Goal: Task Accomplishment & Management: Manage account settings

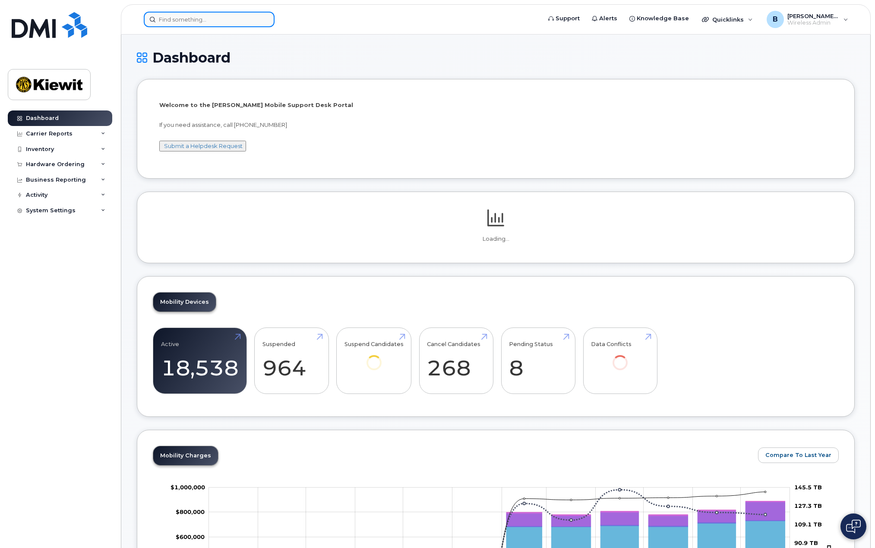
drag, startPoint x: 0, startPoint y: 0, endPoint x: 212, endPoint y: 17, distance: 212.5
click at [212, 17] on input at bounding box center [209, 20] width 131 height 16
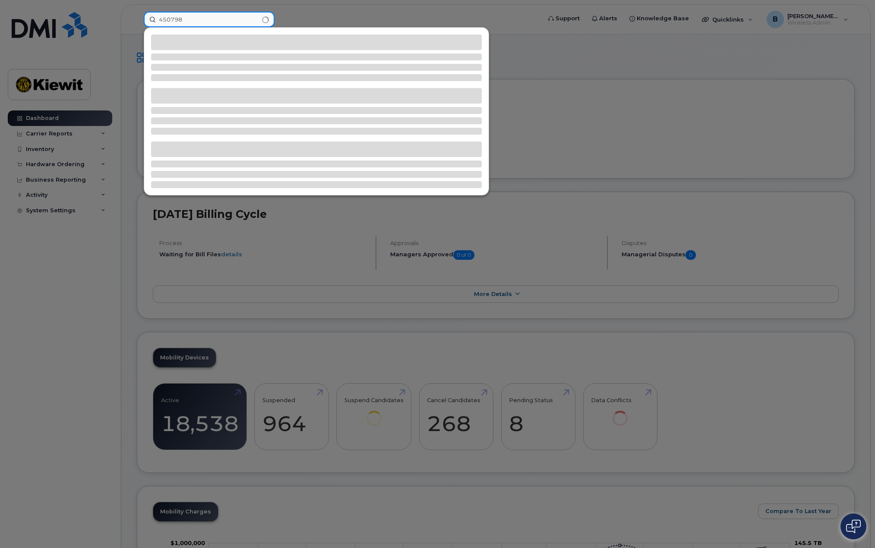
type input "450798"
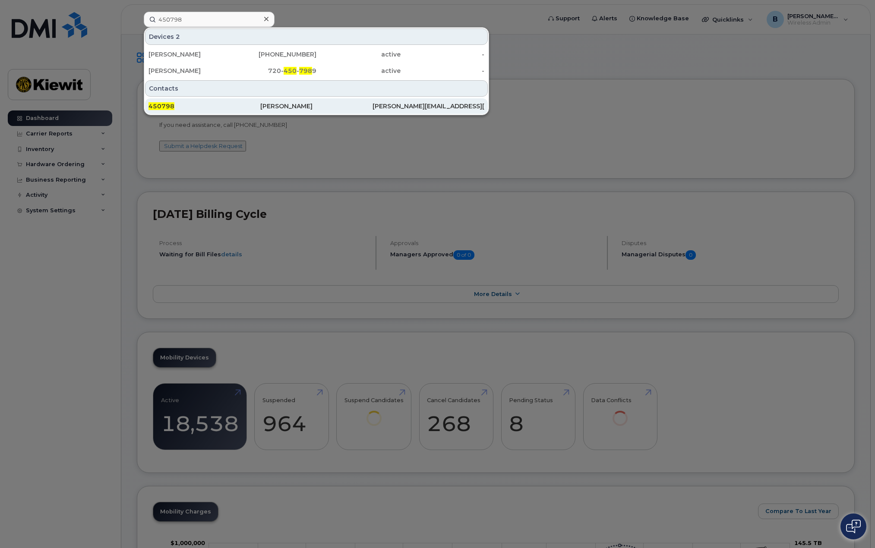
click at [265, 107] on div "[PERSON_NAME]" at bounding box center [316, 106] width 112 height 9
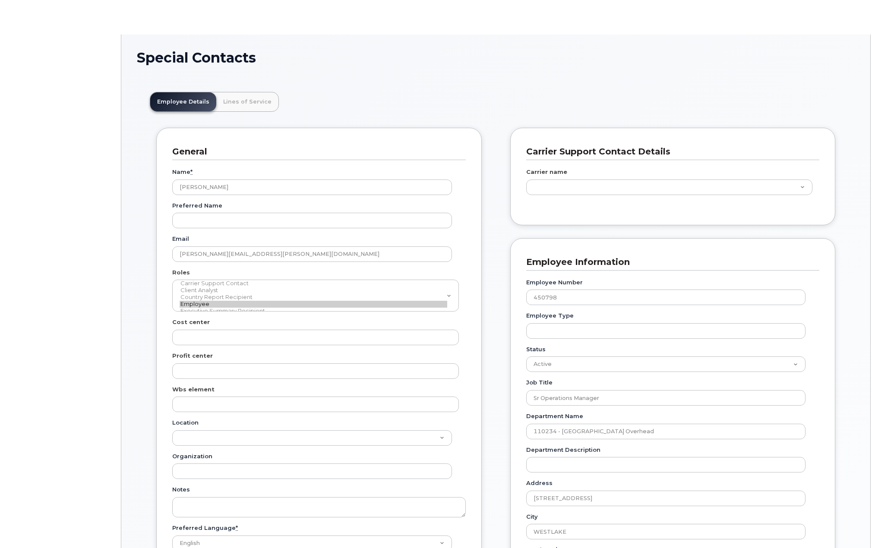
scroll to position [29, 0]
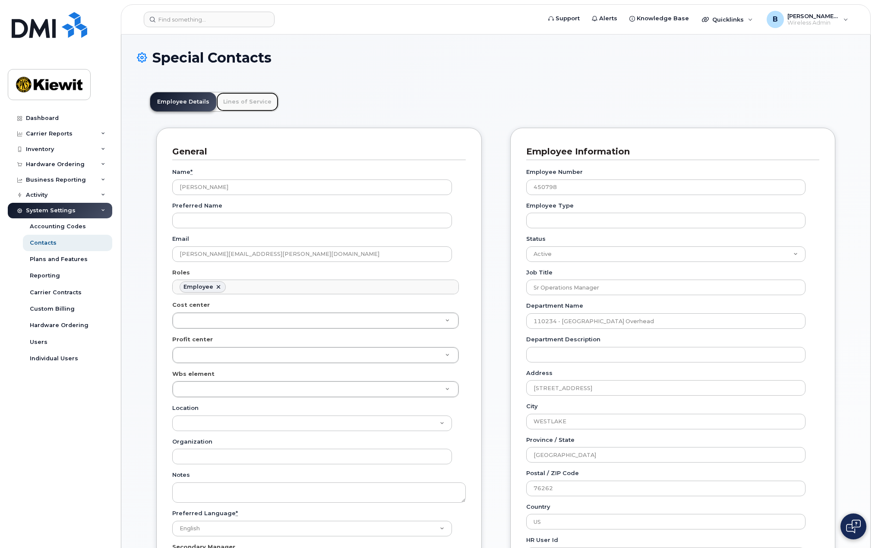
click at [234, 97] on link "Lines of Service" at bounding box center [247, 101] width 62 height 19
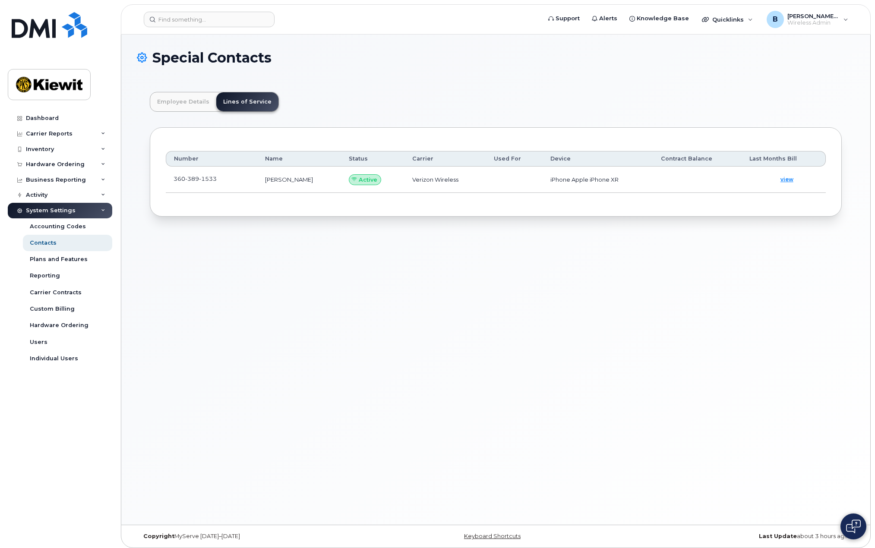
click at [196, 179] on span "389" at bounding box center [192, 178] width 14 height 7
click at [789, 179] on span "view" at bounding box center [786, 180] width 13 height 8
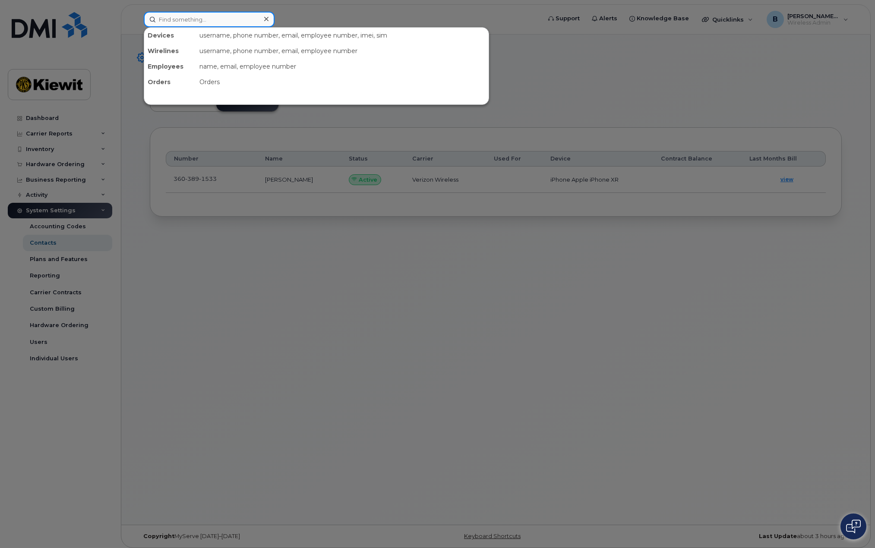
click at [208, 17] on input at bounding box center [209, 20] width 131 height 16
paste input "3603891533"
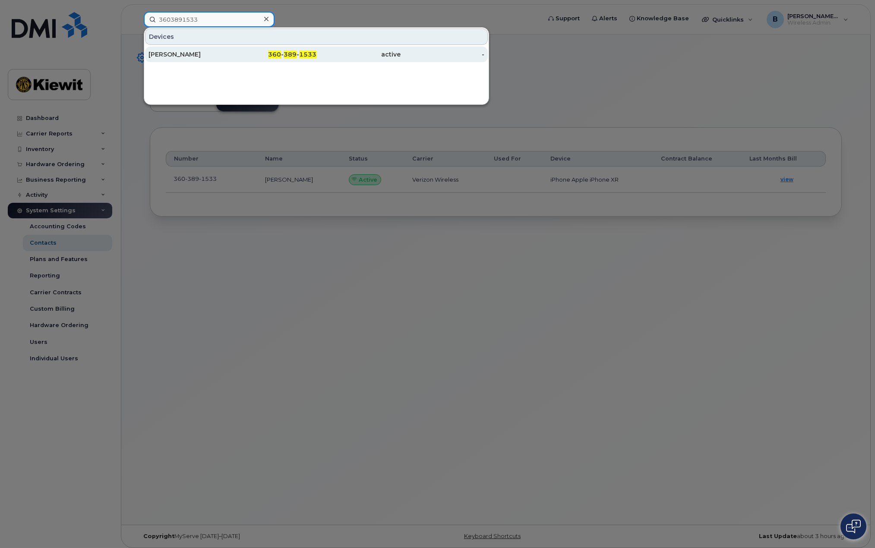
type input "3603891533"
click at [285, 56] on span "389" at bounding box center [289, 54] width 13 height 8
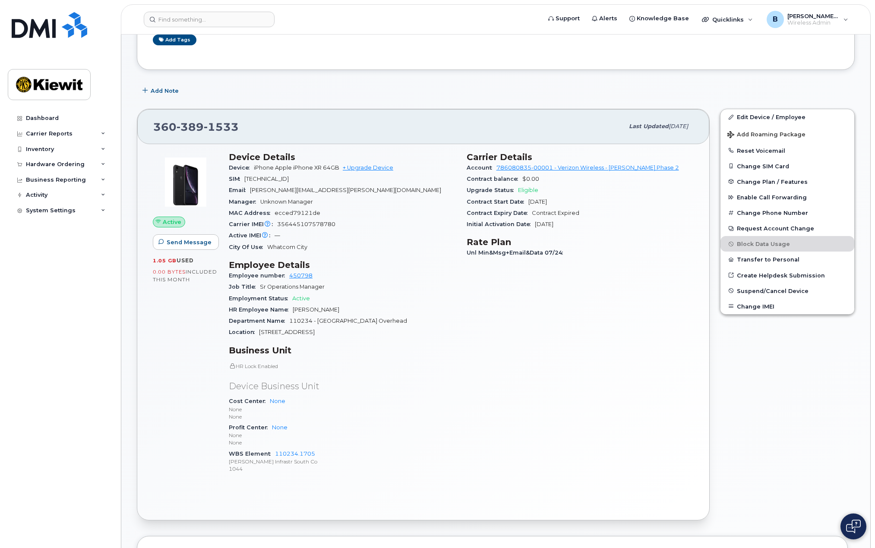
scroll to position [173, 0]
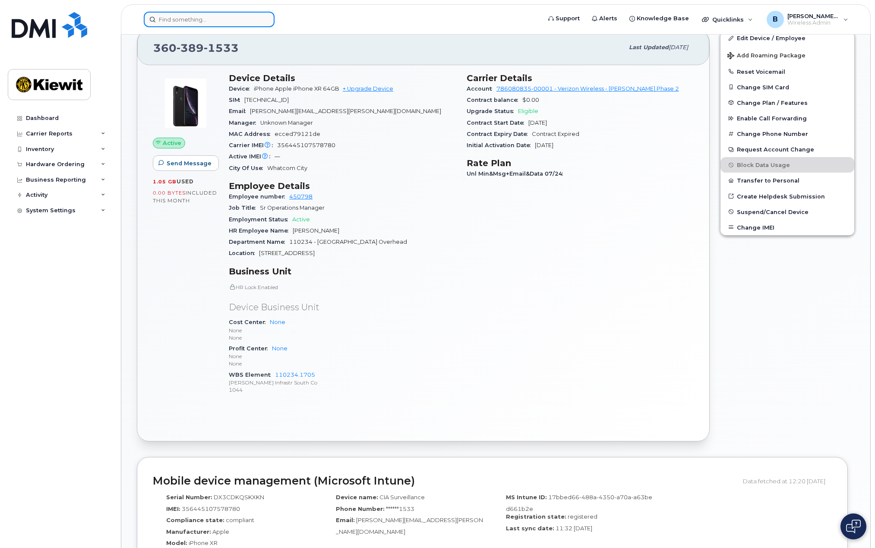
click at [214, 21] on input at bounding box center [209, 20] width 131 height 16
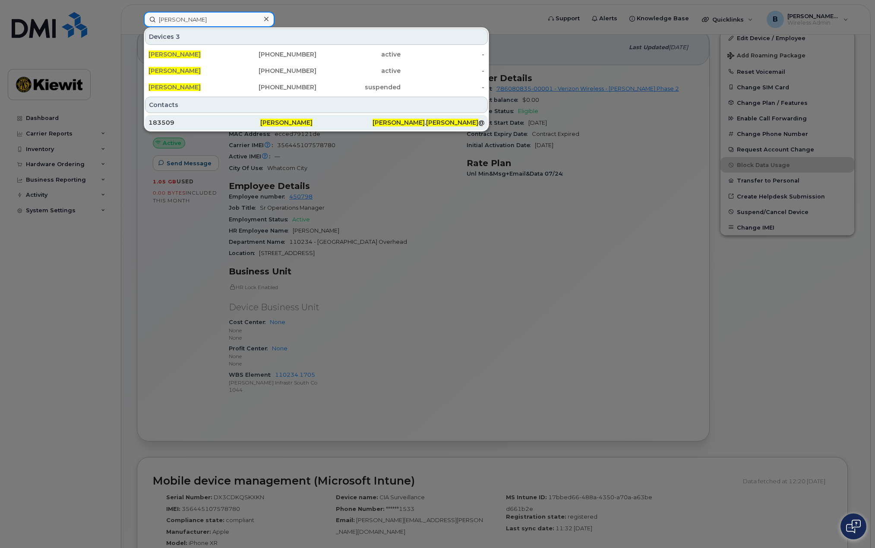
type input "scott patterson"
click at [372, 127] on div "Scott Patterson" at bounding box center [428, 123] width 112 height 16
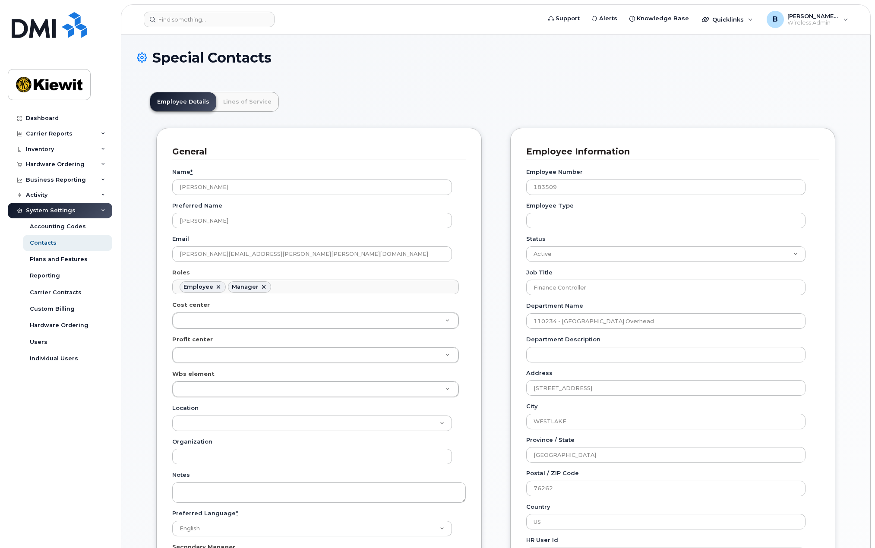
scroll to position [25, 0]
click at [243, 105] on link "Lines of Service" at bounding box center [247, 101] width 62 height 19
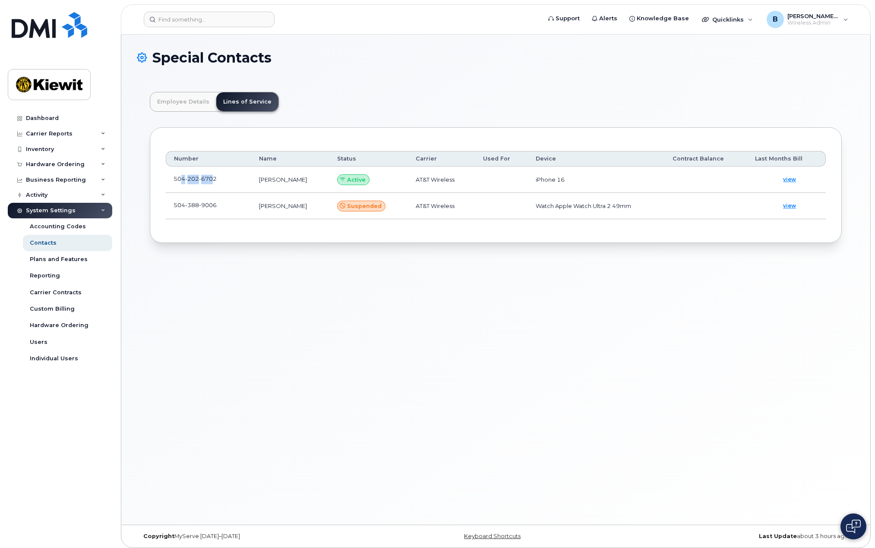
drag, startPoint x: 214, startPoint y: 177, endPoint x: 182, endPoint y: 181, distance: 32.2
click at [182, 181] on span "504 202 6702" at bounding box center [194, 178] width 43 height 7
drag, startPoint x: 174, startPoint y: 179, endPoint x: 220, endPoint y: 180, distance: 46.6
click at [220, 180] on td "504 202 6702" at bounding box center [208, 180] width 85 height 26
copy td "504 202 6702"
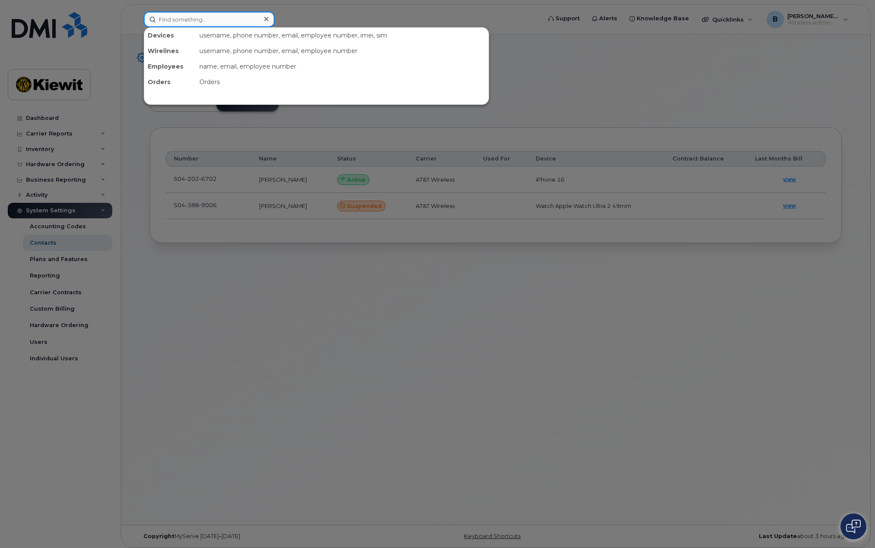
click at [183, 25] on input at bounding box center [209, 20] width 131 height 16
paste input "5042026702"
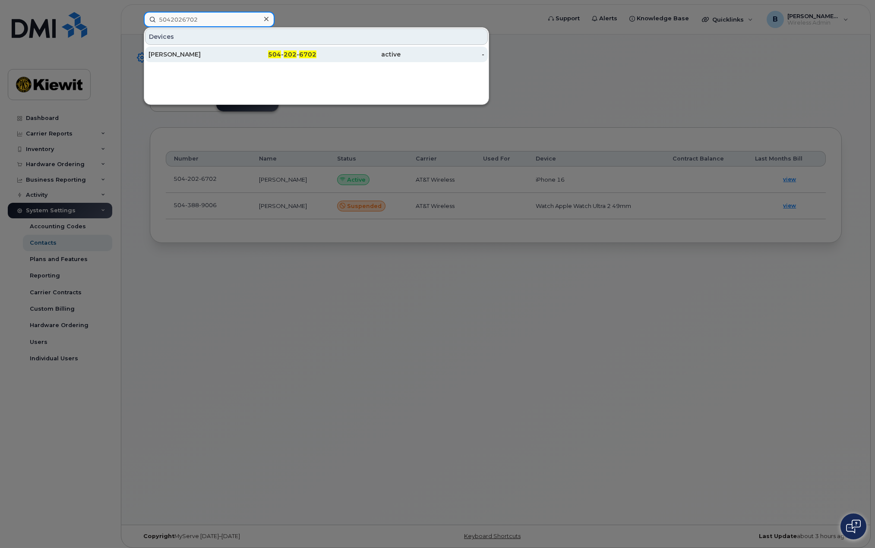
type input "5042026702"
click at [280, 48] on div "504 - 202 - 6702" at bounding box center [275, 55] width 84 height 16
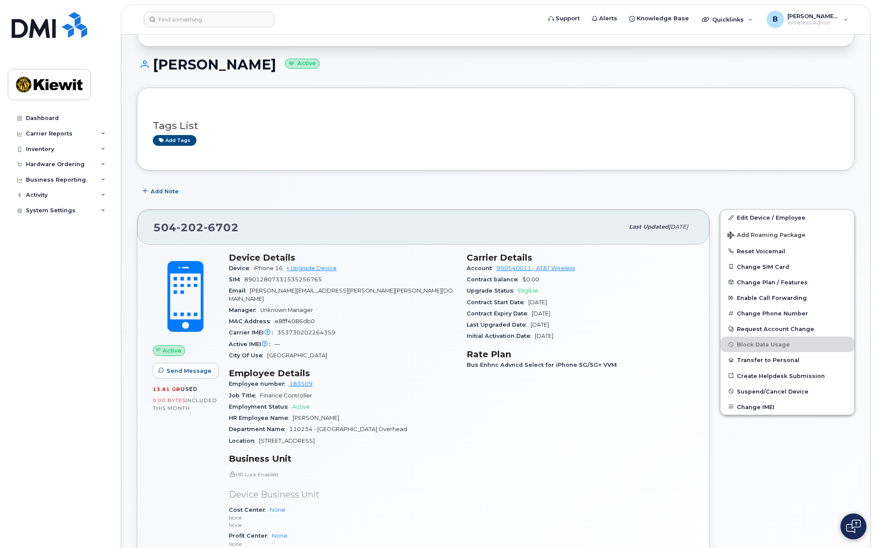
scroll to position [129, 0]
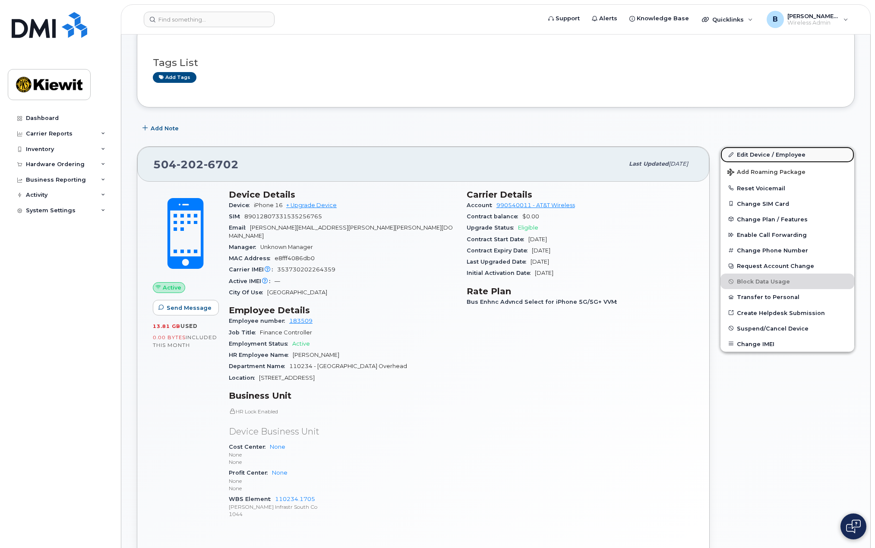
click at [787, 154] on link "Edit Device / Employee" at bounding box center [787, 155] width 134 height 16
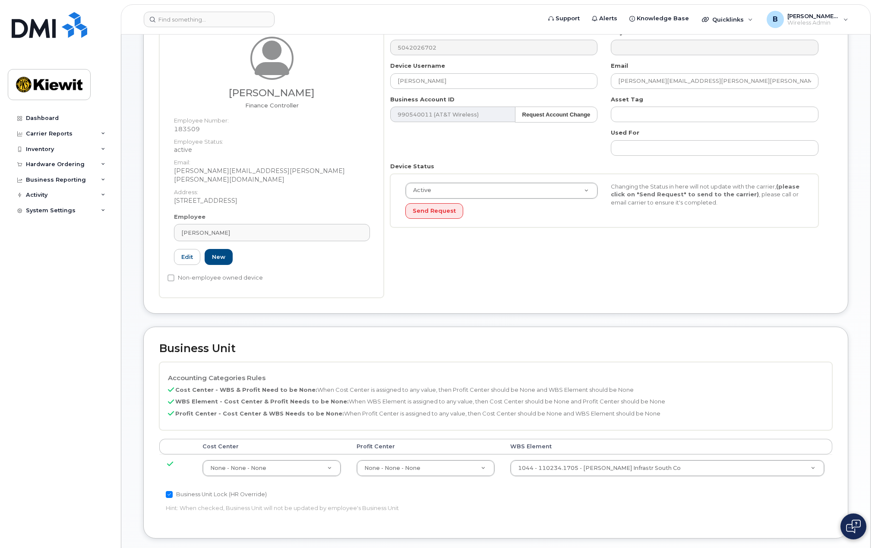
scroll to position [173, 0]
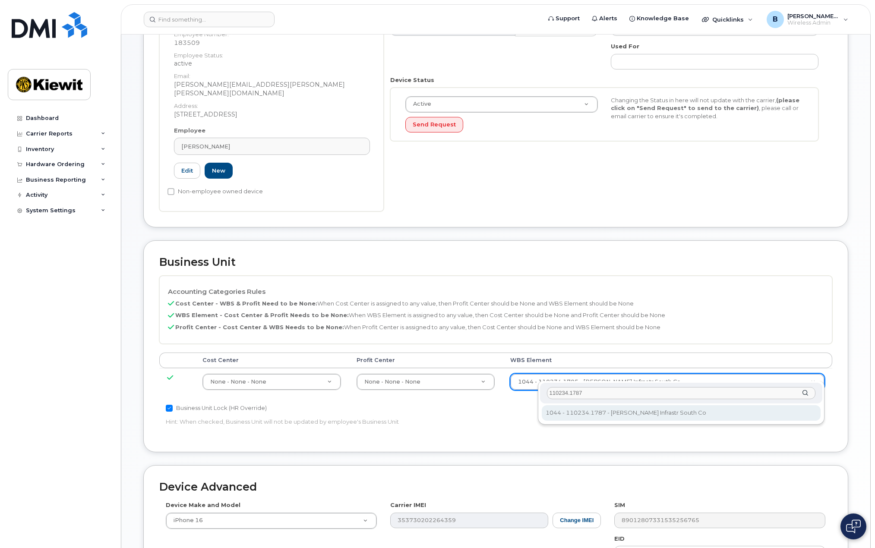
type input "110234.1787"
type input "35428566"
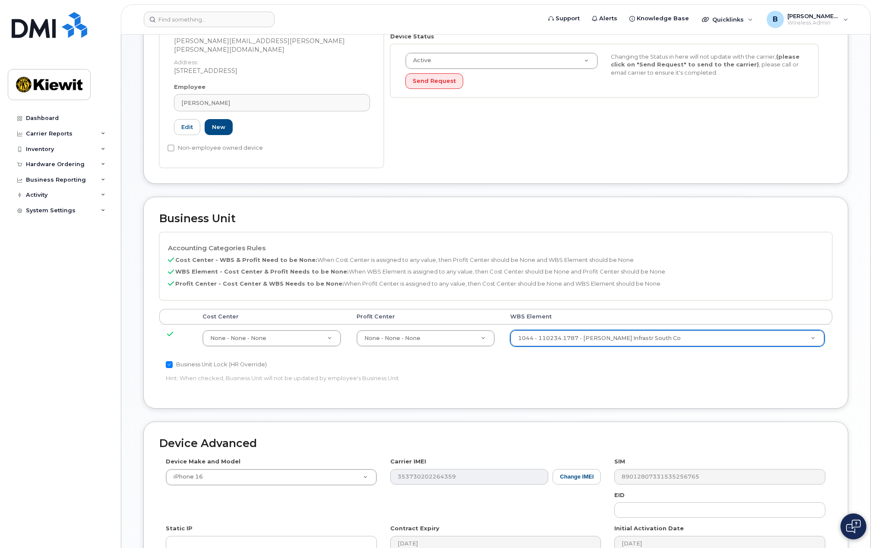
scroll to position [302, 0]
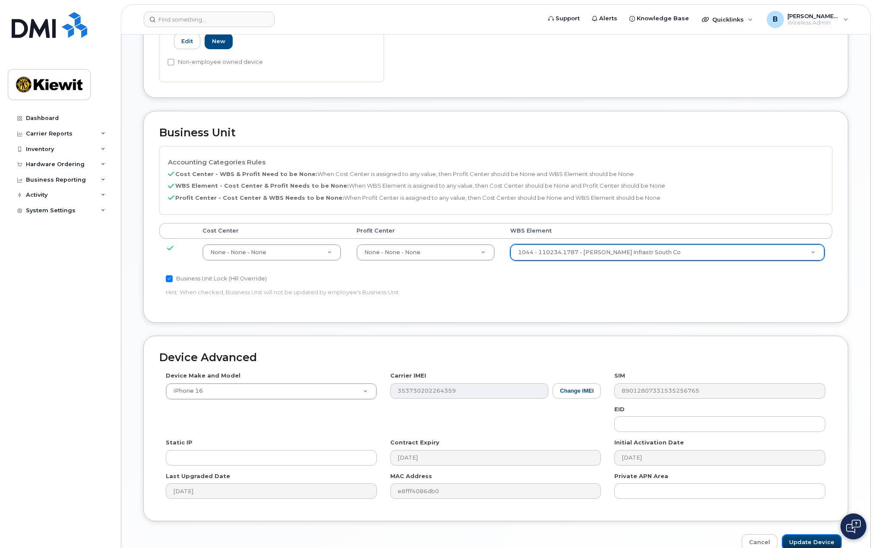
drag, startPoint x: 813, startPoint y: 536, endPoint x: 784, endPoint y: 510, distance: 38.8
click at [811, 534] on input "Update Device" at bounding box center [811, 542] width 60 height 16
type input "Saving..."
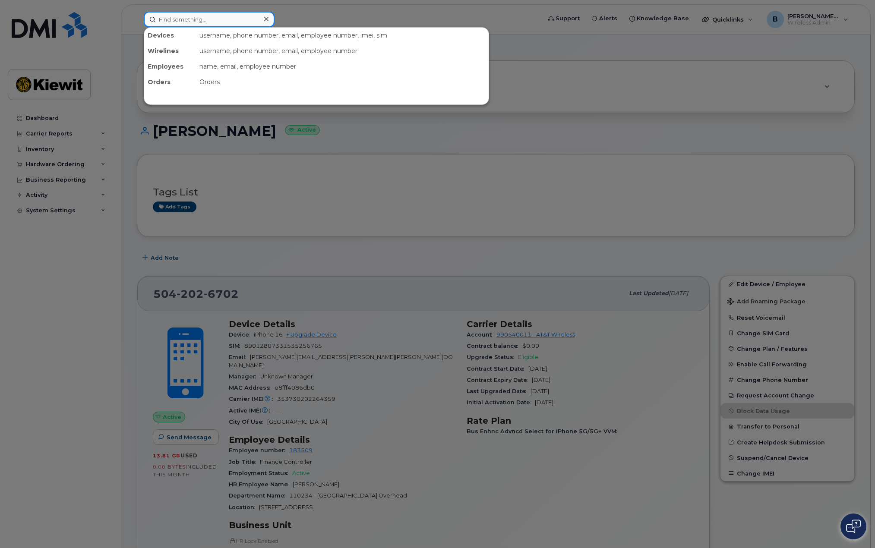
click at [198, 21] on input at bounding box center [209, 20] width 131 height 16
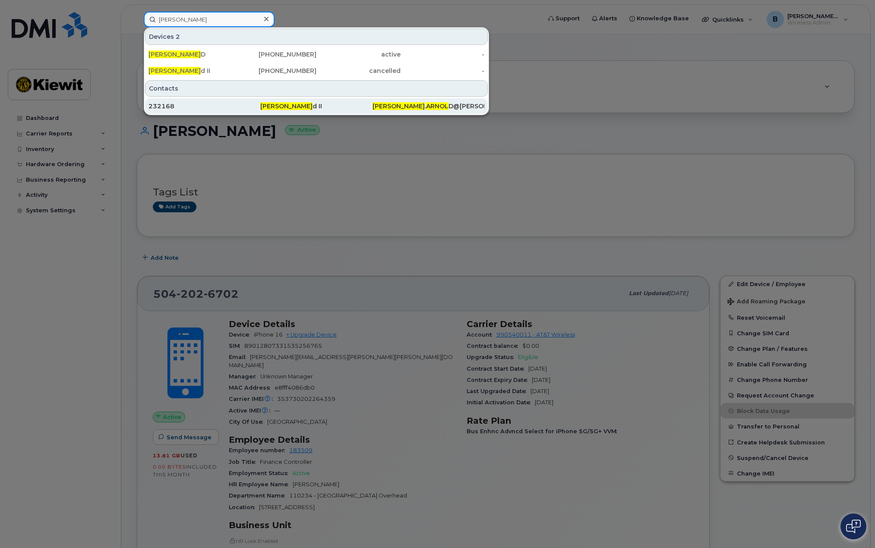
type input "[PERSON_NAME]"
click at [288, 106] on span "[PERSON_NAME]" at bounding box center [286, 106] width 52 height 8
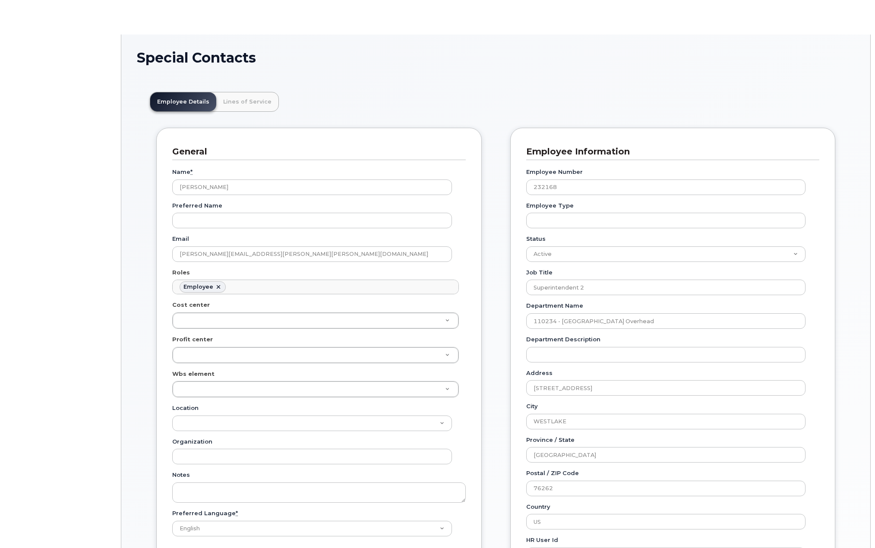
scroll to position [25, 0]
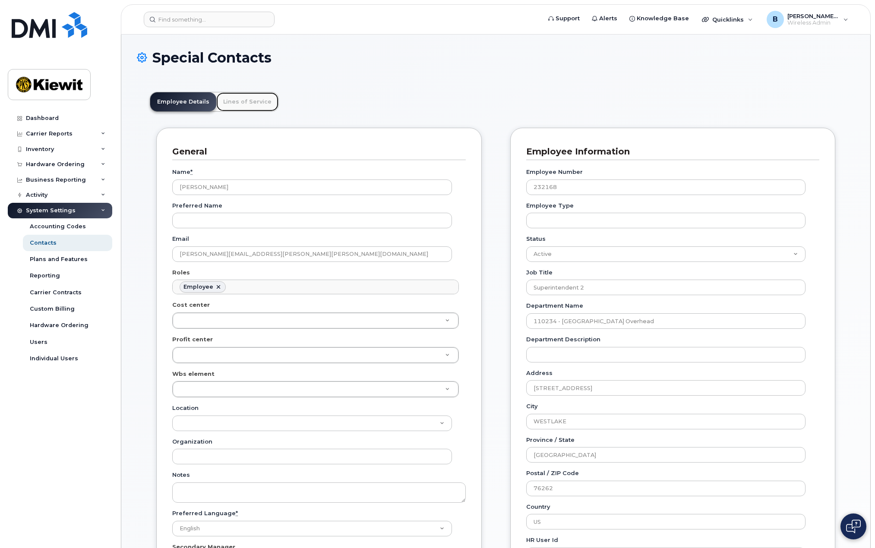
click at [257, 99] on link "Lines of Service" at bounding box center [247, 101] width 62 height 19
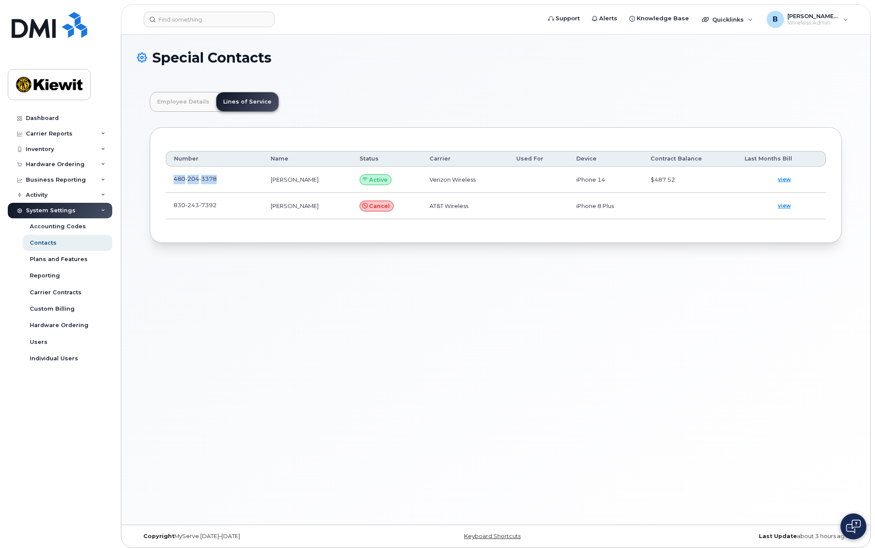
drag, startPoint x: 174, startPoint y: 177, endPoint x: 217, endPoint y: 178, distance: 42.7
click at [217, 178] on span "480 204 3378" at bounding box center [194, 178] width 43 height 7
copy span "480 204 3378"
click at [205, 15] on input at bounding box center [209, 20] width 131 height 16
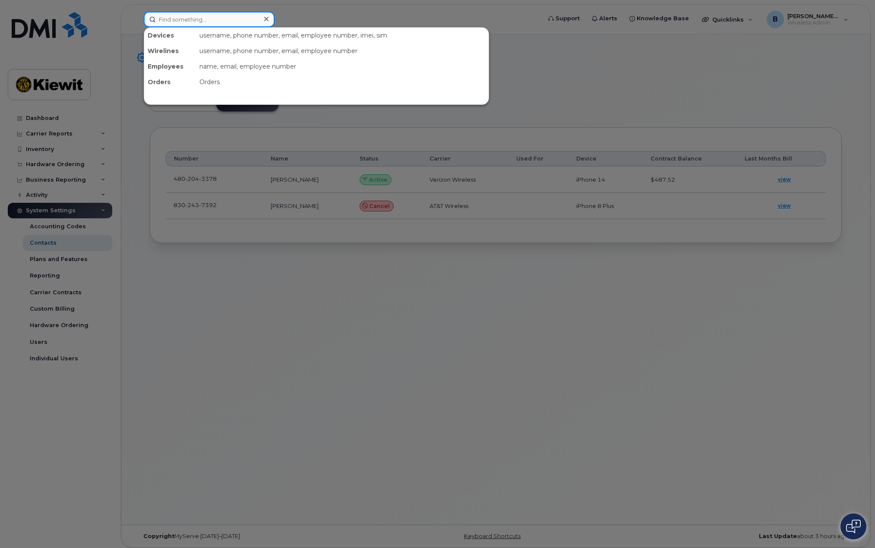
paste input "4802043378"
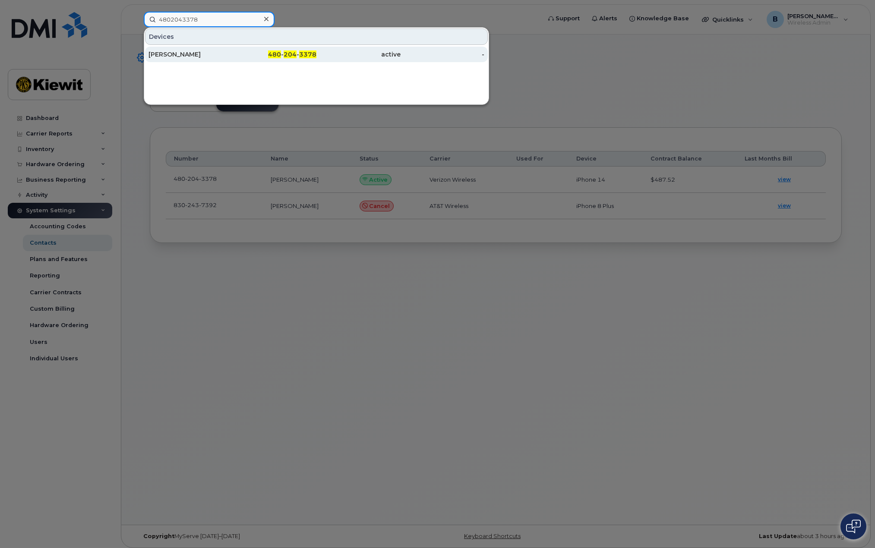
type input "4802043378"
click at [284, 54] on span "204" at bounding box center [289, 54] width 13 height 8
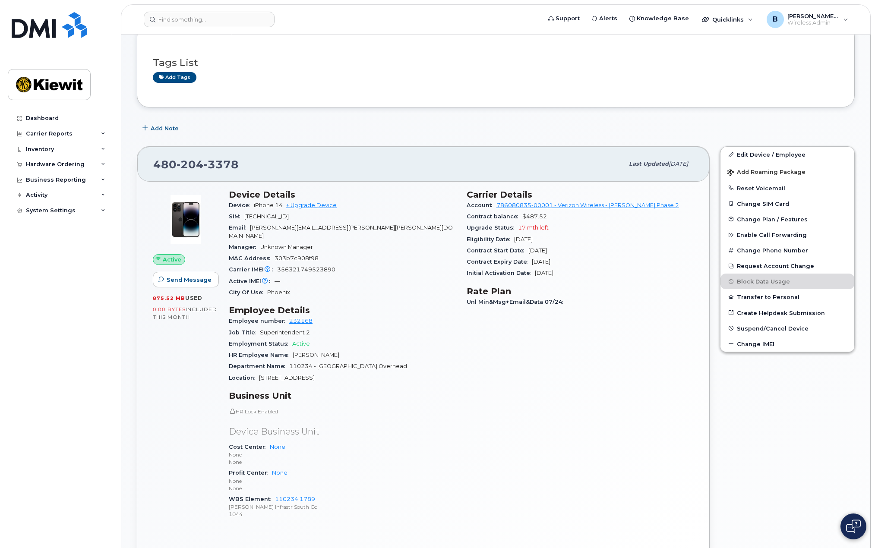
scroll to position [216, 0]
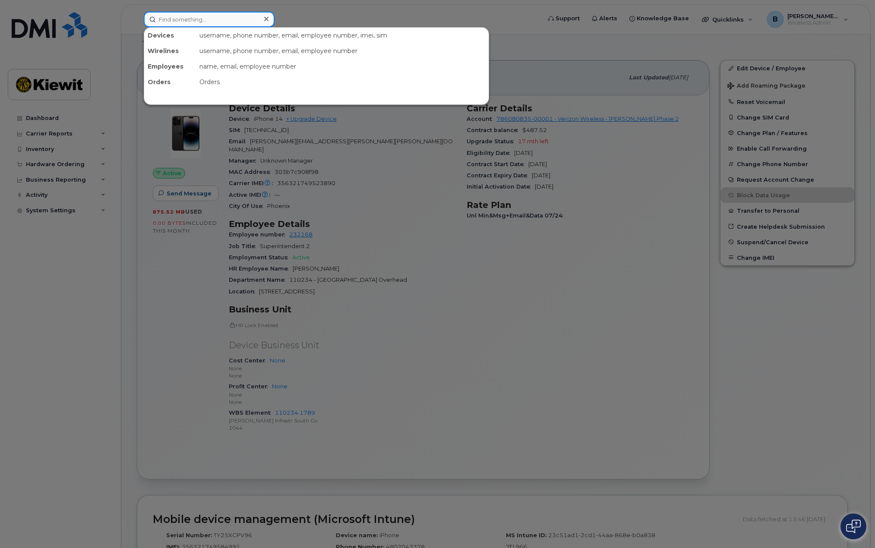
click at [215, 21] on input at bounding box center [209, 20] width 131 height 16
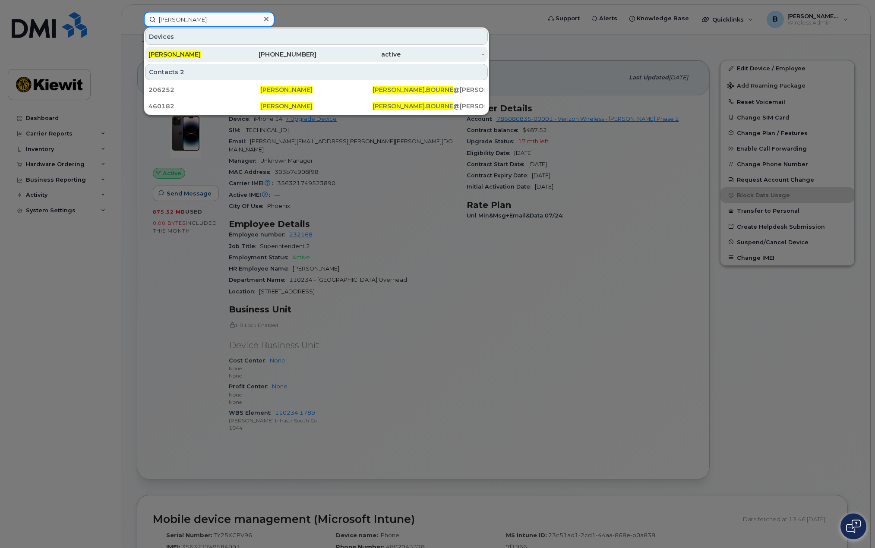
type input "[PERSON_NAME]"
click at [280, 57] on div "[PHONE_NUMBER]" at bounding box center [275, 54] width 84 height 9
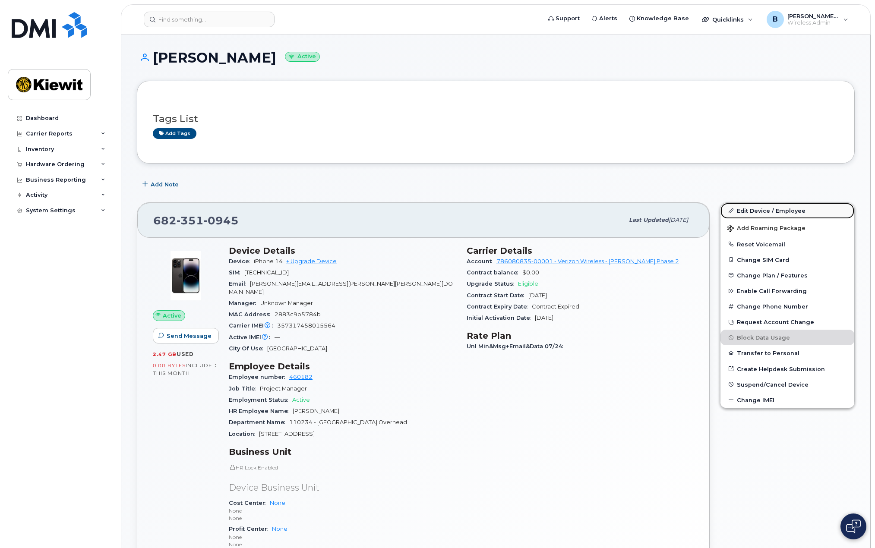
click at [797, 210] on link "Edit Device / Employee" at bounding box center [787, 211] width 134 height 16
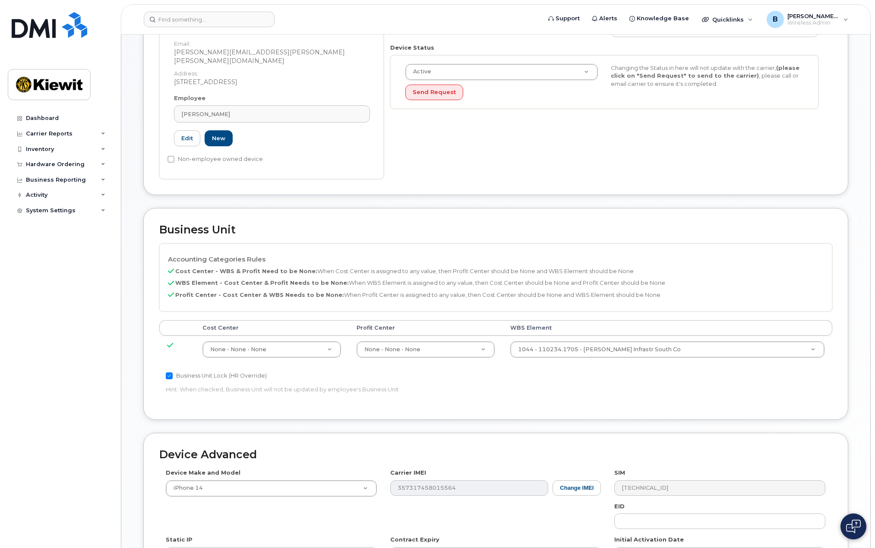
scroll to position [259, 0]
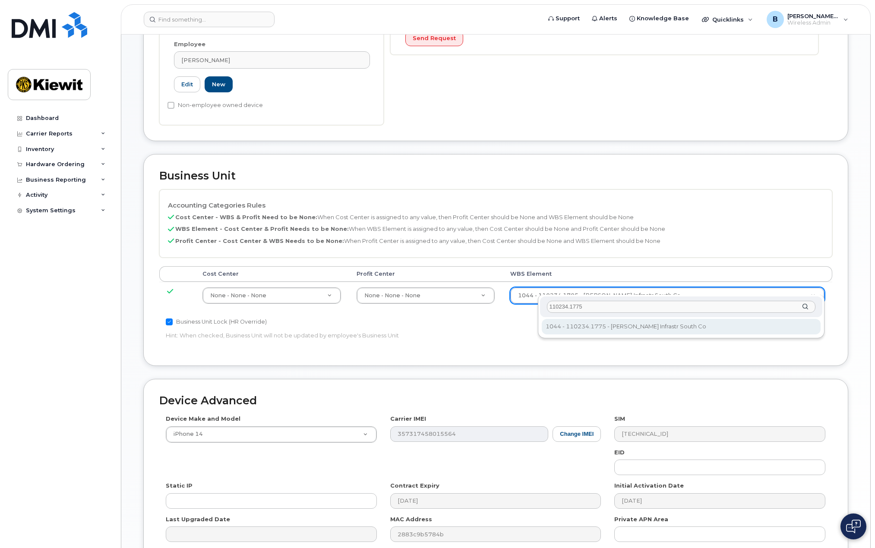
type input "110234.1775"
type input "34429012"
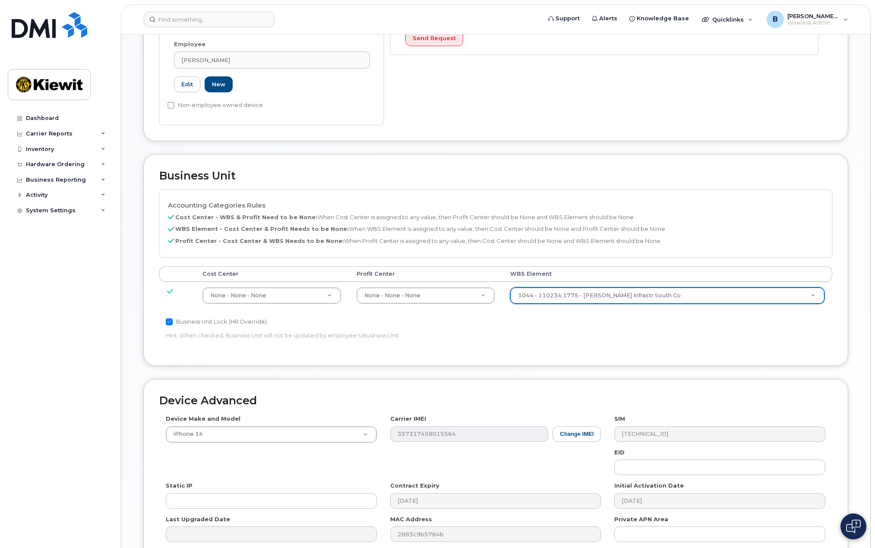
scroll to position [339, 0]
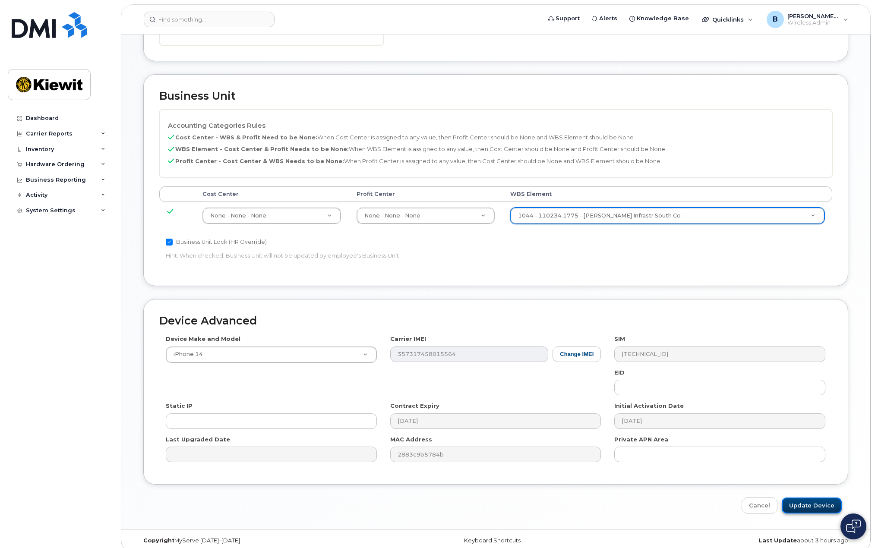
click at [819, 498] on input "Update Device" at bounding box center [811, 506] width 60 height 16
type input "Saving..."
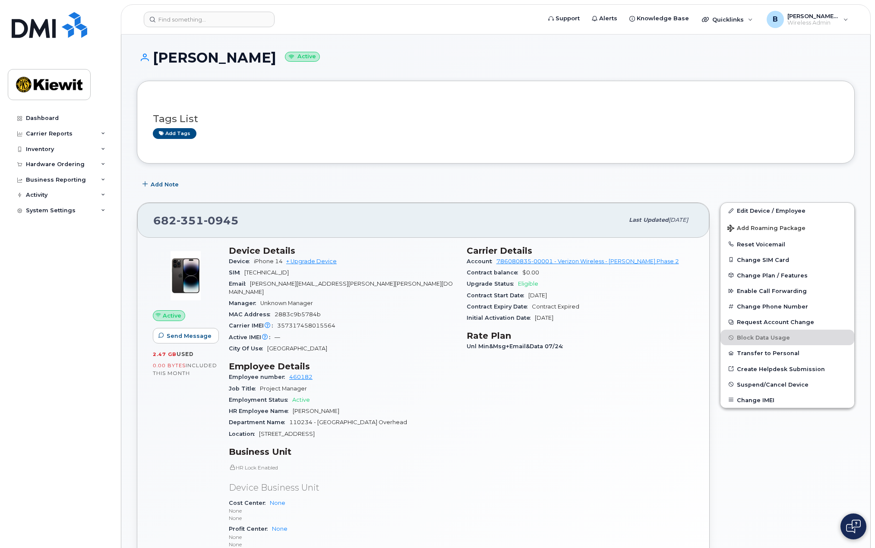
click at [520, 110] on div "Tags List Add tags" at bounding box center [496, 122] width 686 height 33
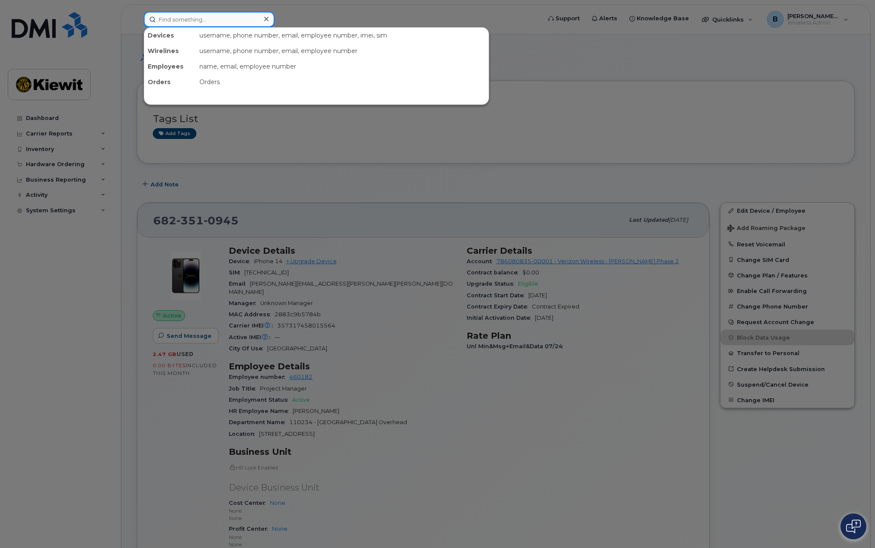
click at [211, 20] on input at bounding box center [209, 20] width 131 height 16
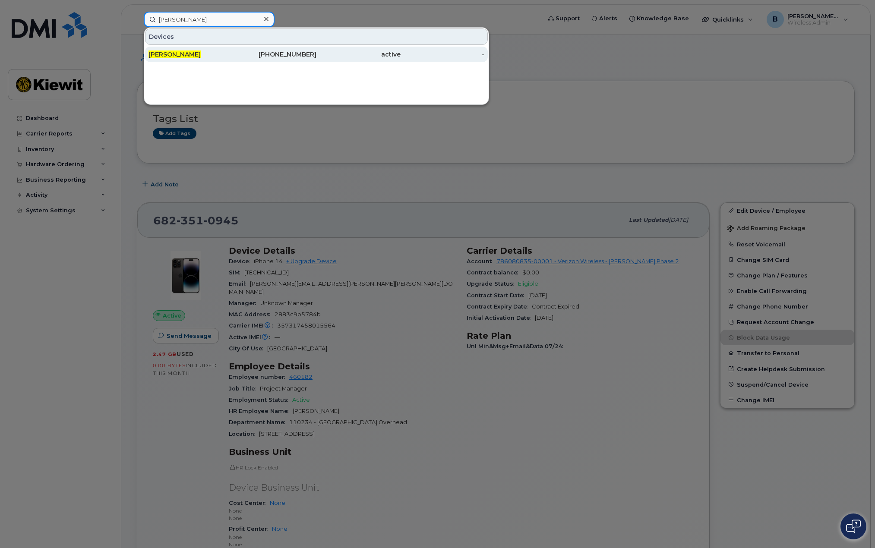
type input "[PERSON_NAME]"
click at [221, 58] on div "[PERSON_NAME]" at bounding box center [190, 54] width 84 height 9
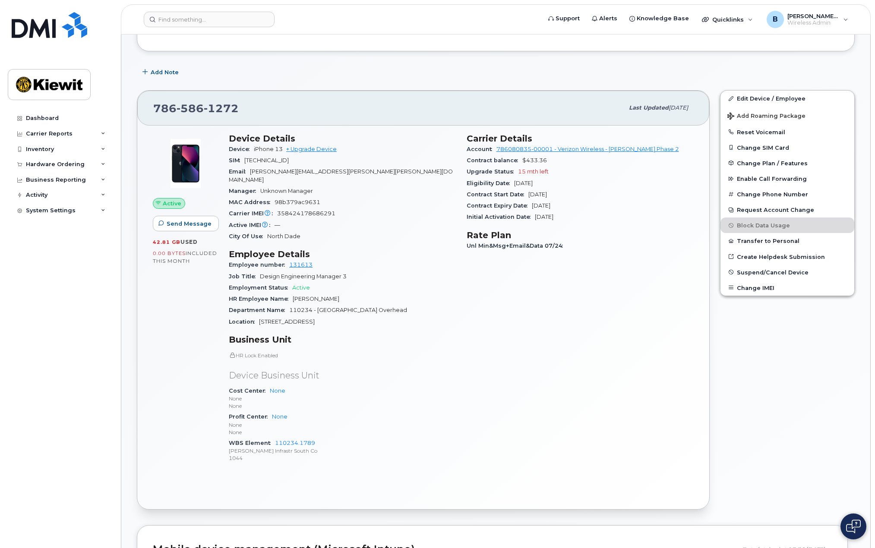
scroll to position [43, 0]
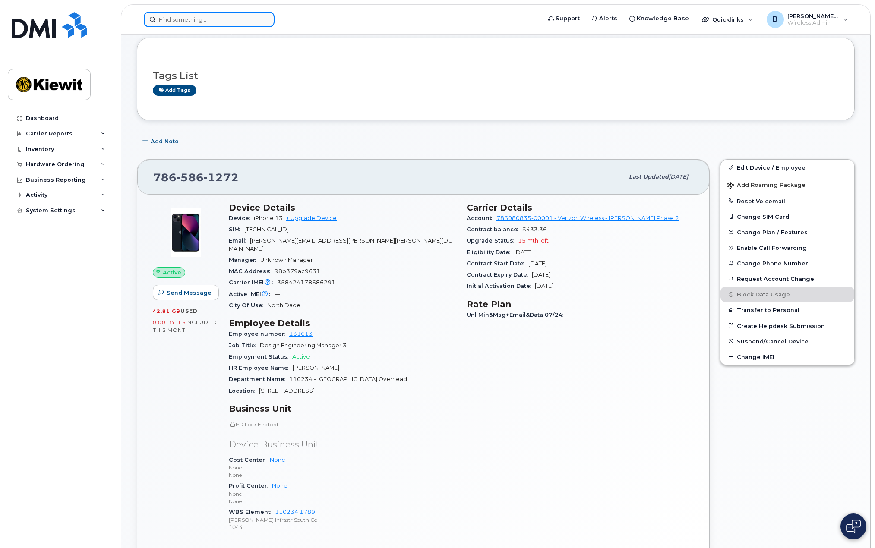
click at [201, 25] on input at bounding box center [209, 20] width 131 height 16
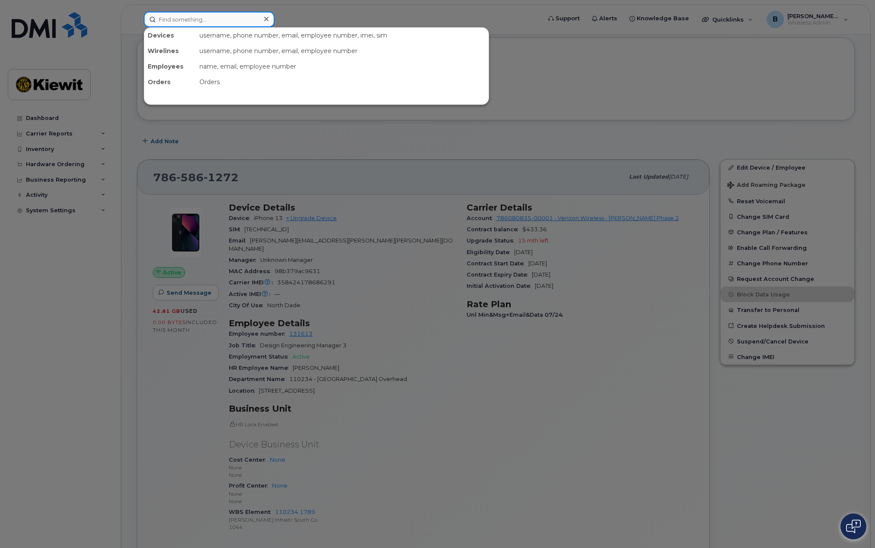
type input "x"
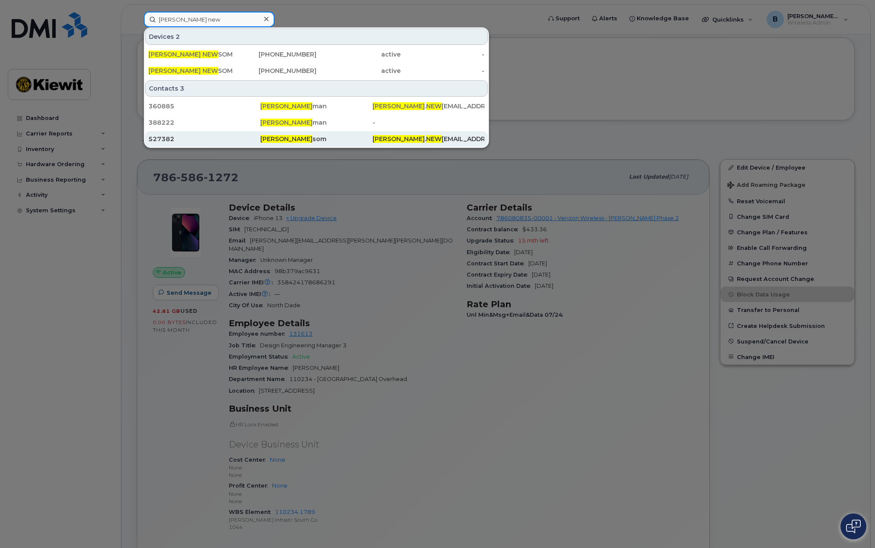
type input "[PERSON_NAME] new"
click at [271, 141] on span "[PERSON_NAME]" at bounding box center [286, 139] width 52 height 8
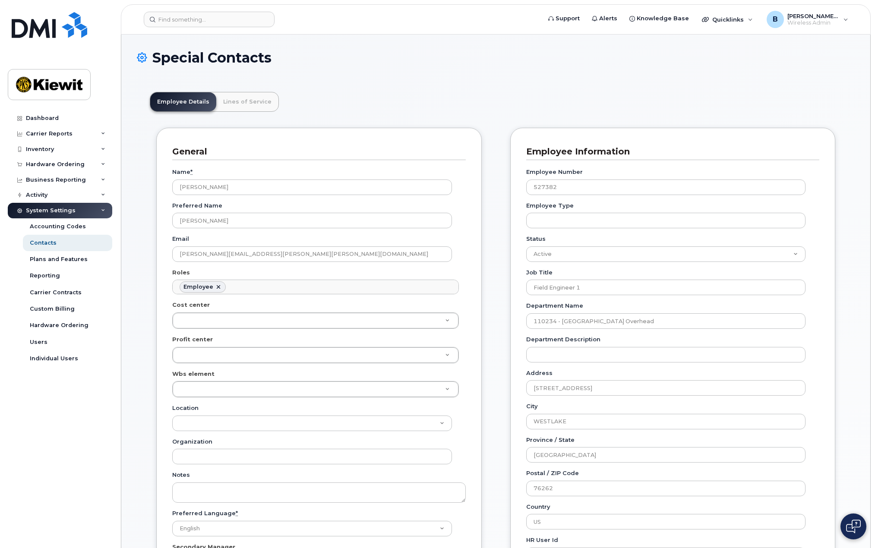
scroll to position [25, 0]
click at [250, 101] on link "Lines of Service" at bounding box center [247, 101] width 62 height 19
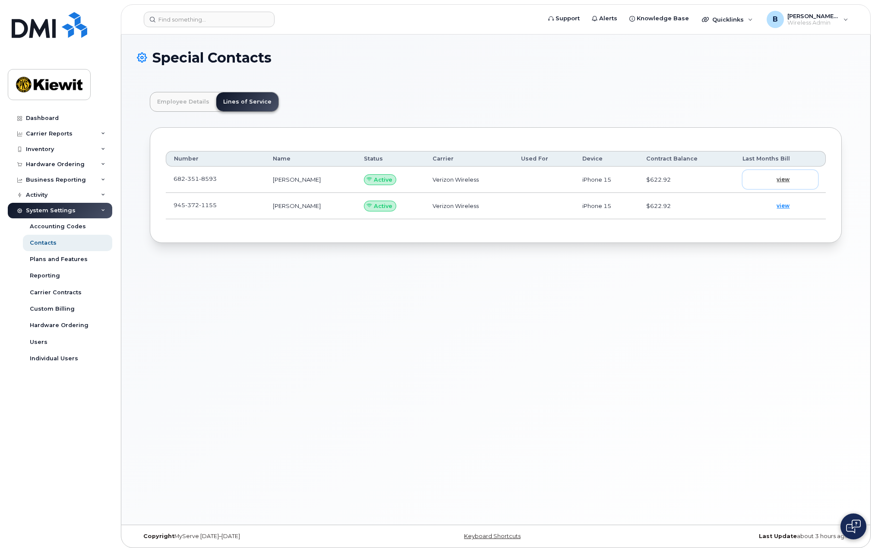
click at [782, 180] on span "view" at bounding box center [782, 180] width 13 height 8
click at [786, 206] on span "view" at bounding box center [782, 206] width 13 height 8
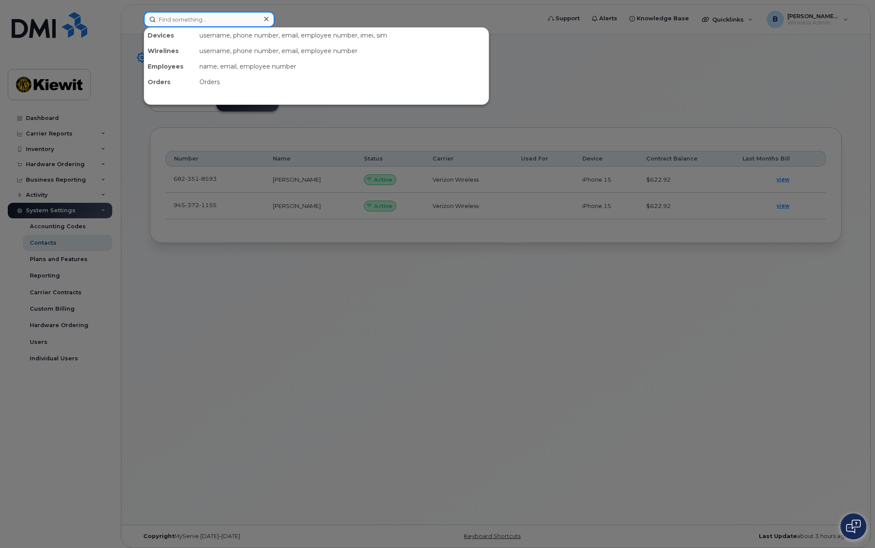
click at [220, 20] on input at bounding box center [209, 20] width 131 height 16
drag, startPoint x: 220, startPoint y: 20, endPoint x: 202, endPoint y: 18, distance: 18.3
drag, startPoint x: 202, startPoint y: 18, endPoint x: 191, endPoint y: 17, distance: 11.7
click at [191, 17] on input at bounding box center [209, 20] width 131 height 16
paste input "9453721155"
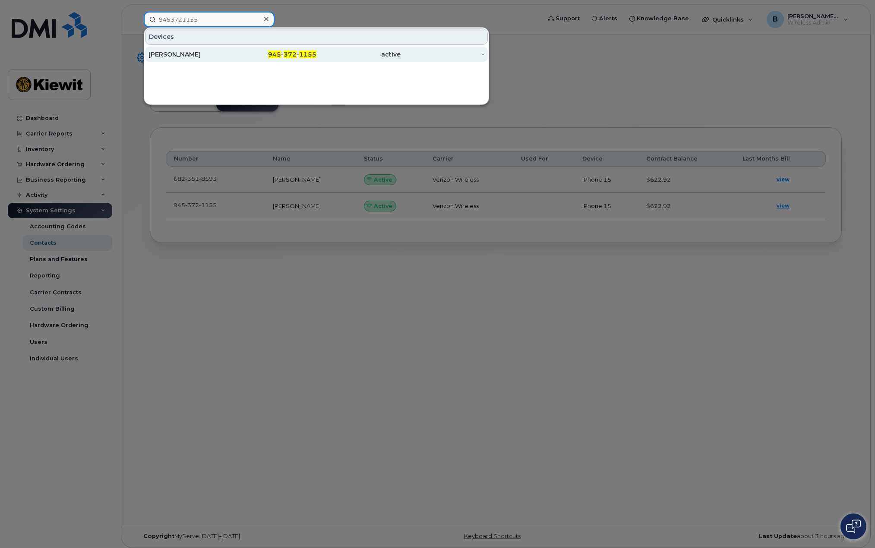
type input "9453721155"
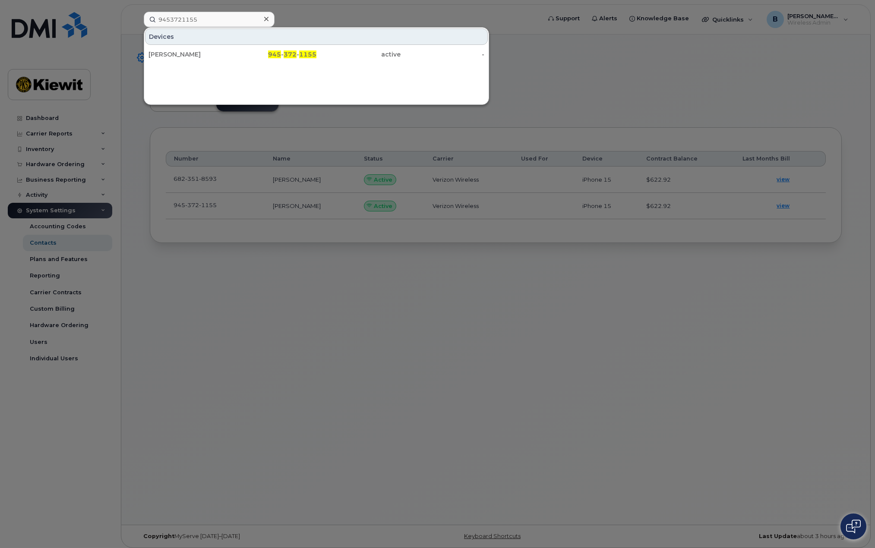
drag, startPoint x: 192, startPoint y: 53, endPoint x: 296, endPoint y: 102, distance: 115.0
click at [192, 53] on div "ZACHARY NEWSOM" at bounding box center [190, 54] width 84 height 9
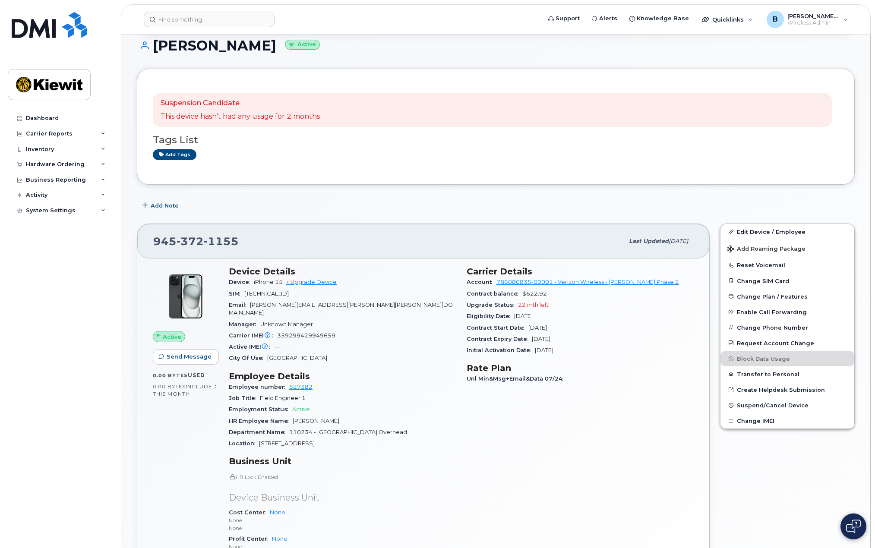
scroll to position [86, 0]
click at [796, 405] on span "Suspend/Cancel Device" at bounding box center [773, 404] width 72 height 6
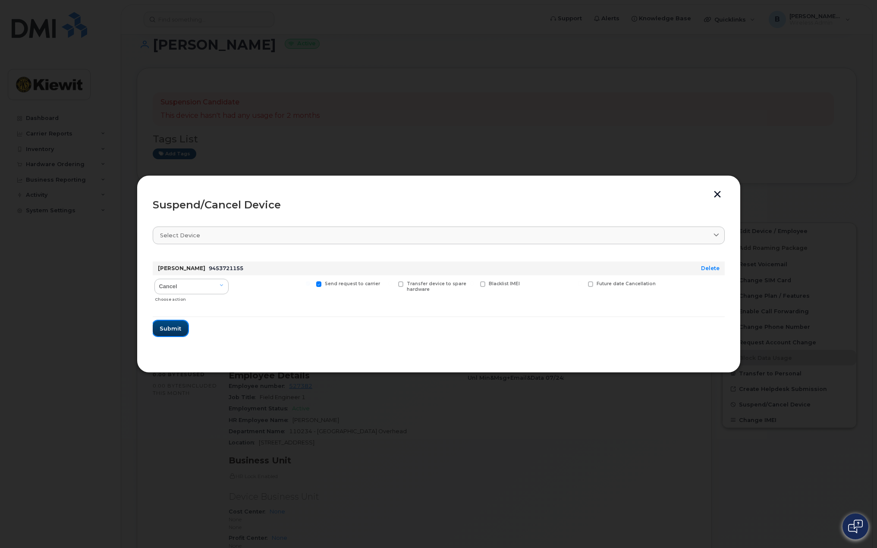
click at [180, 328] on span "Submit" at bounding box center [171, 328] width 22 height 8
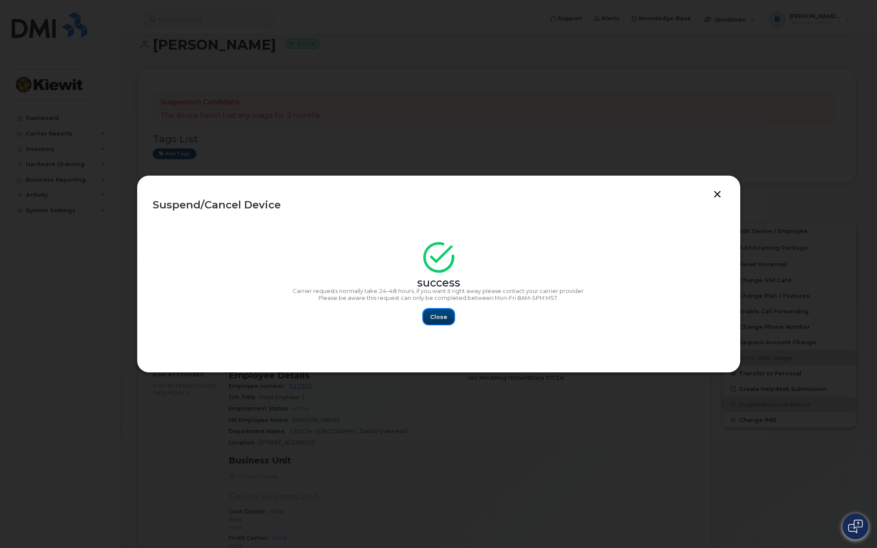
click at [443, 318] on span "Close" at bounding box center [438, 317] width 17 height 8
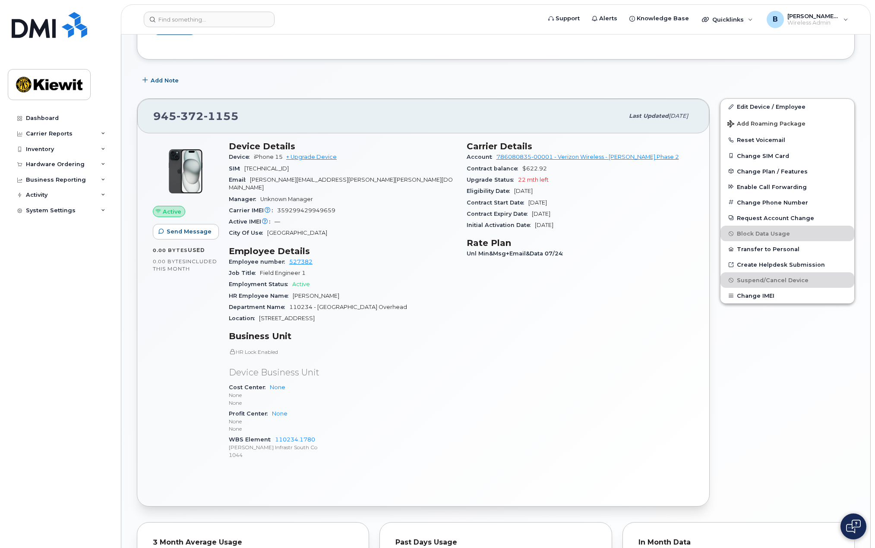
scroll to position [173, 0]
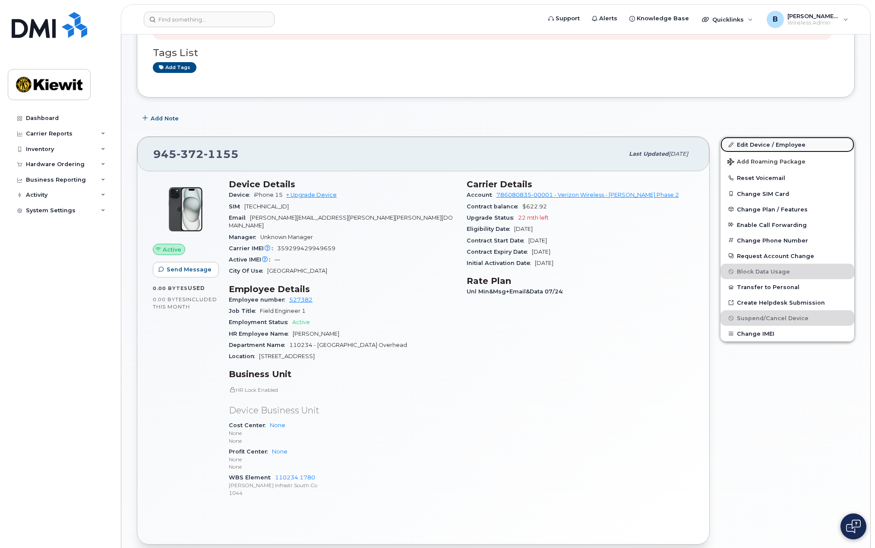
click at [777, 143] on link "Edit Device / Employee" at bounding box center [787, 145] width 134 height 16
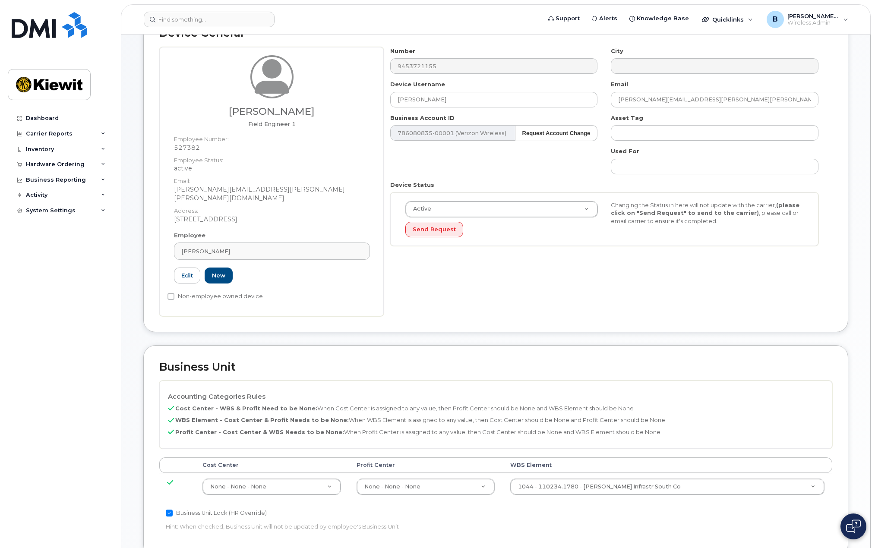
scroll to position [129, 0]
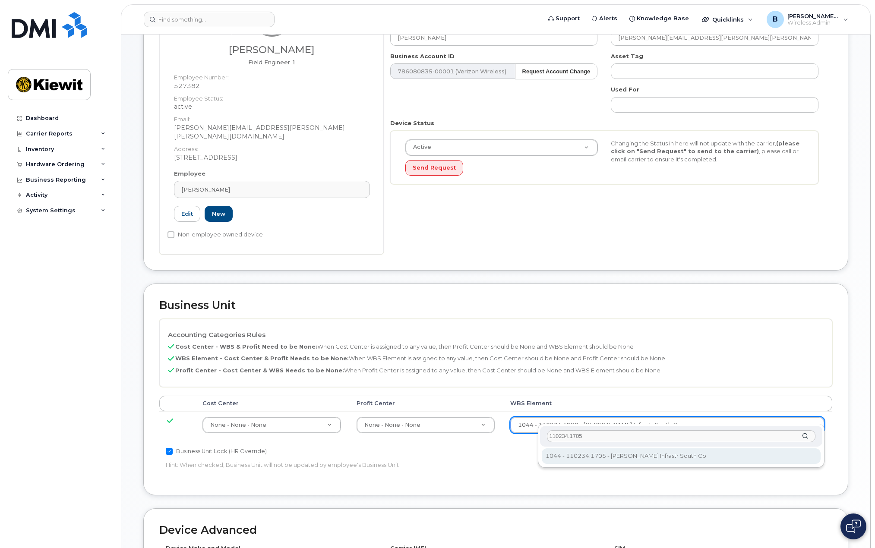
type input "110234.1705"
type input "33471551"
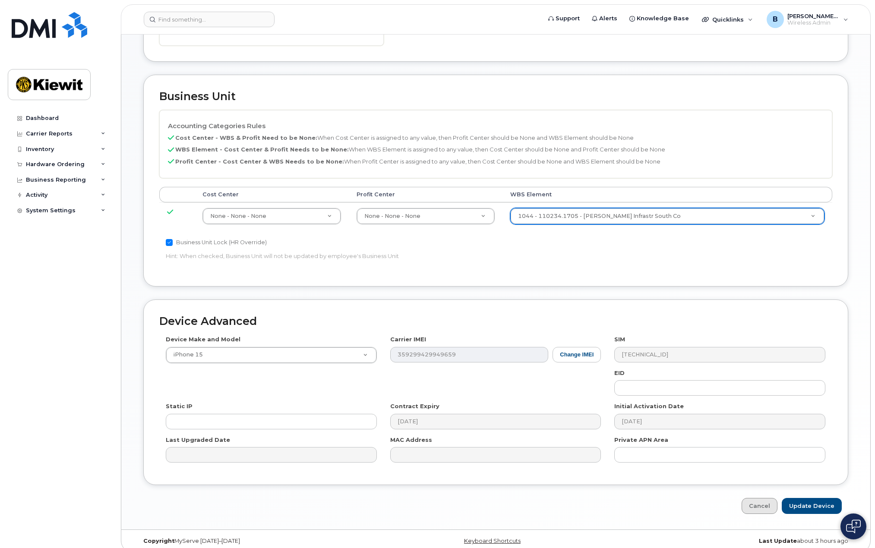
scroll to position [339, 0]
click at [812, 500] on input "Update Device" at bounding box center [811, 506] width 60 height 16
type input "Saving..."
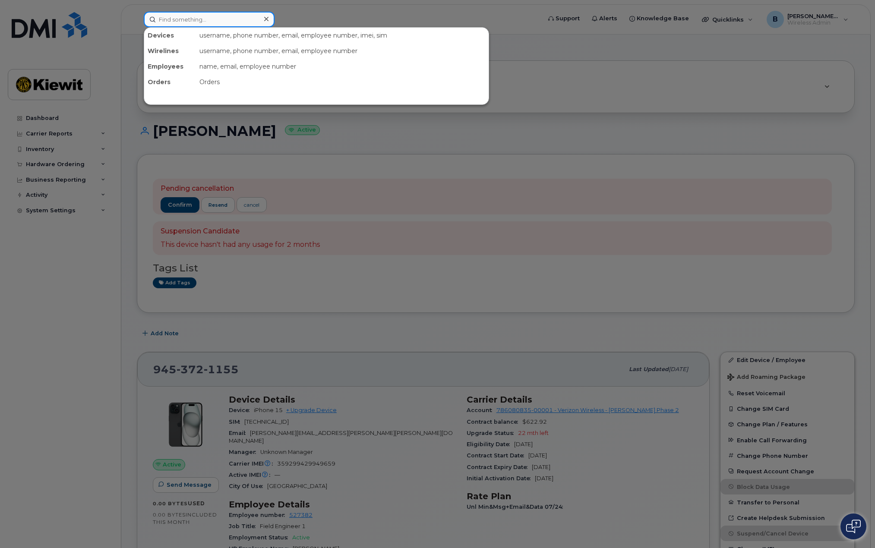
click at [228, 17] on input at bounding box center [209, 20] width 131 height 16
paste input "6823518593"
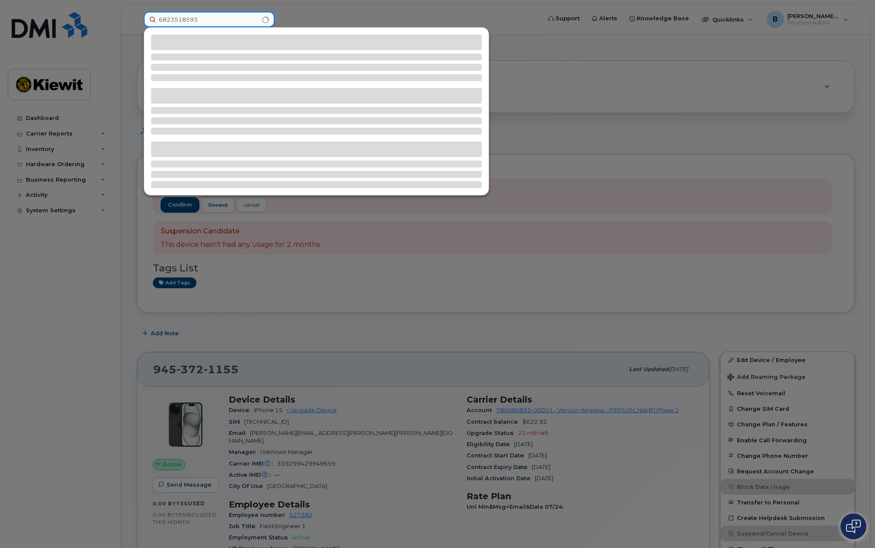
click at [153, 22] on input "6823518593" at bounding box center [209, 20] width 131 height 16
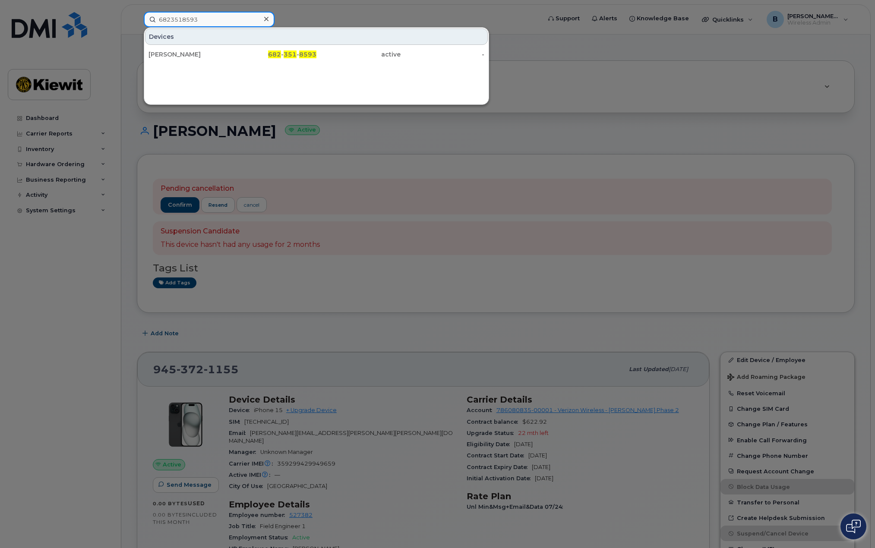
click at [151, 20] on input "6823518593" at bounding box center [209, 20] width 131 height 16
type input "6823518593"
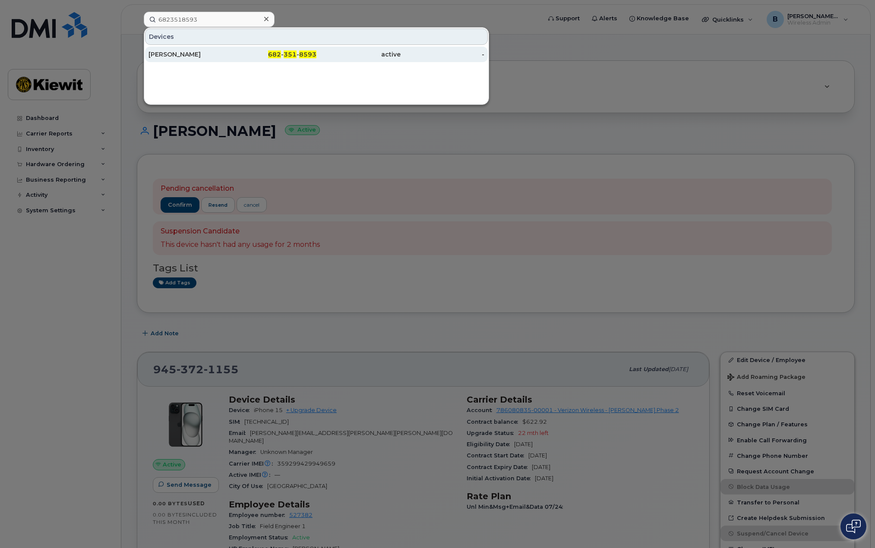
click at [196, 54] on div "ZACHARY NEWSOM" at bounding box center [190, 54] width 84 height 9
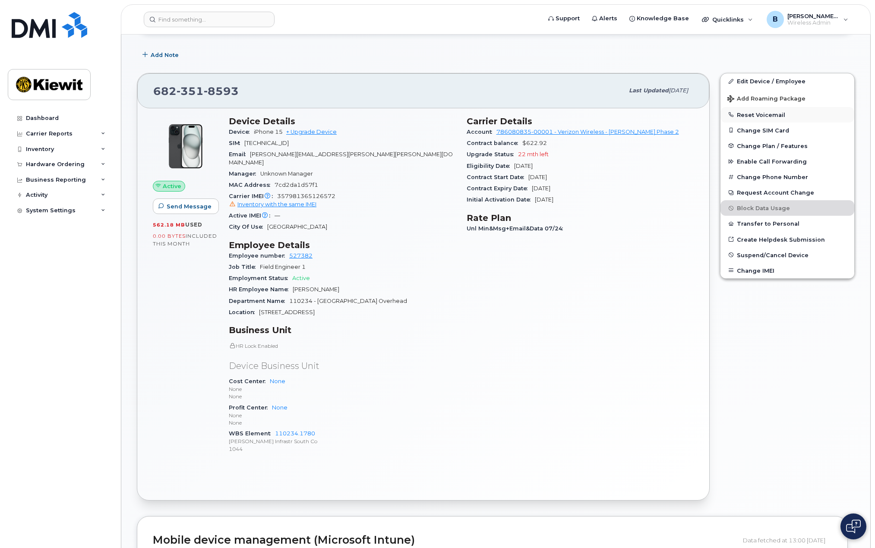
scroll to position [129, 0]
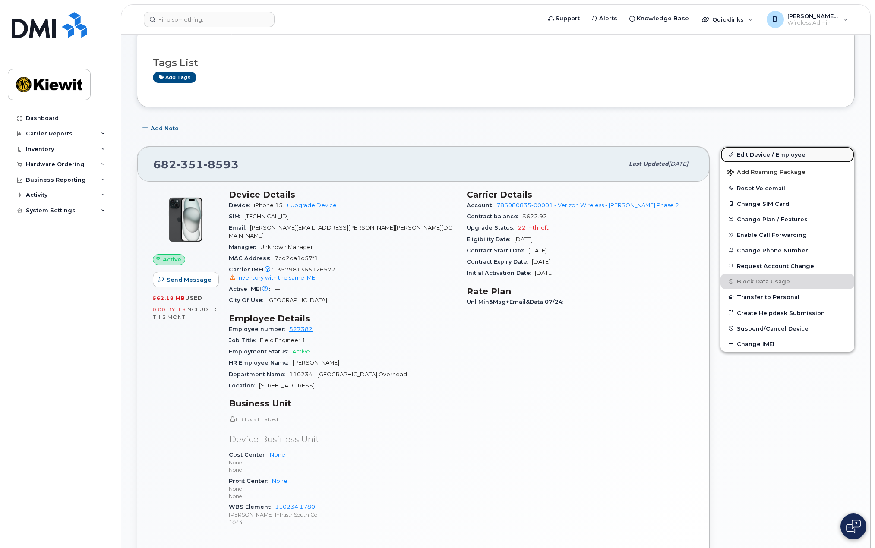
click at [768, 154] on link "Edit Device / Employee" at bounding box center [787, 155] width 134 height 16
click at [744, 154] on link "Edit Device / Employee" at bounding box center [787, 155] width 134 height 16
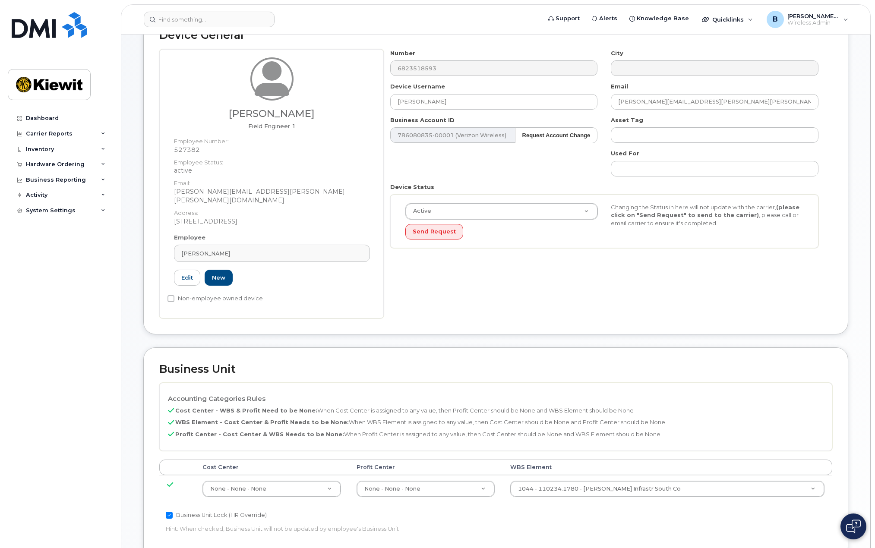
scroll to position [129, 0]
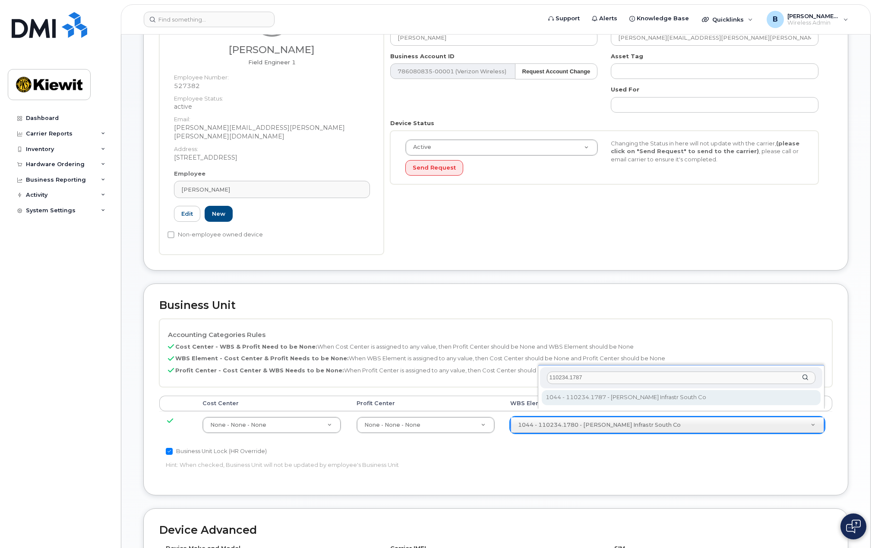
type input "110234.1787"
type input "35428566"
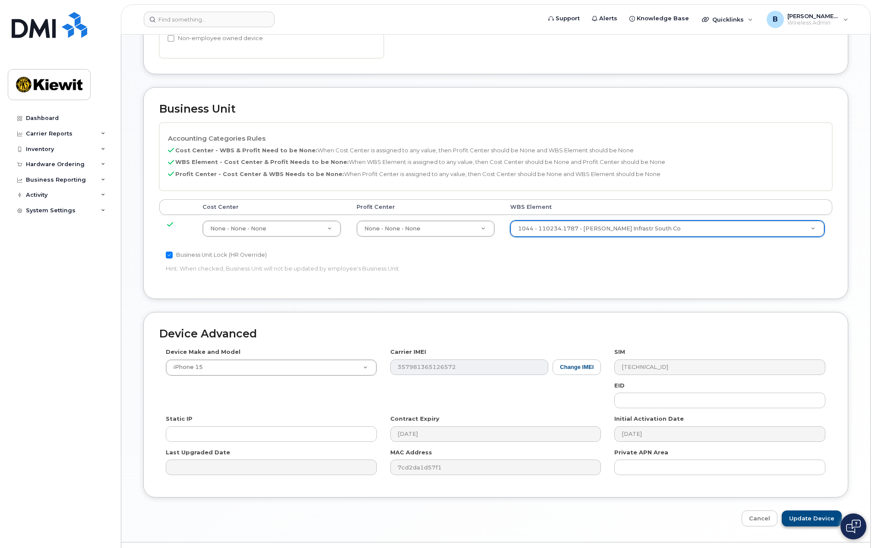
scroll to position [339, 0]
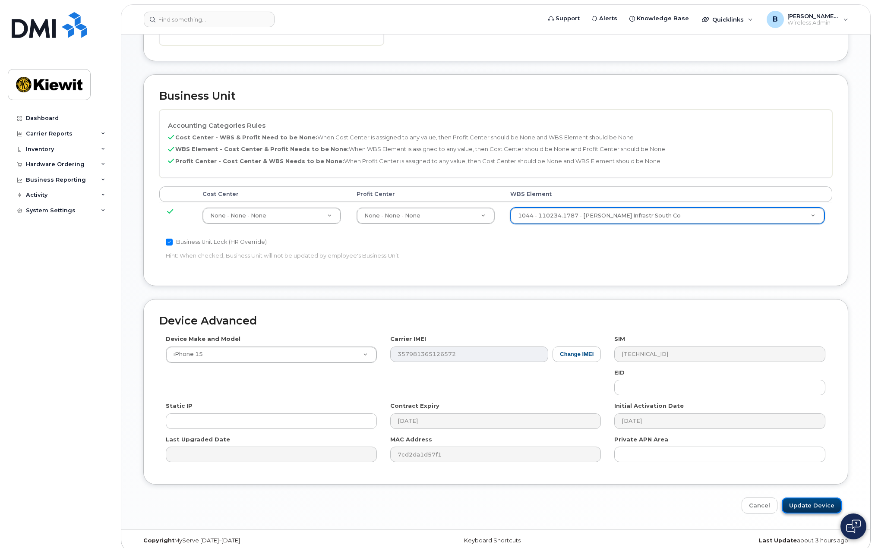
click at [812, 498] on input "Update Device" at bounding box center [811, 506] width 60 height 16
type input "Saving..."
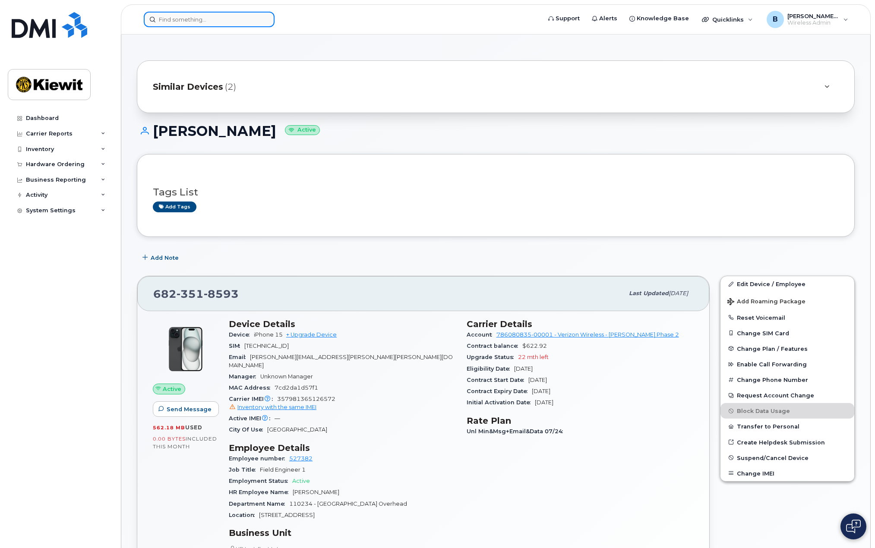
click at [181, 25] on input at bounding box center [209, 20] width 131 height 16
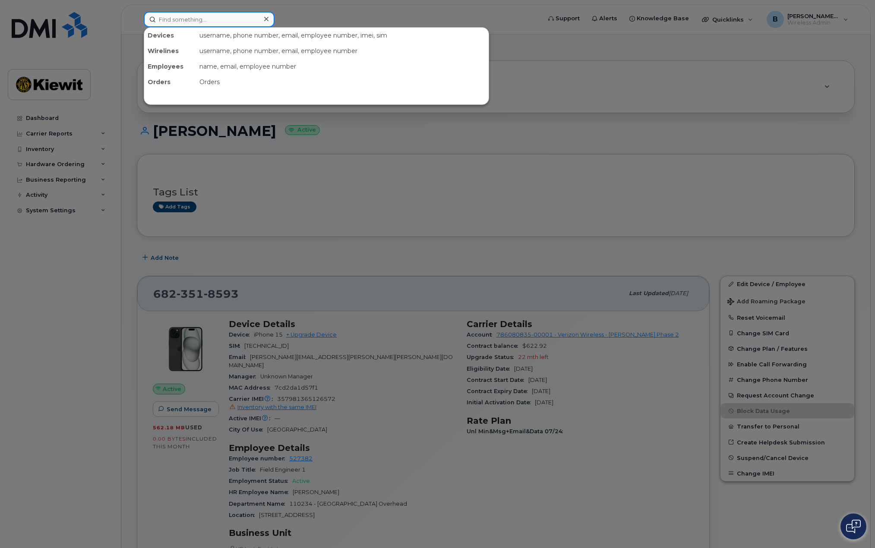
click at [181, 16] on input at bounding box center [209, 20] width 131 height 16
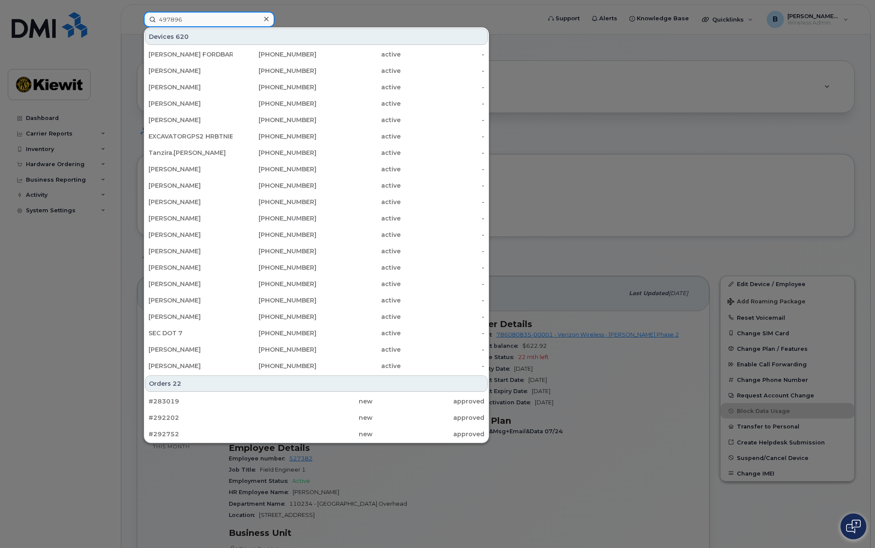
type input "497896"
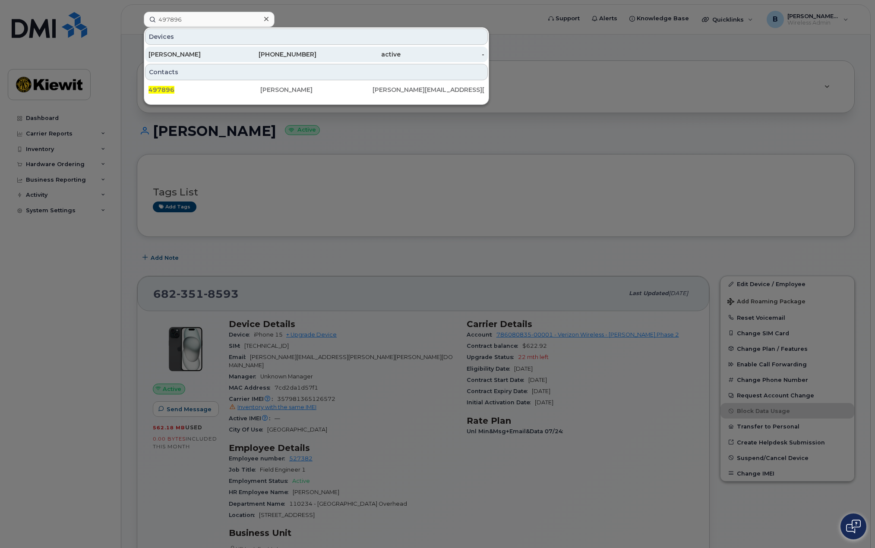
click at [265, 51] on div "281-387-0872" at bounding box center [275, 54] width 84 height 9
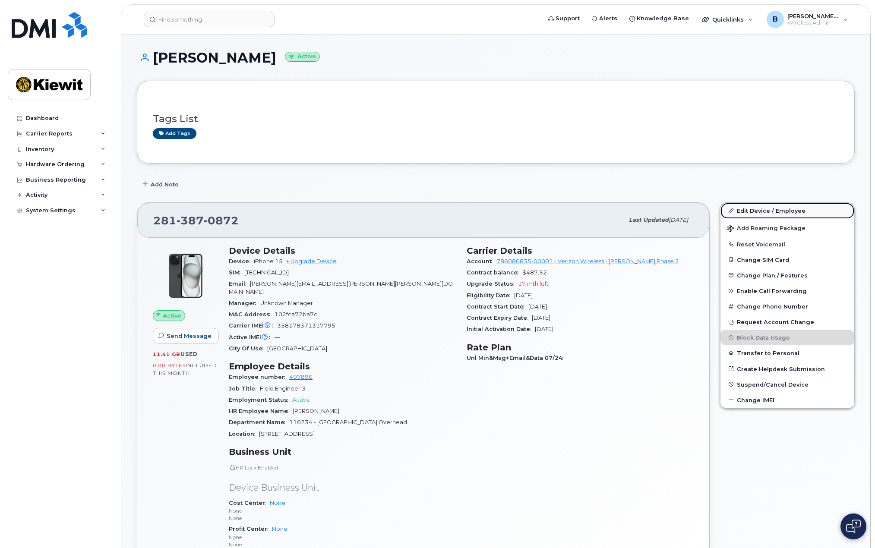
click at [773, 208] on link "Edit Device / Employee" at bounding box center [787, 211] width 134 height 16
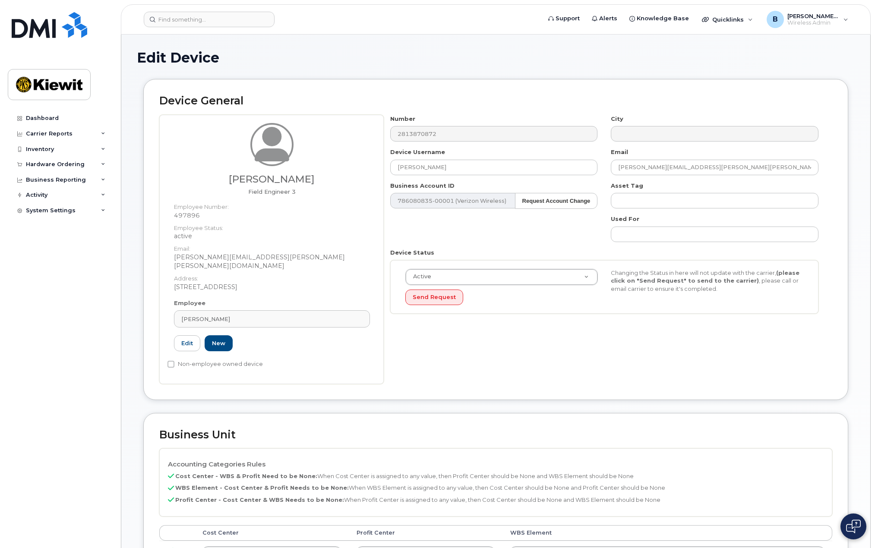
scroll to position [129, 0]
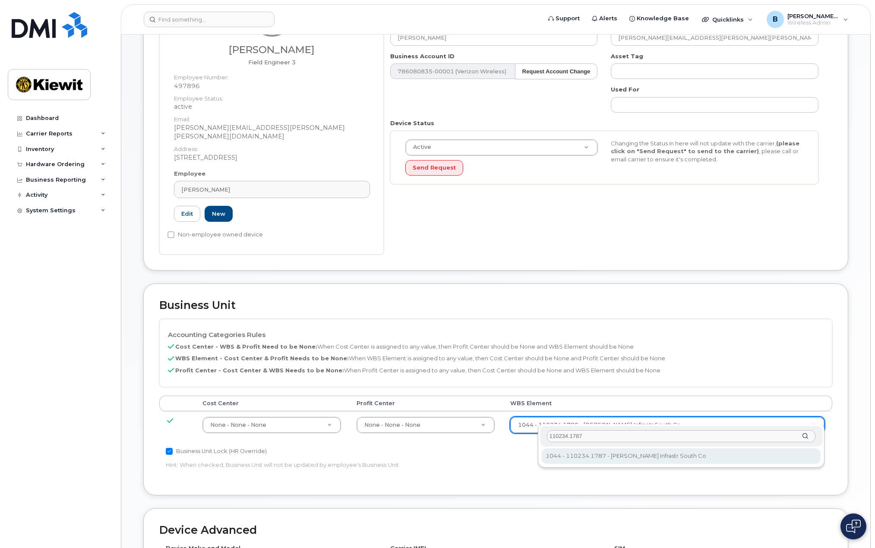
type input "110234.1787"
type input "35428566"
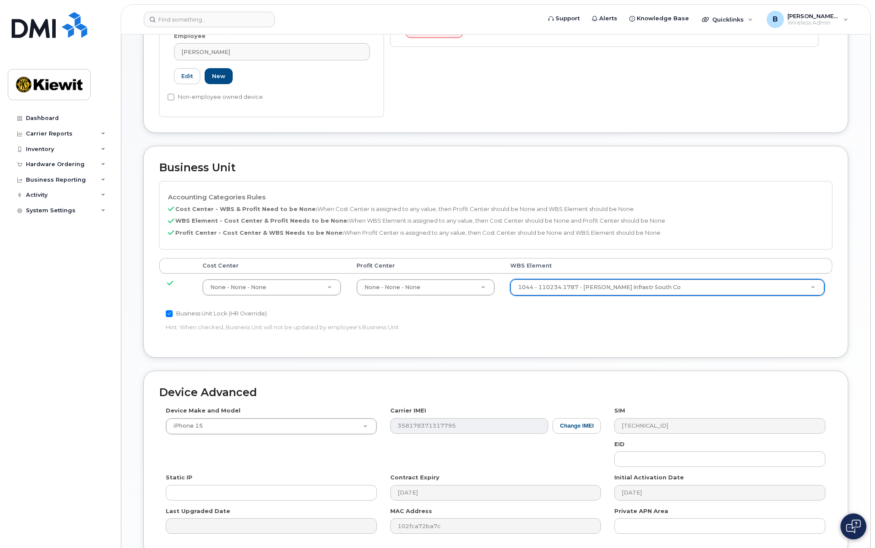
scroll to position [339, 0]
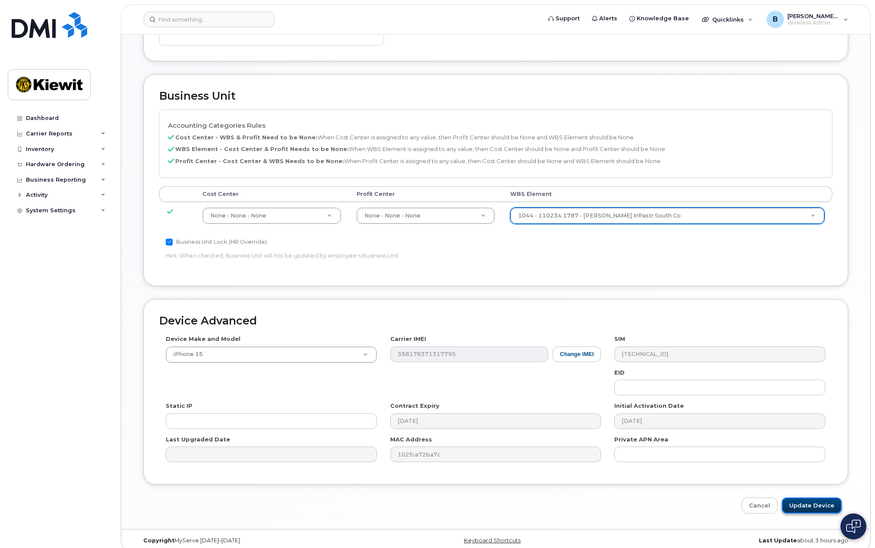
click at [803, 498] on input "Update Device" at bounding box center [811, 506] width 60 height 16
type input "Saving..."
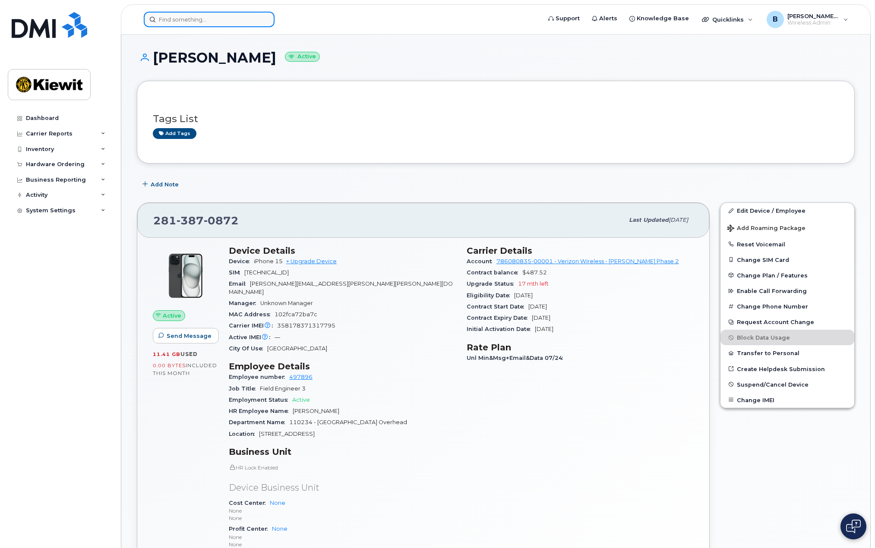
click at [177, 20] on input at bounding box center [209, 20] width 131 height 16
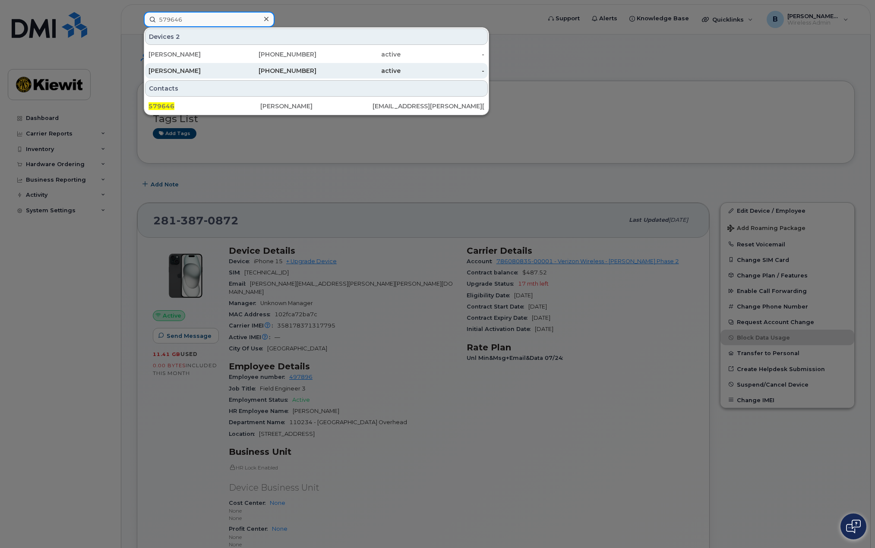
type input "579646"
click at [292, 68] on div "[PHONE_NUMBER]" at bounding box center [275, 70] width 84 height 9
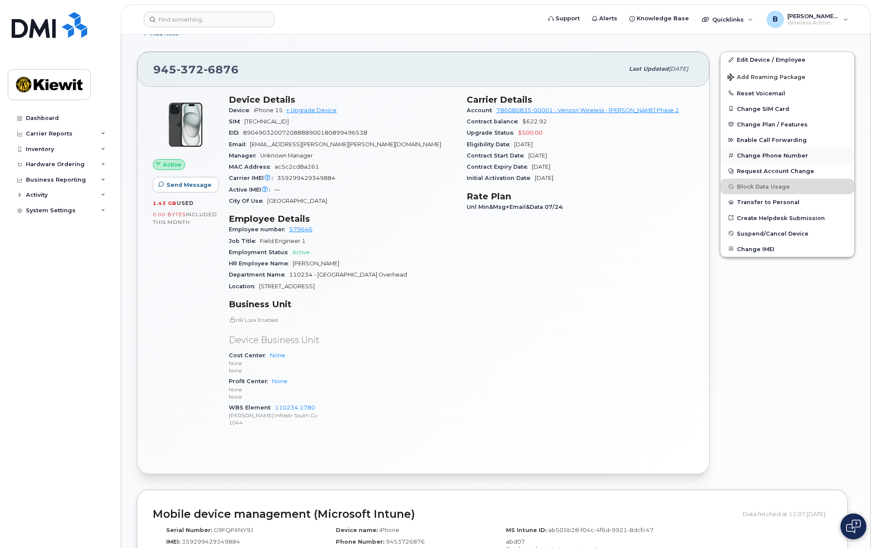
scroll to position [86, 0]
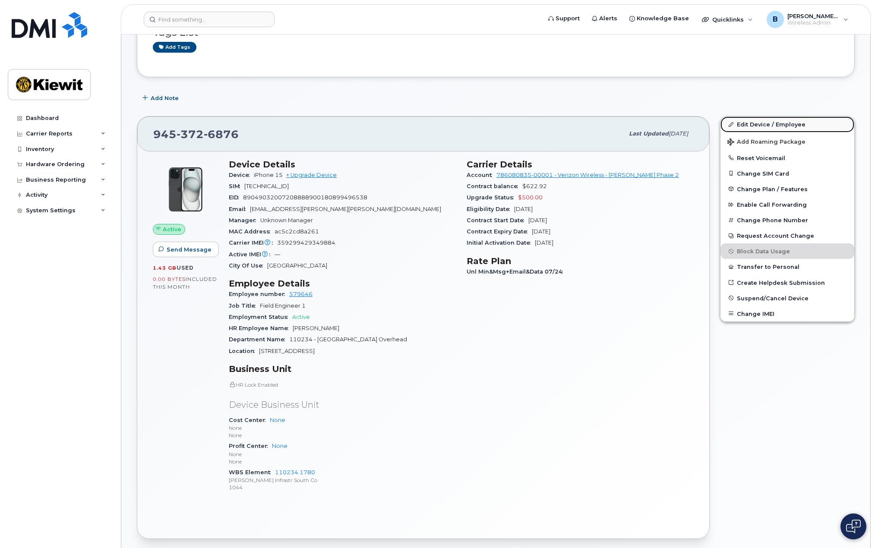
click at [797, 123] on link "Edit Device / Employee" at bounding box center [787, 125] width 134 height 16
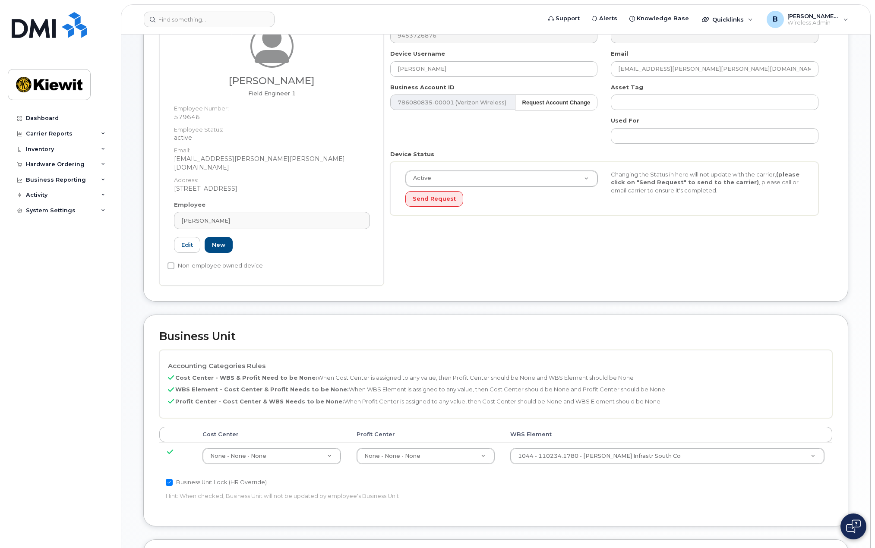
scroll to position [173, 0]
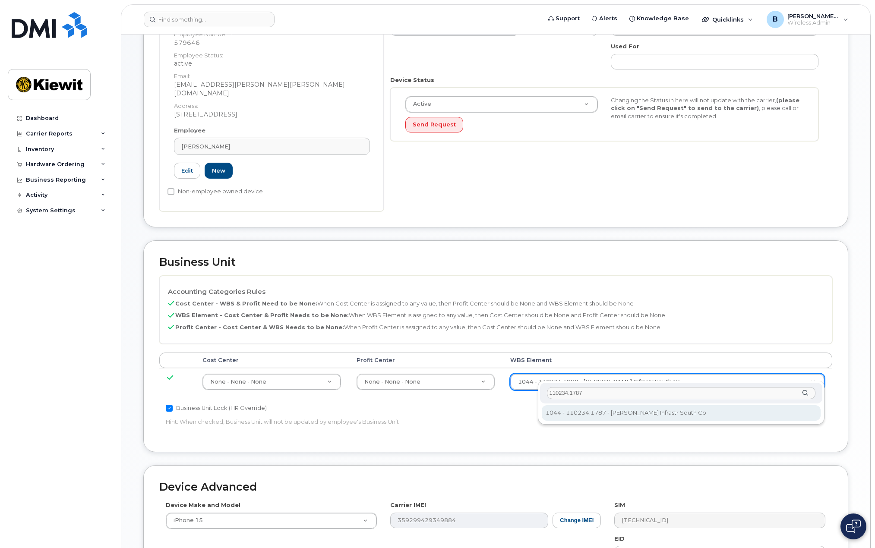
type input "110234.1787"
type input "35428566"
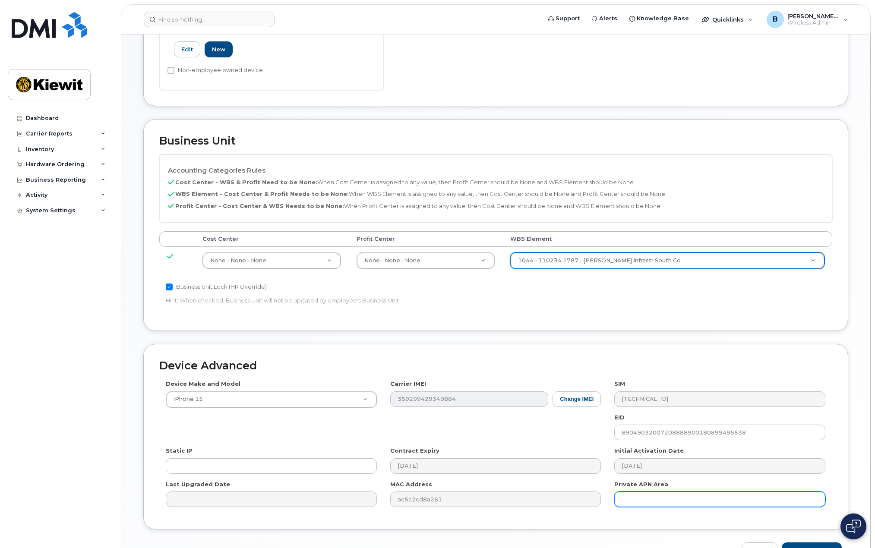
scroll to position [339, 0]
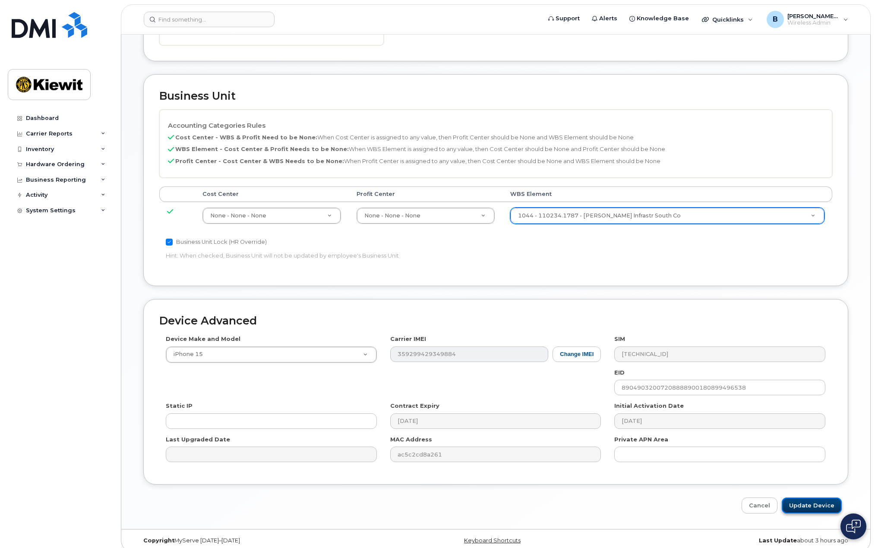
click at [801, 499] on input "Update Device" at bounding box center [811, 506] width 60 height 16
type input "Saving..."
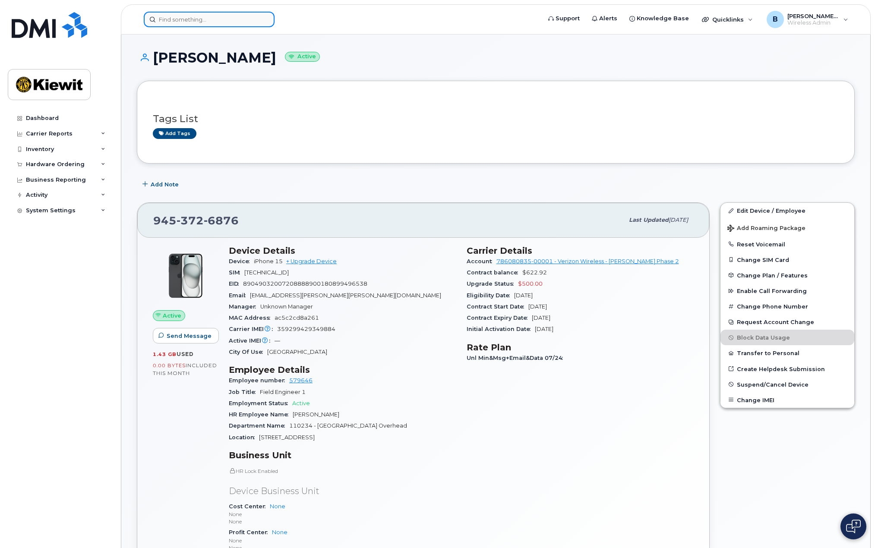
click at [219, 18] on input at bounding box center [209, 20] width 131 height 16
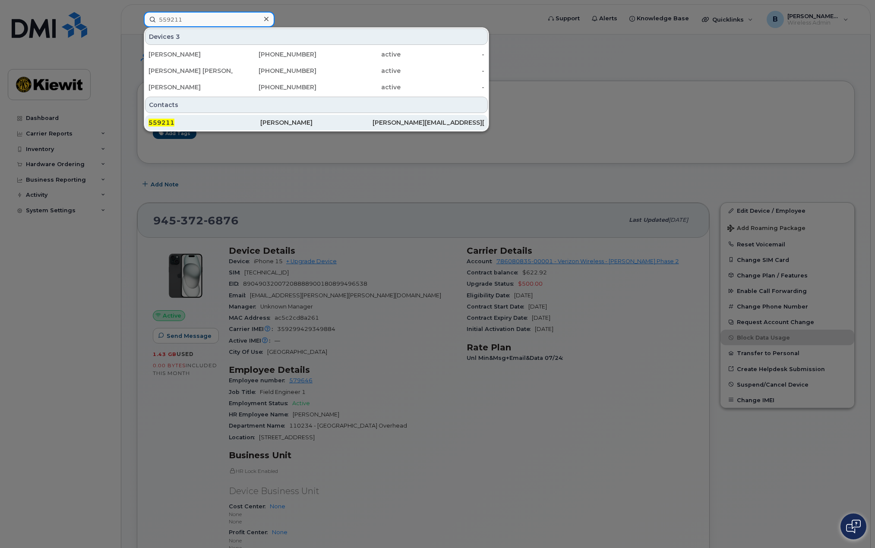
type input "559211"
click at [233, 123] on div "559211" at bounding box center [204, 122] width 112 height 9
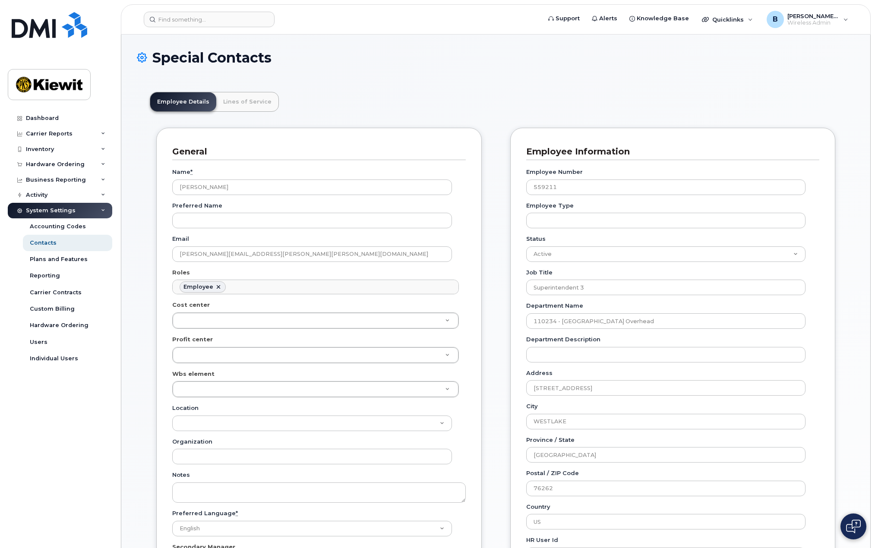
scroll to position [25, 0]
click at [248, 102] on link "Lines of Service" at bounding box center [247, 101] width 62 height 19
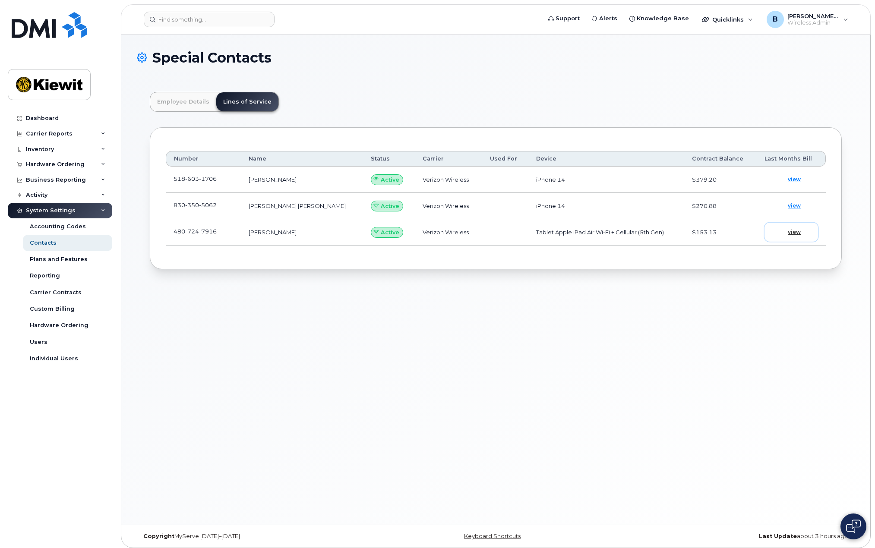
click at [797, 231] on span "view" at bounding box center [793, 232] width 13 height 8
click at [238, 14] on input at bounding box center [209, 20] width 131 height 16
paste input "4807247916"
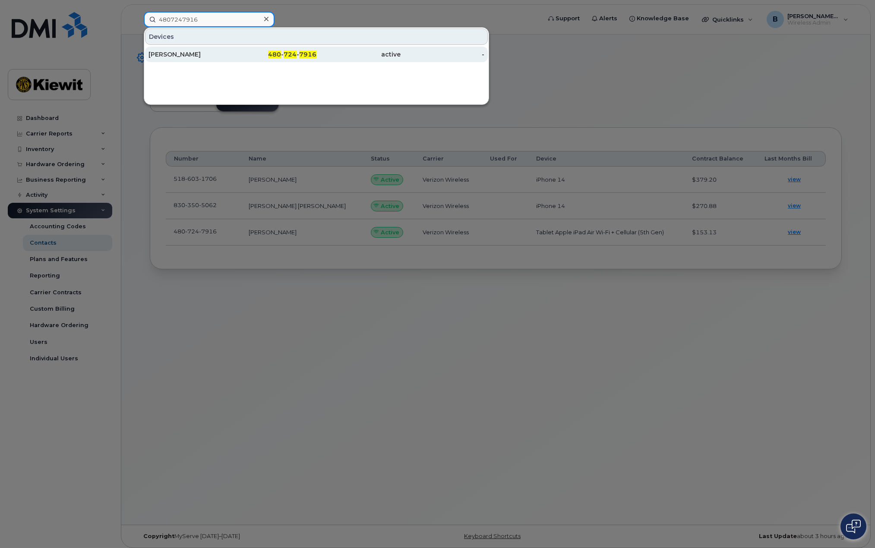
type input "4807247916"
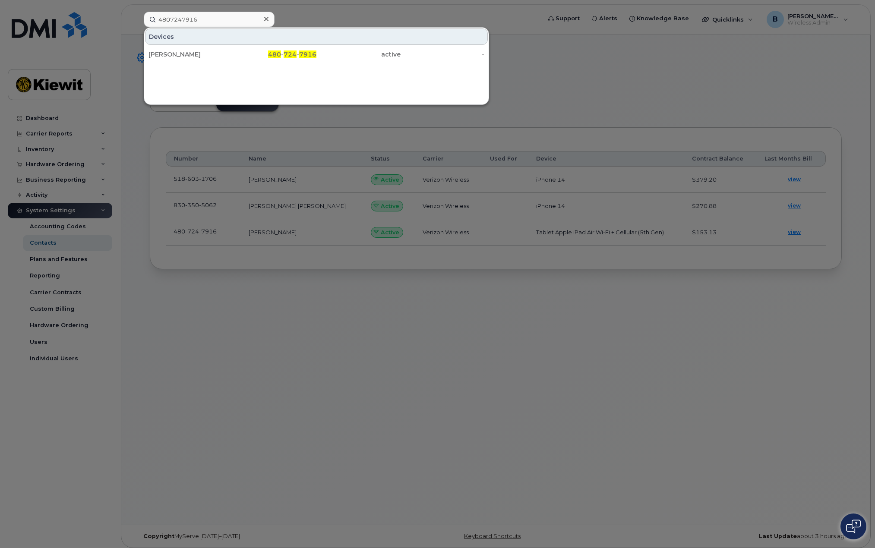
drag, startPoint x: 200, startPoint y: 56, endPoint x: 267, endPoint y: 84, distance: 72.4
click at [200, 56] on div "[PERSON_NAME]" at bounding box center [190, 54] width 84 height 9
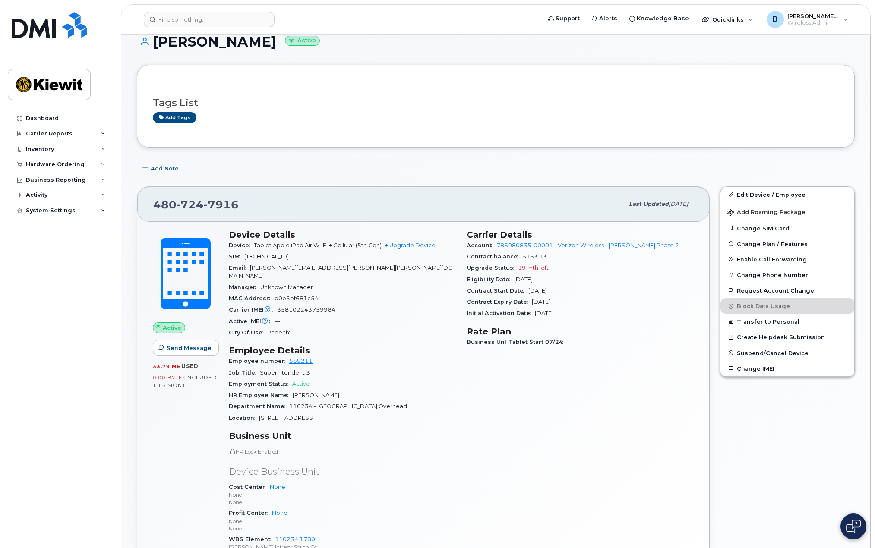
scroll to position [86, 0]
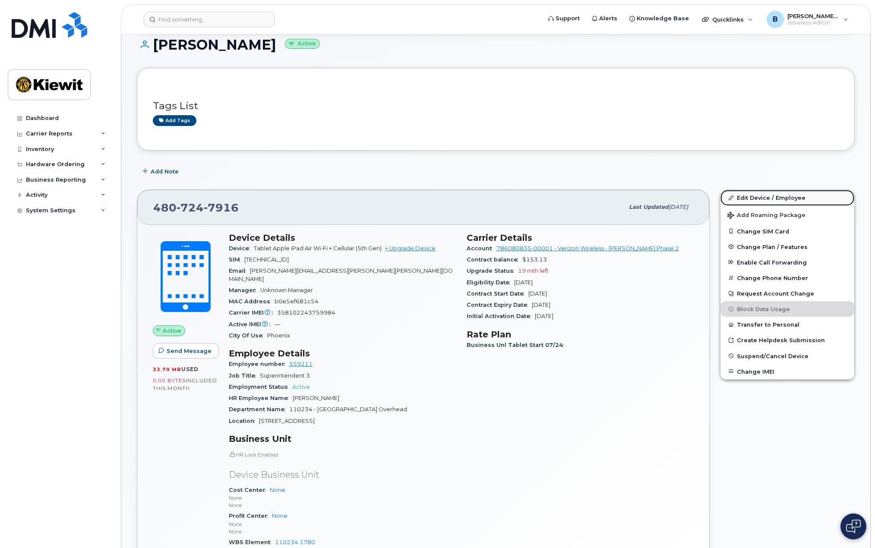
click at [782, 197] on link "Edit Device / Employee" at bounding box center [787, 198] width 134 height 16
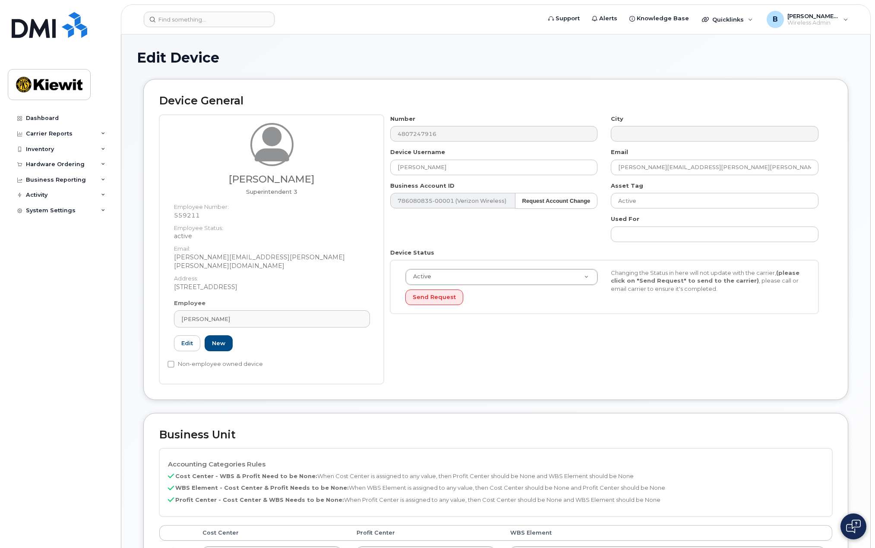
scroll to position [129, 0]
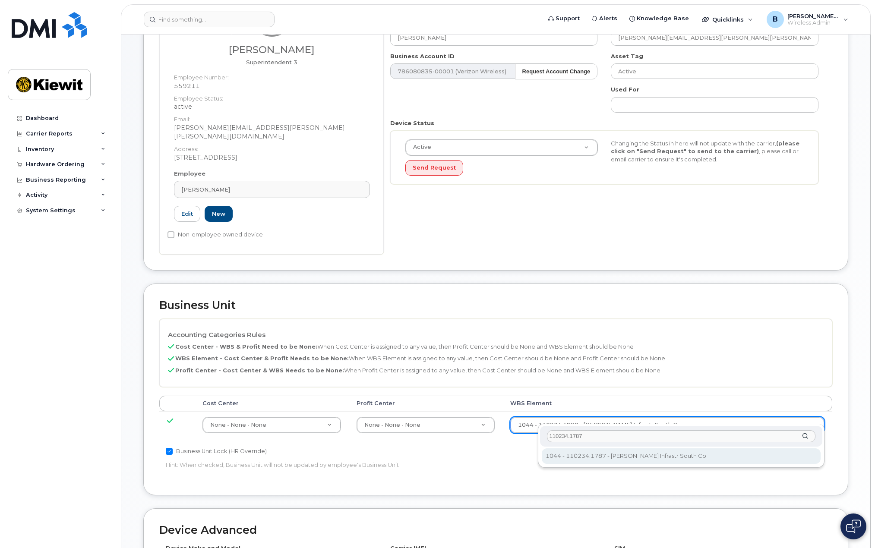
type input "110234.1787"
type input "35428566"
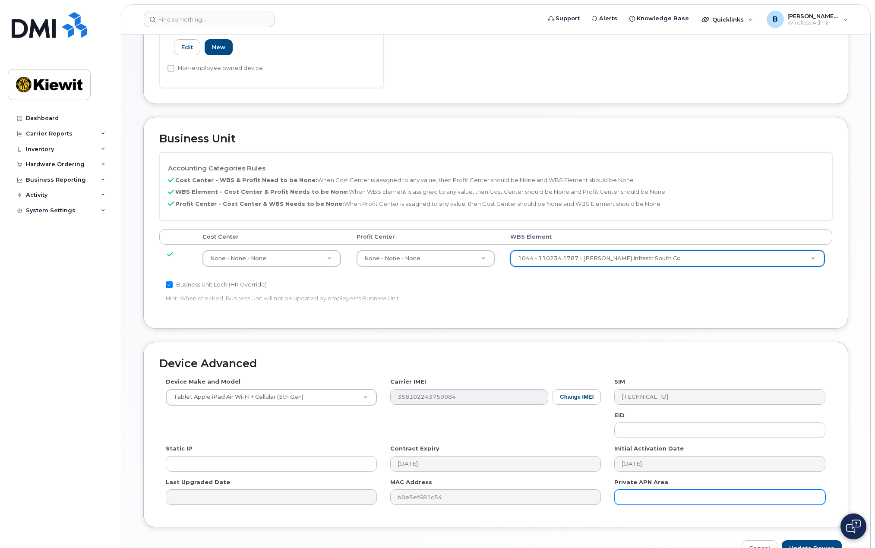
scroll to position [339, 0]
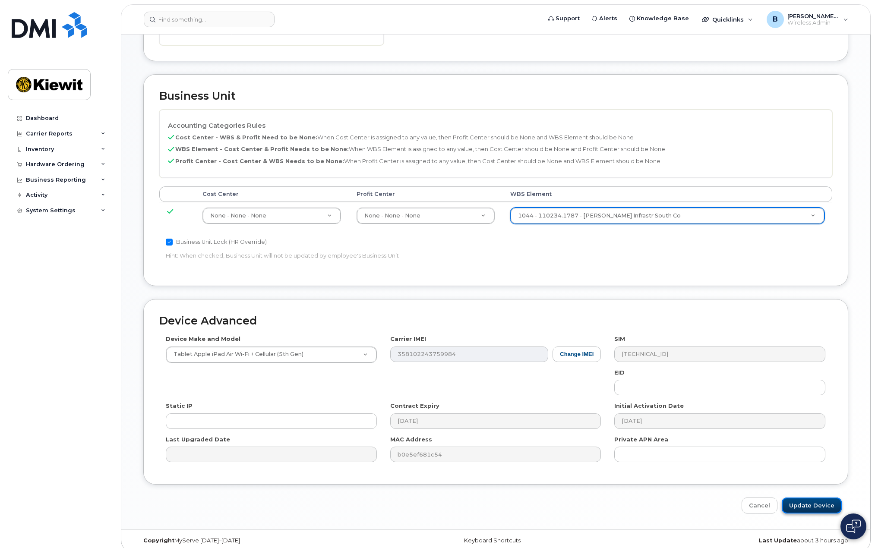
drag, startPoint x: 816, startPoint y: 495, endPoint x: 809, endPoint y: 496, distance: 7.4
click at [816, 498] on input "Update Device" at bounding box center [811, 506] width 60 height 16
type input "Saving..."
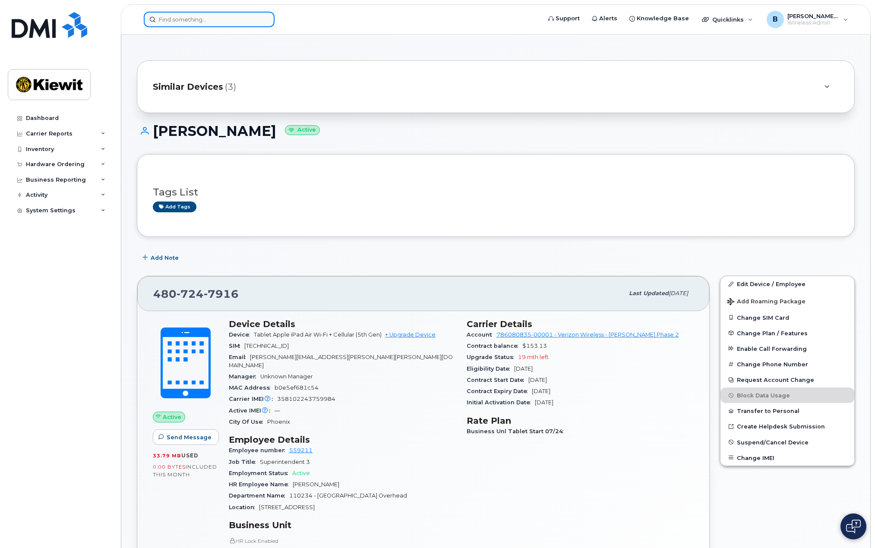
click at [199, 18] on input at bounding box center [209, 20] width 131 height 16
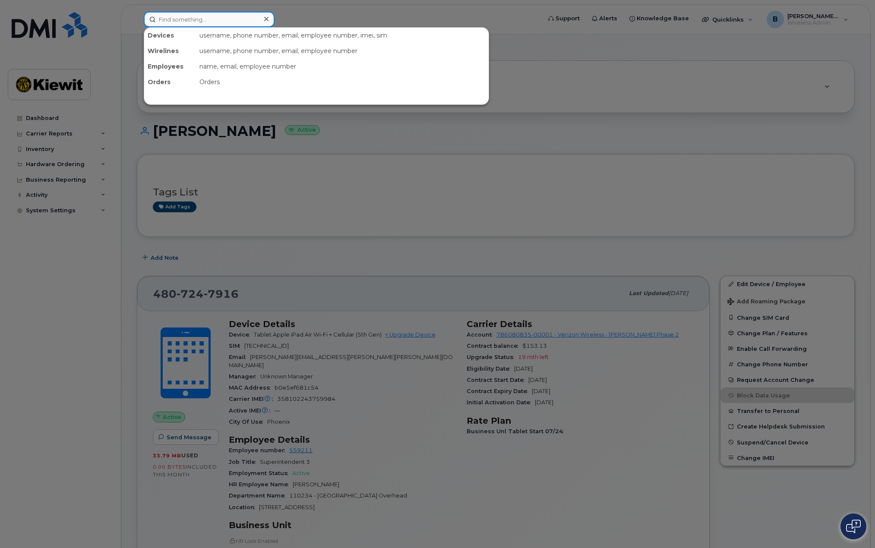
paste input "5186031706"
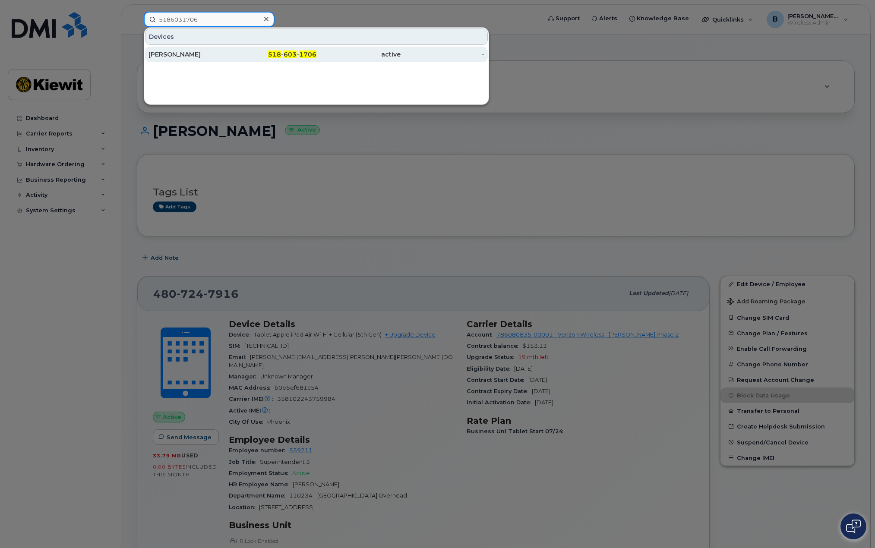
type input "5186031706"
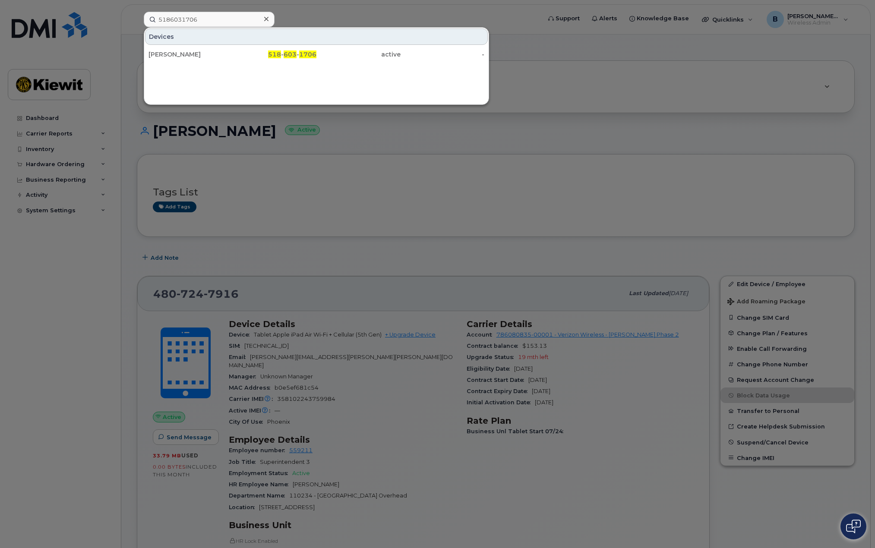
drag, startPoint x: 173, startPoint y: 56, endPoint x: 285, endPoint y: 93, distance: 117.6
click at [173, 56] on div "[PERSON_NAME]" at bounding box center [190, 54] width 84 height 9
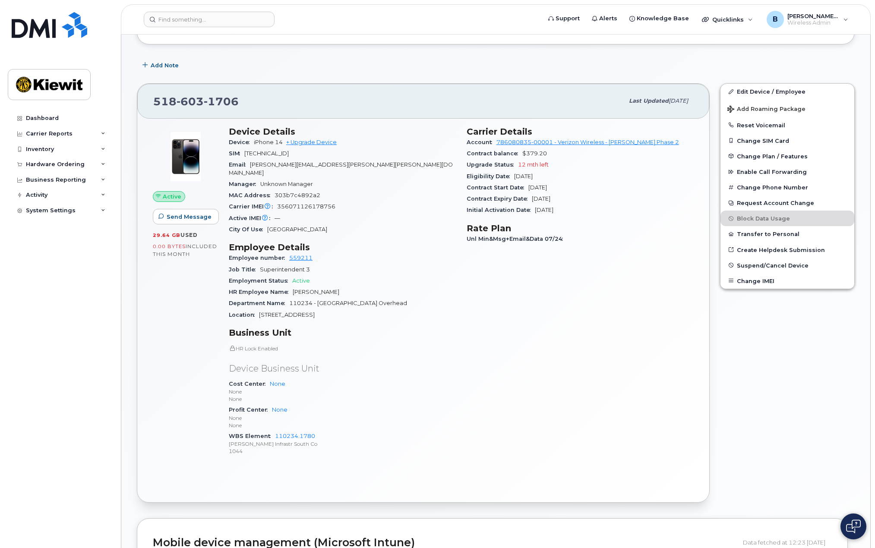
scroll to position [129, 0]
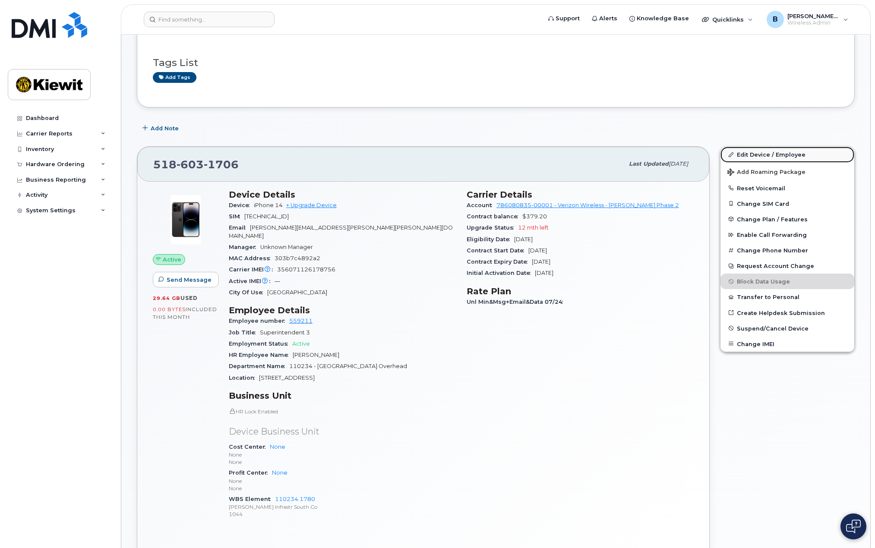
click at [741, 154] on link "Edit Device / Employee" at bounding box center [787, 155] width 134 height 16
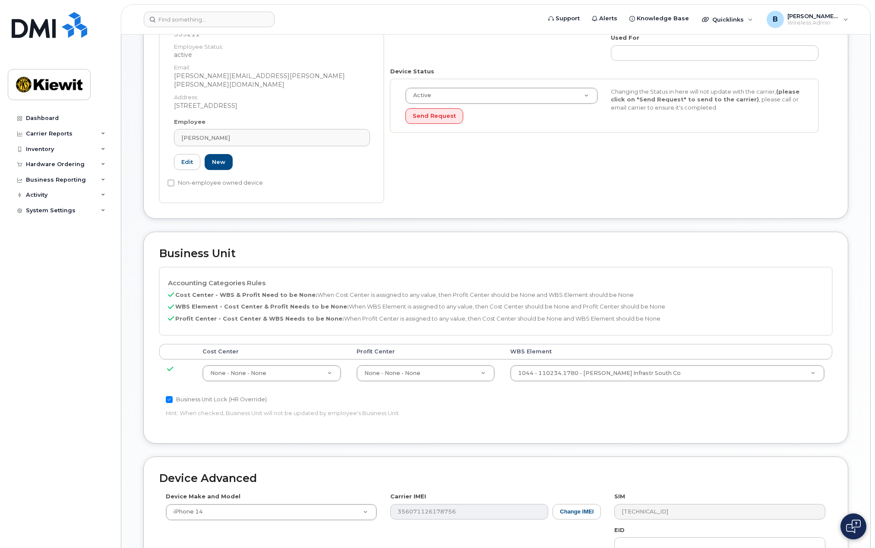
scroll to position [259, 0]
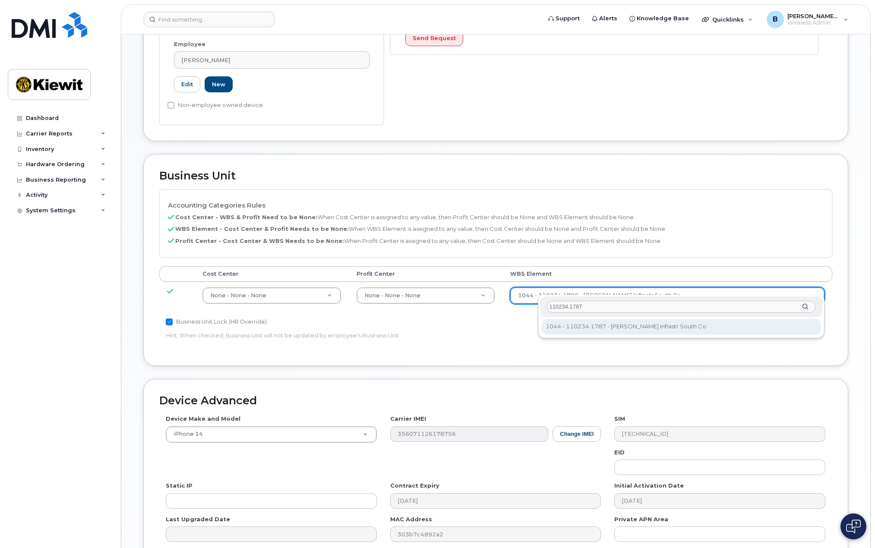
type input "110234.1787"
type input "35428566"
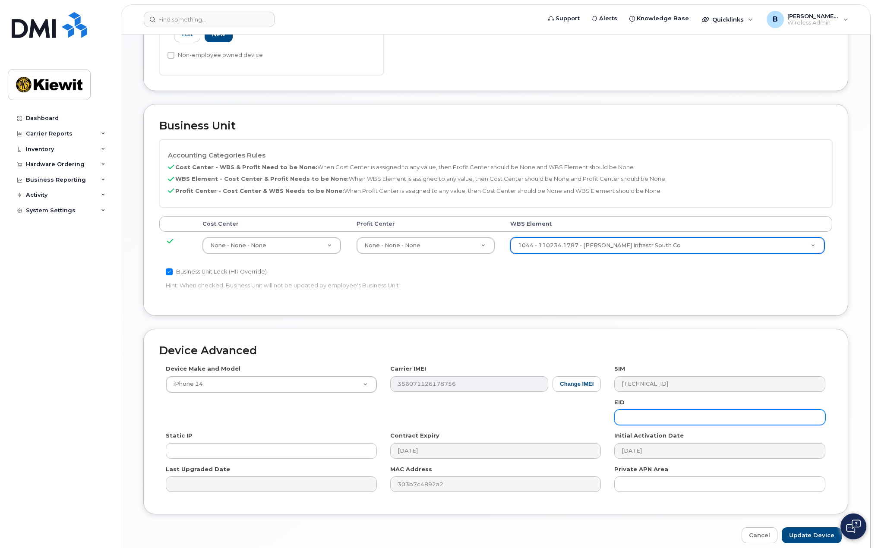
scroll to position [339, 0]
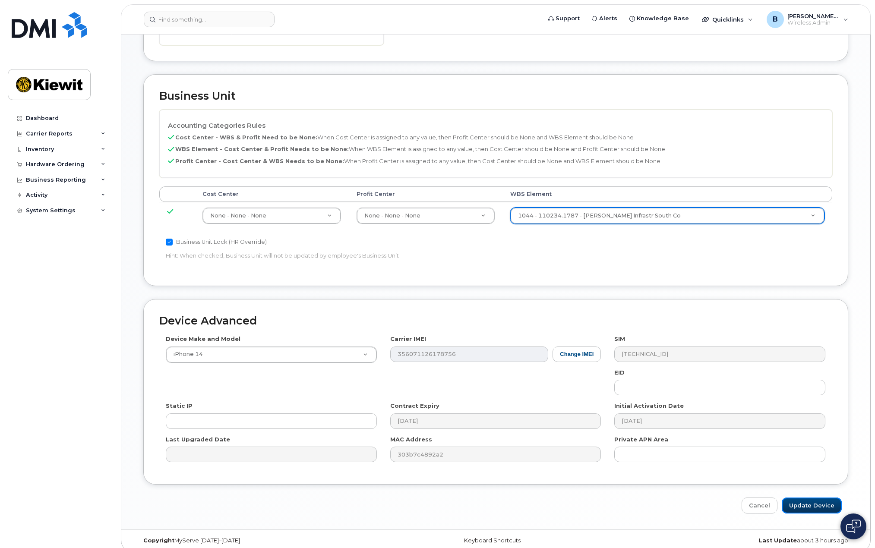
click at [802, 498] on input "Update Device" at bounding box center [811, 506] width 60 height 16
type input "Saving..."
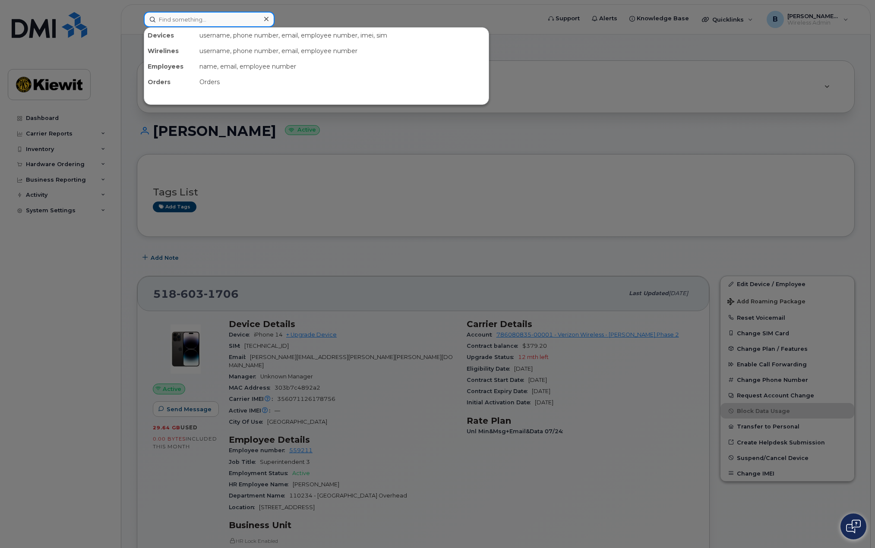
click at [212, 19] on input at bounding box center [209, 20] width 131 height 16
paste input "8303505062"
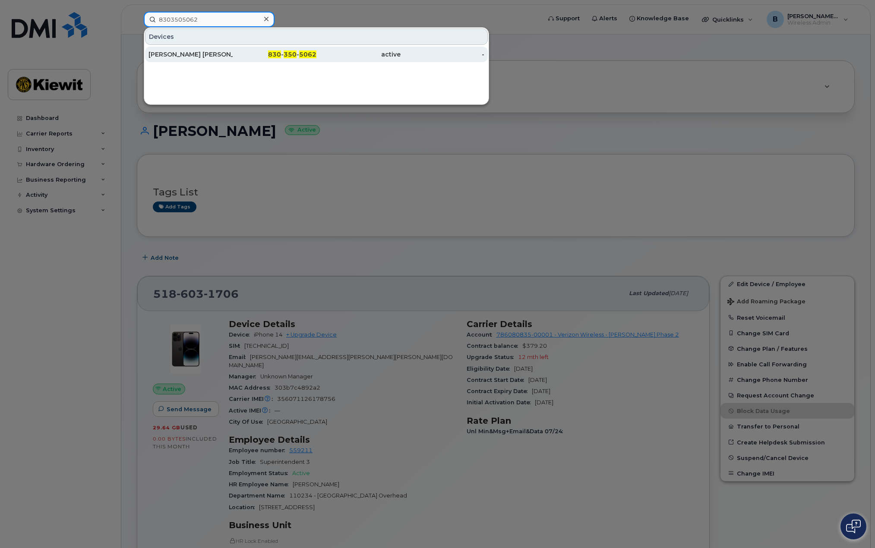
type input "8303505062"
click at [293, 57] on span "350" at bounding box center [289, 54] width 13 height 8
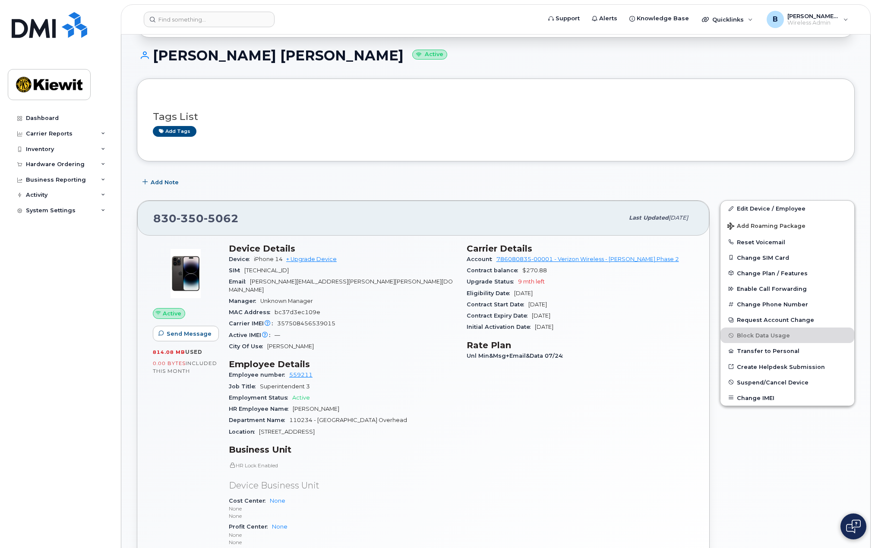
scroll to position [129, 0]
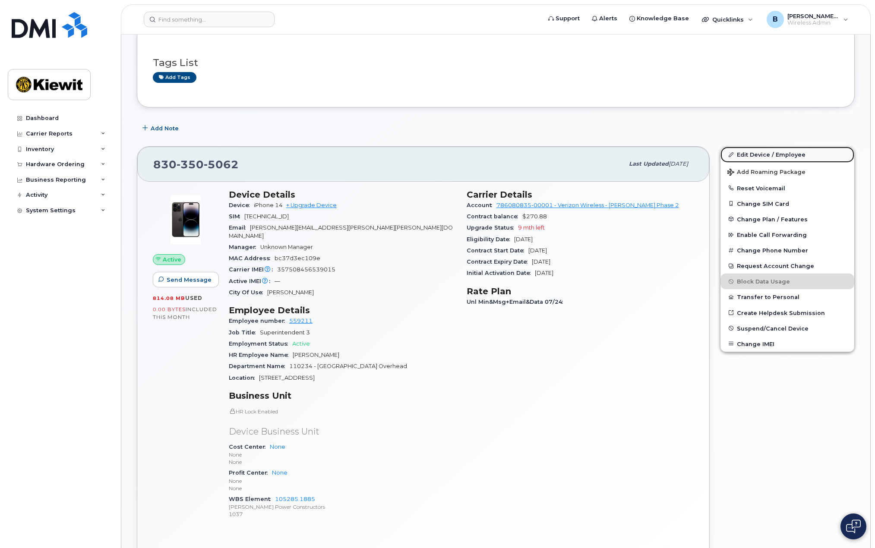
click at [778, 152] on link "Edit Device / Employee" at bounding box center [787, 155] width 134 height 16
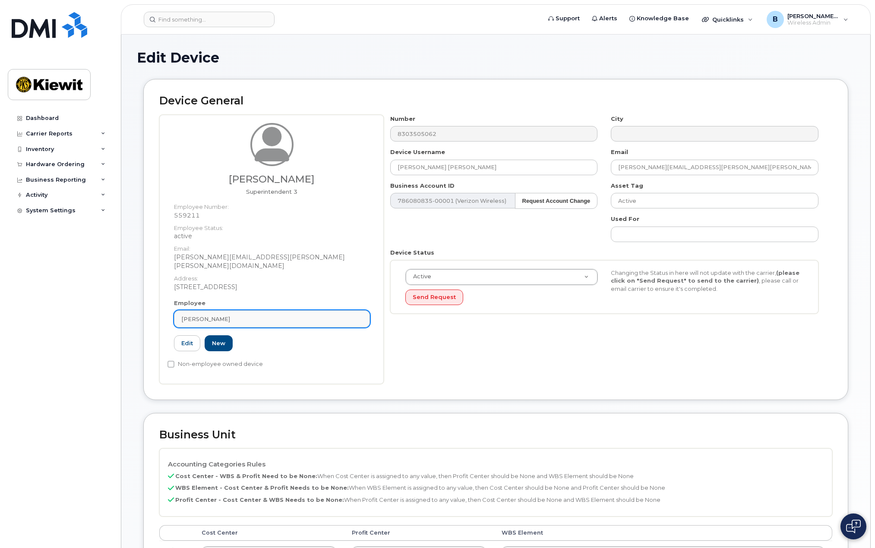
click at [270, 315] on div "Ricky Humphries" at bounding box center [271, 319] width 181 height 8
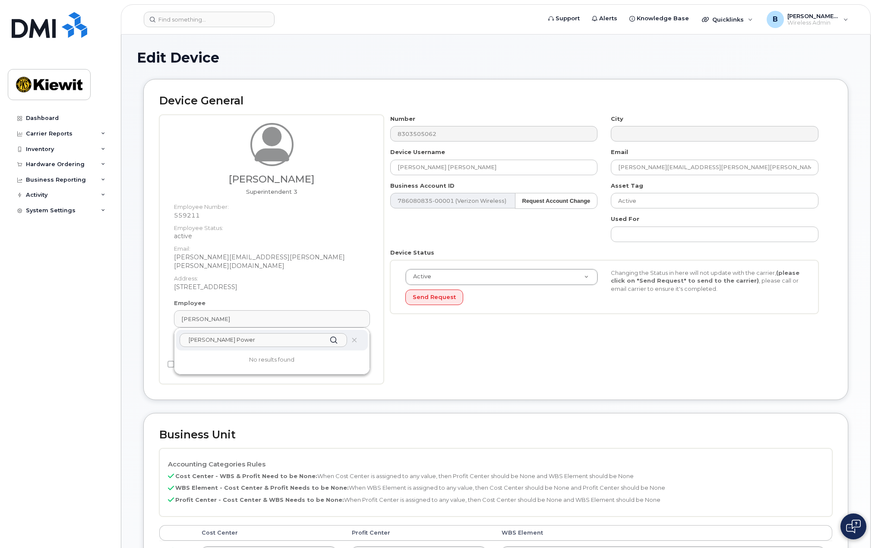
type input "[PERSON_NAME] Power"
click at [425, 359] on div "Number 8303505062 City Device Username ALEXANDRA JOHNSON JOHNSON Email RICKY.HU…" at bounding box center [608, 249] width 448 height 269
click at [184, 336] on link "Edit" at bounding box center [187, 343] width 26 height 16
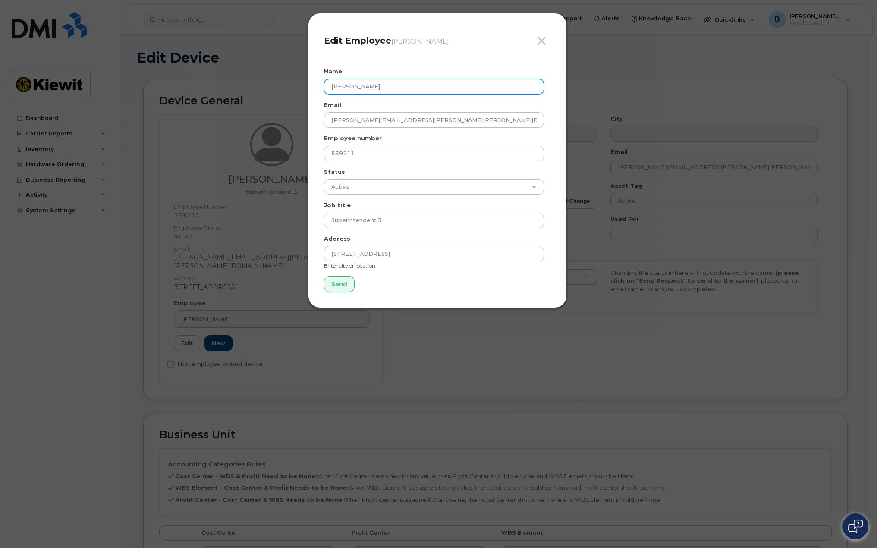
drag, startPoint x: 409, startPoint y: 87, endPoint x: 291, endPoint y: 87, distance: 117.8
click at [291, 87] on div "Close Edit Employee Ricky Humphries Name Ricky Humphries Email RICKY.HUMPHRIES@…" at bounding box center [438, 274] width 877 height 548
type input "Kiewit Power Line"
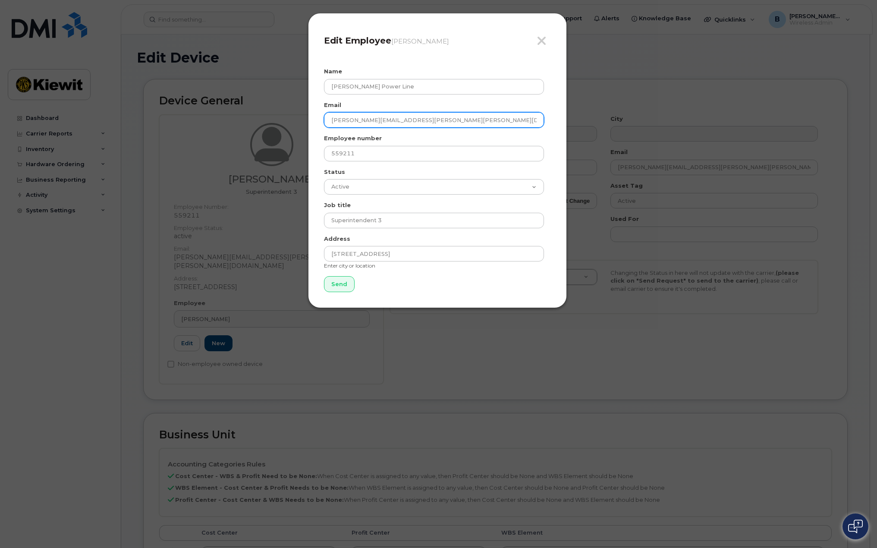
drag, startPoint x: 404, startPoint y: 121, endPoint x: 250, endPoint y: 117, distance: 154.1
click at [252, 122] on div "Close Edit Employee Ricky Humphries Name Kiewit Power Line Email RICKY.HUMPHRIE…" at bounding box center [438, 274] width 877 height 548
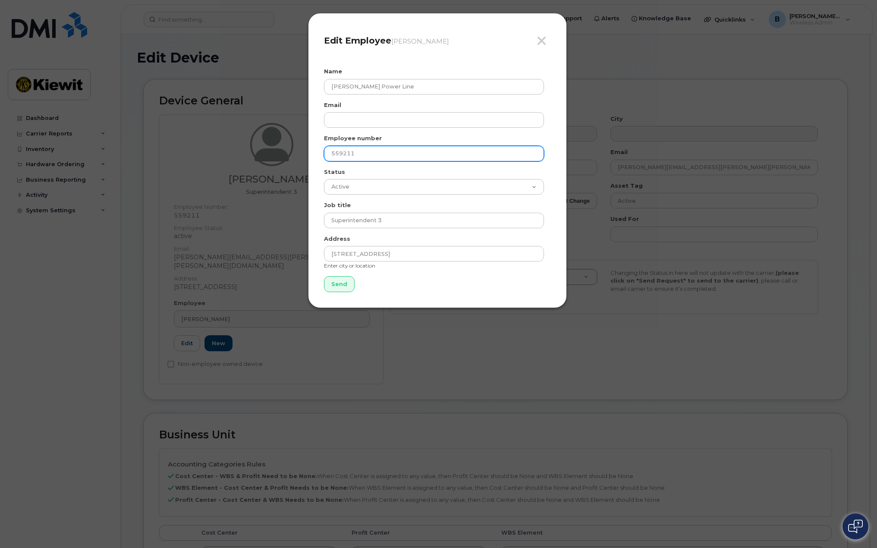
drag, startPoint x: 358, startPoint y: 152, endPoint x: 300, endPoint y: 152, distance: 57.8
click at [300, 152] on div "Close Edit Employee Ricky Humphries Name Kiewit Power Line Email Employee numbe…" at bounding box center [438, 274] width 877 height 548
click at [333, 285] on input "Send" at bounding box center [339, 284] width 31 height 16
type input "Send"
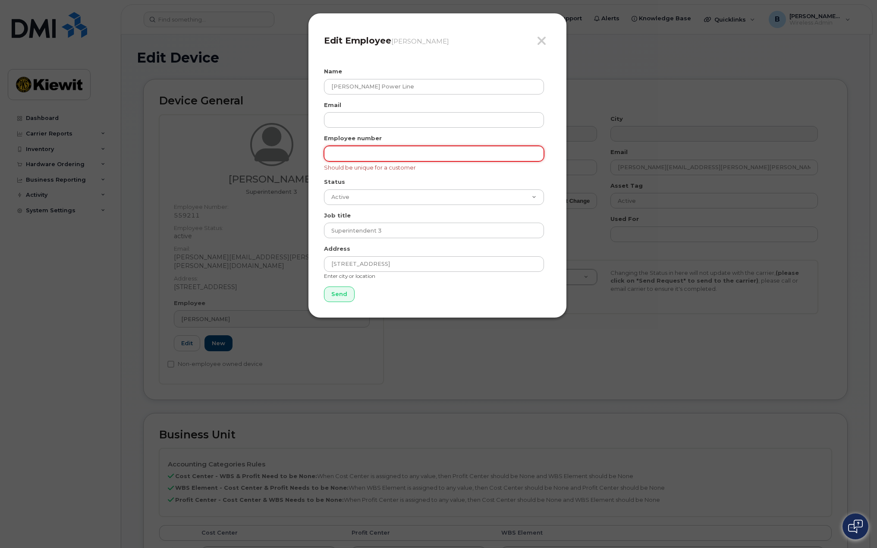
click at [414, 152] on input "text" at bounding box center [434, 154] width 220 height 16
type input "1037"
click at [429, 278] on div "Address 2050 Roanoke Rd. Enter city or location" at bounding box center [437, 262] width 227 height 35
click at [342, 297] on input "Send" at bounding box center [339, 295] width 31 height 16
type input "Send"
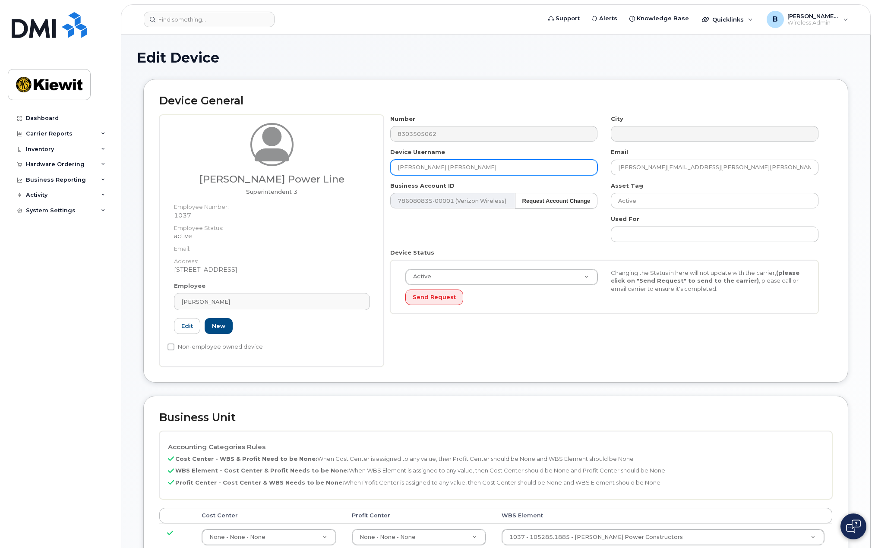
drag, startPoint x: 513, startPoint y: 166, endPoint x: 334, endPoint y: 166, distance: 179.5
click at [337, 169] on div "Kiewit Power Line Superintendent 3 Employee Number: 1037 Employee Status: activ…" at bounding box center [495, 241] width 673 height 252
type input "Kiewit Power"
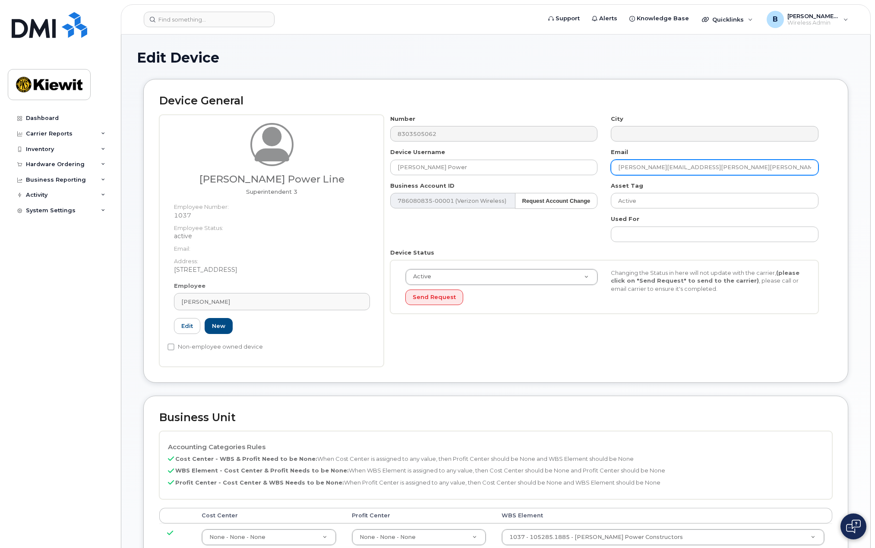
drag, startPoint x: 713, startPoint y: 167, endPoint x: 603, endPoint y: 168, distance: 109.6
click at [603, 168] on div "Number 8303505062 City Device Username Kiewit Power Email RICKY.HUMPHRIES@KIEWI…" at bounding box center [604, 218] width 441 height 206
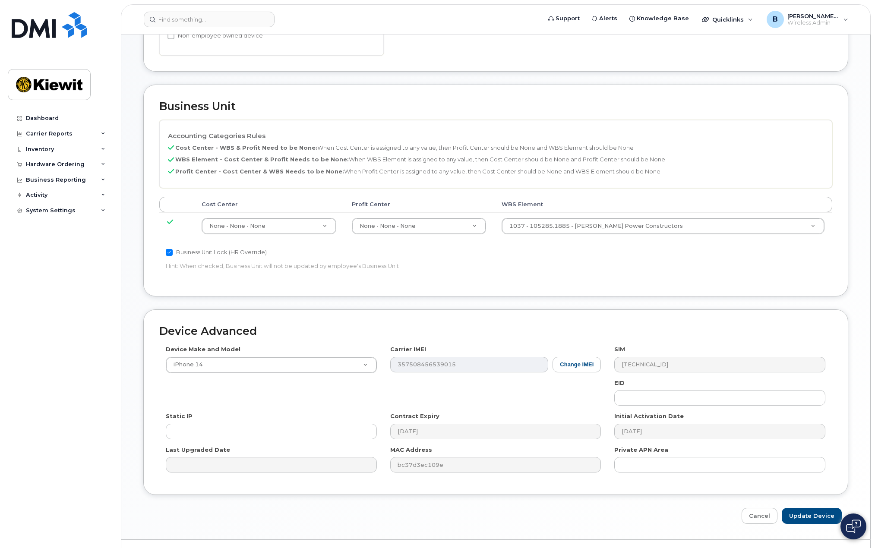
scroll to position [330, 0]
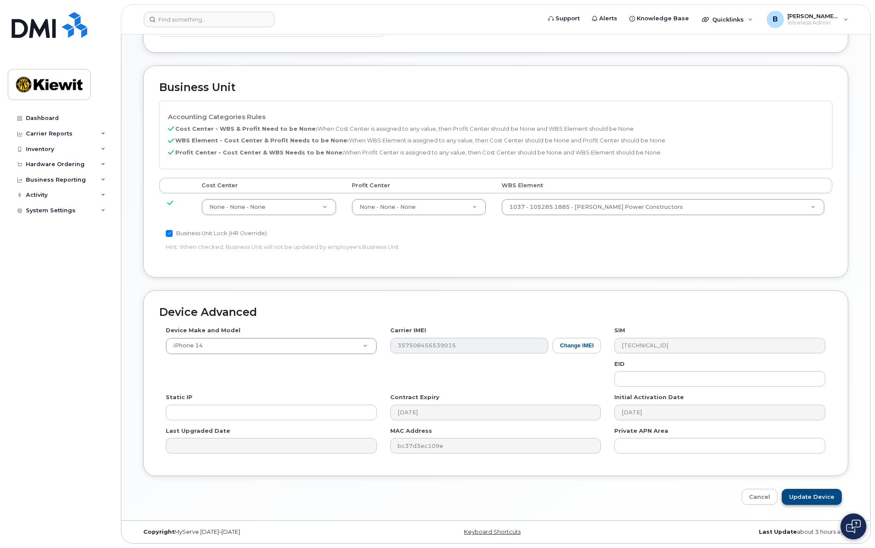
type input "Kiewit Power"
click at [831, 496] on input "Update Device" at bounding box center [811, 497] width 60 height 16
type input "Saving..."
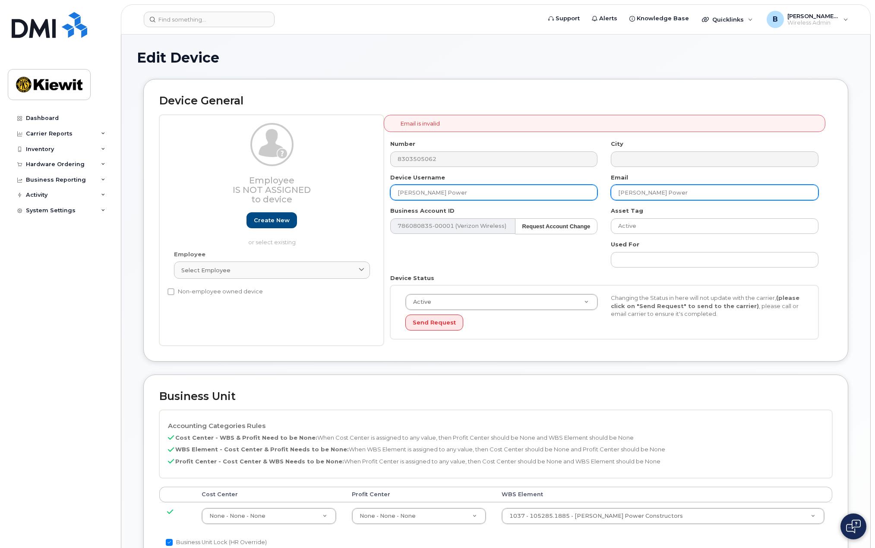
drag, startPoint x: 602, startPoint y: 193, endPoint x: 596, endPoint y: 193, distance: 5.6
click at [596, 193] on div "Number 8303505062 City Device Username [PERSON_NAME] Power Email [PERSON_NAME] …" at bounding box center [604, 243] width 441 height 206
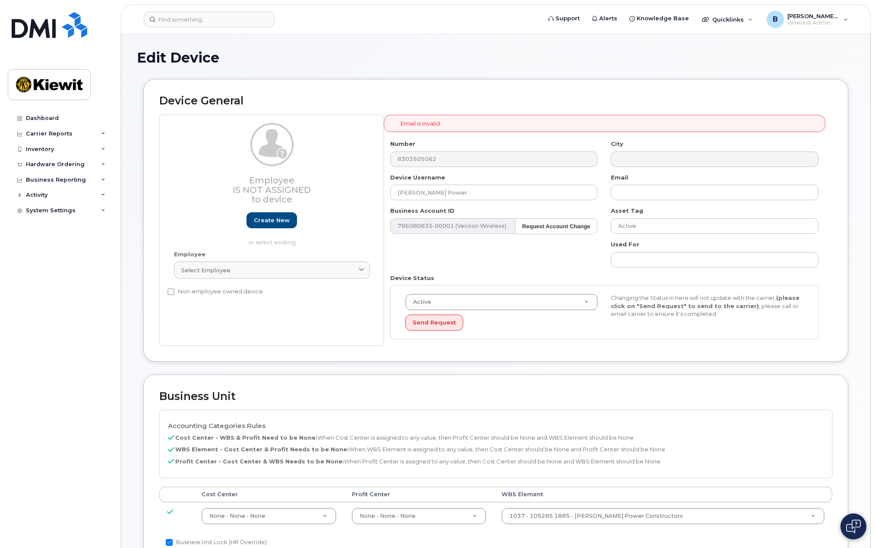
click at [756, 405] on div "Business Unit Accounting Categories Rules Cost Center - WBS & Profit Need to be…" at bounding box center [495, 481] width 705 height 212
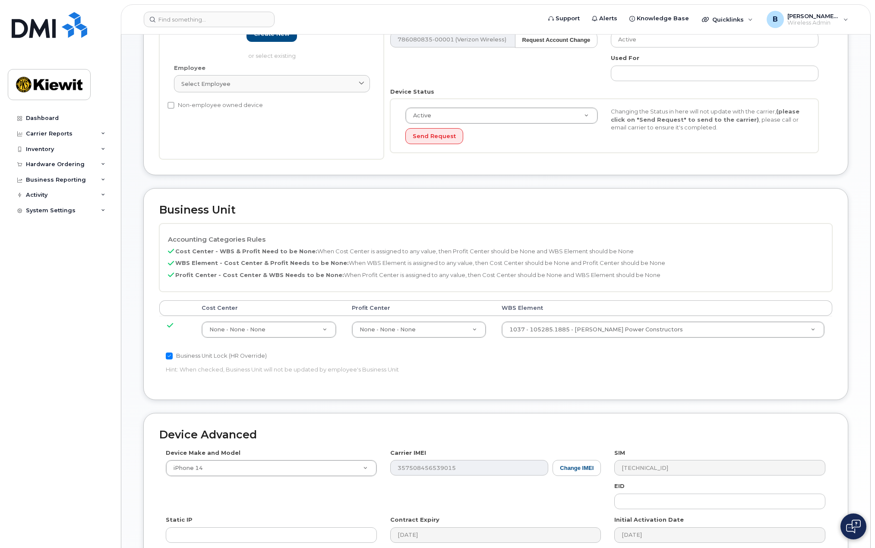
scroll to position [259, 0]
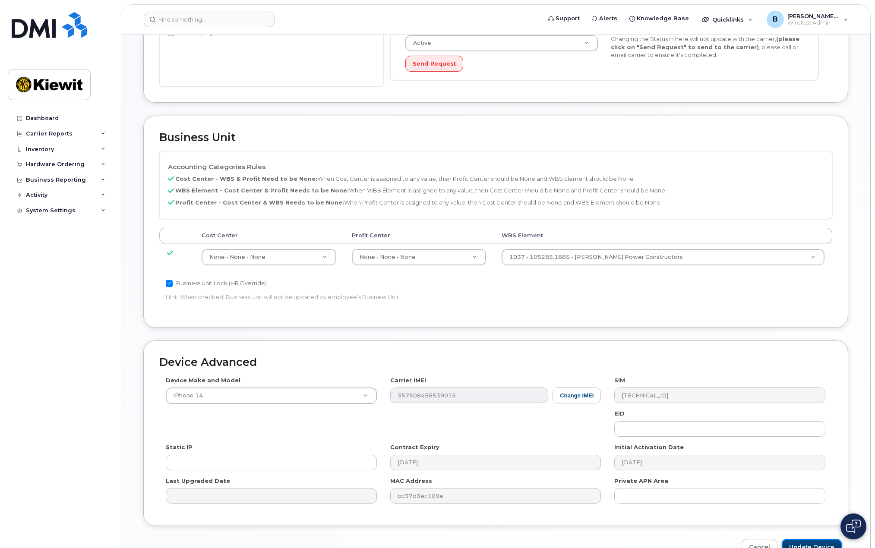
click at [808, 544] on input "Update Device" at bounding box center [811, 547] width 60 height 16
type input "Saving..."
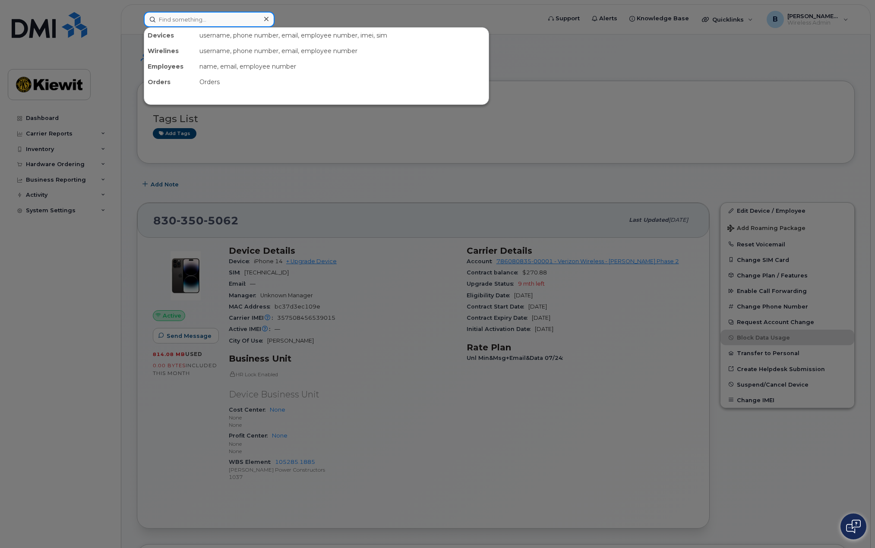
click at [216, 19] on input at bounding box center [209, 20] width 131 height 16
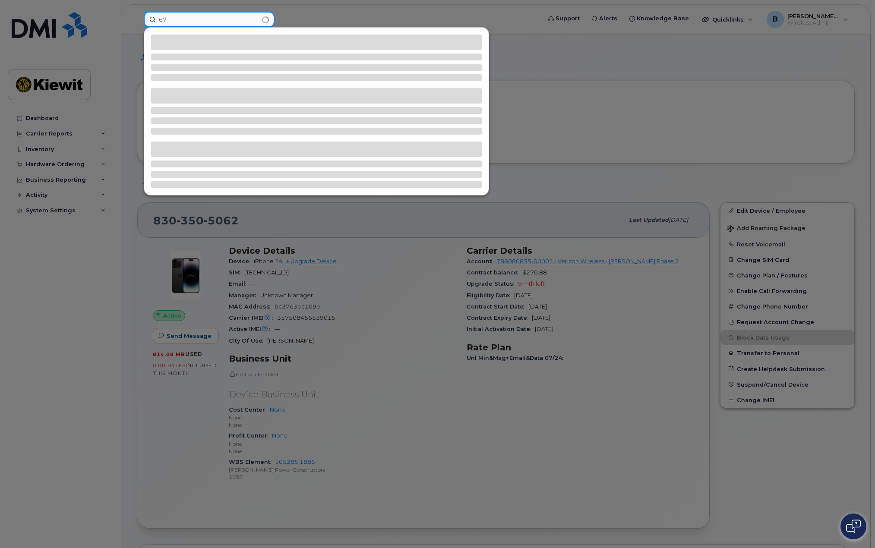
type input "6"
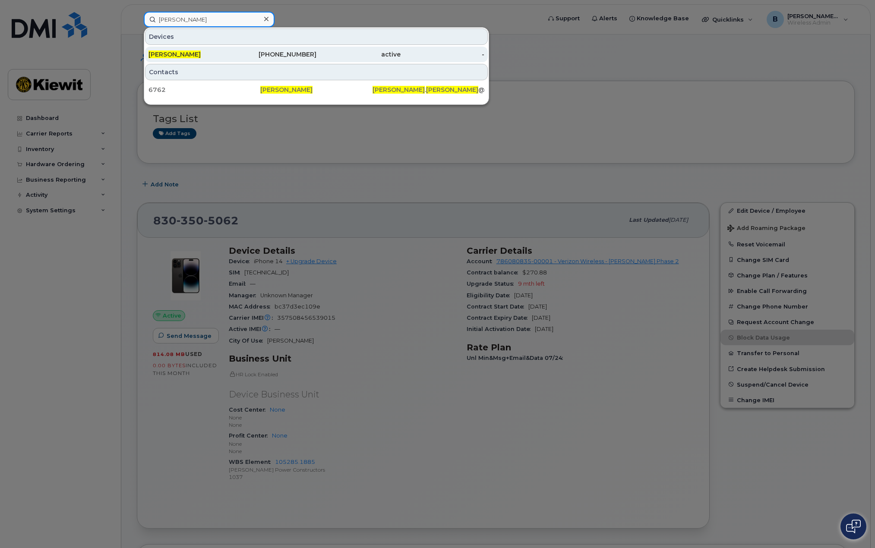
type input "Chad jones"
click at [284, 57] on div "817-675-9999" at bounding box center [275, 54] width 84 height 9
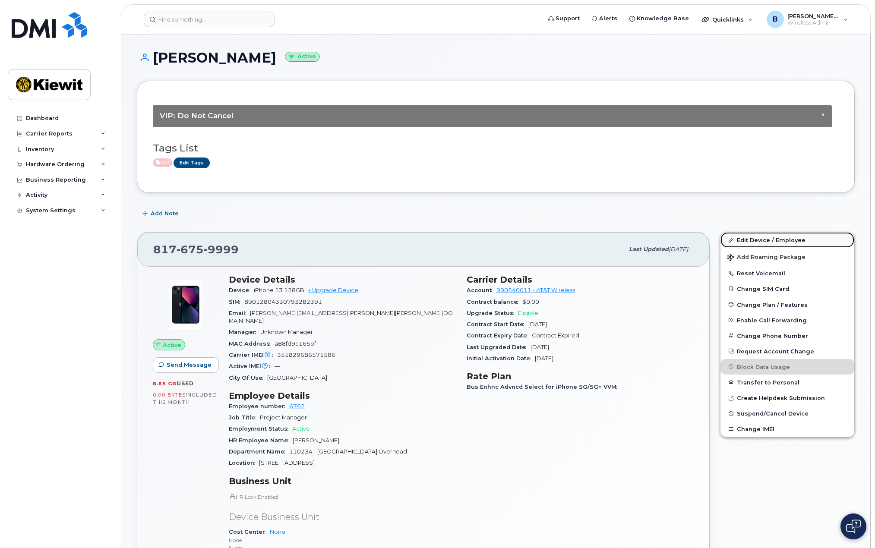
click at [755, 241] on link "Edit Device / Employee" at bounding box center [787, 240] width 134 height 16
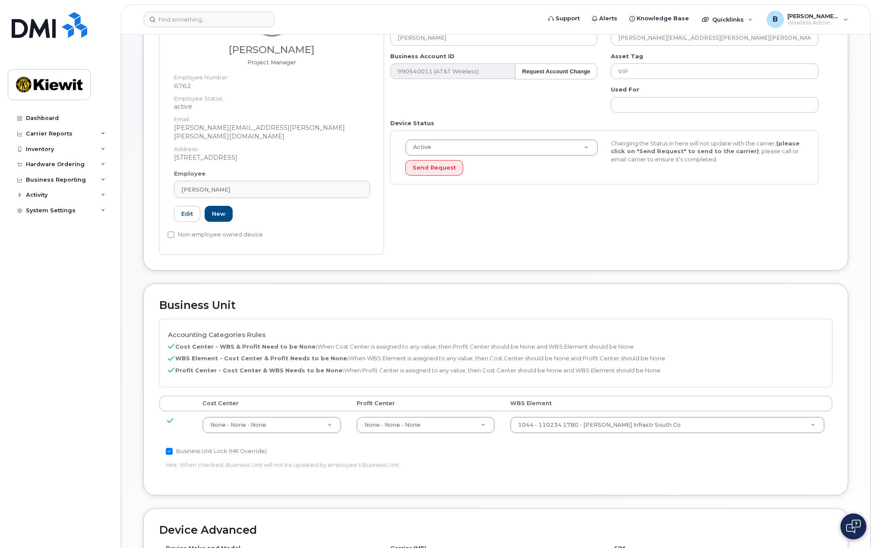
scroll to position [259, 0]
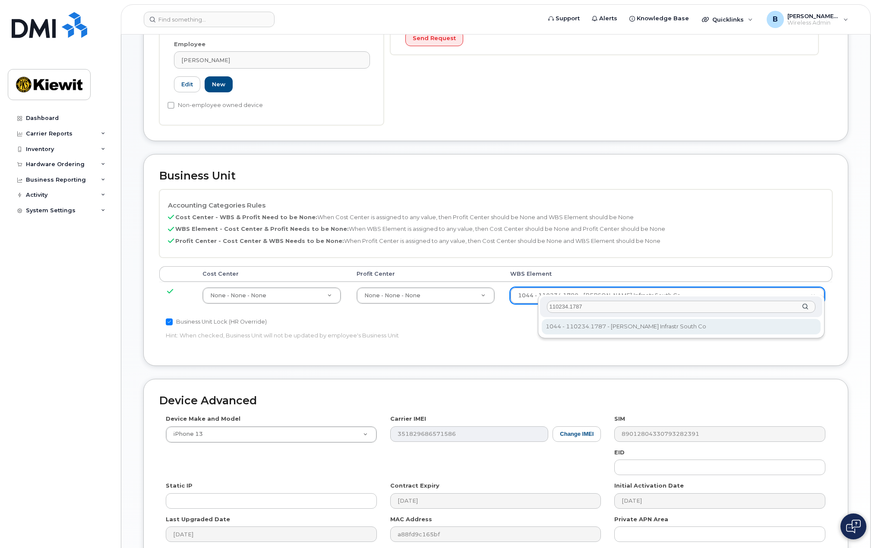
type input "110234.1787"
type input "35428566"
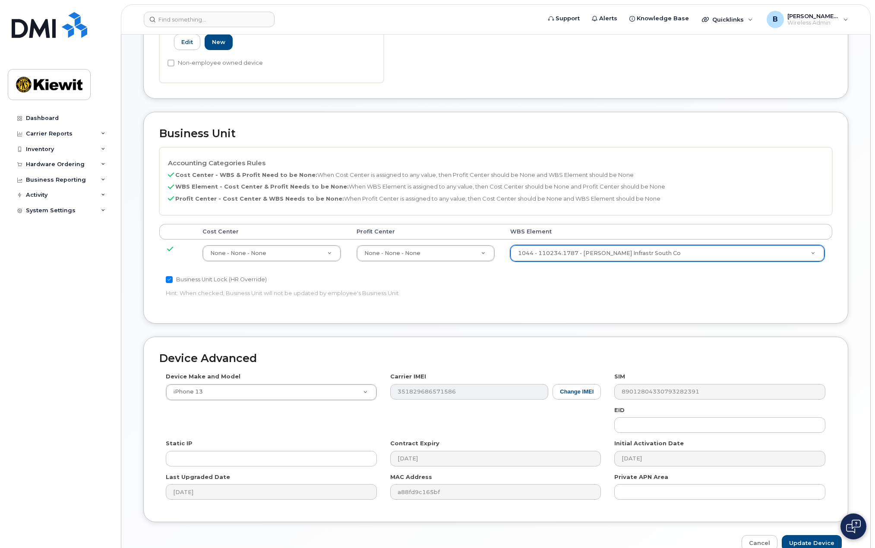
scroll to position [339, 0]
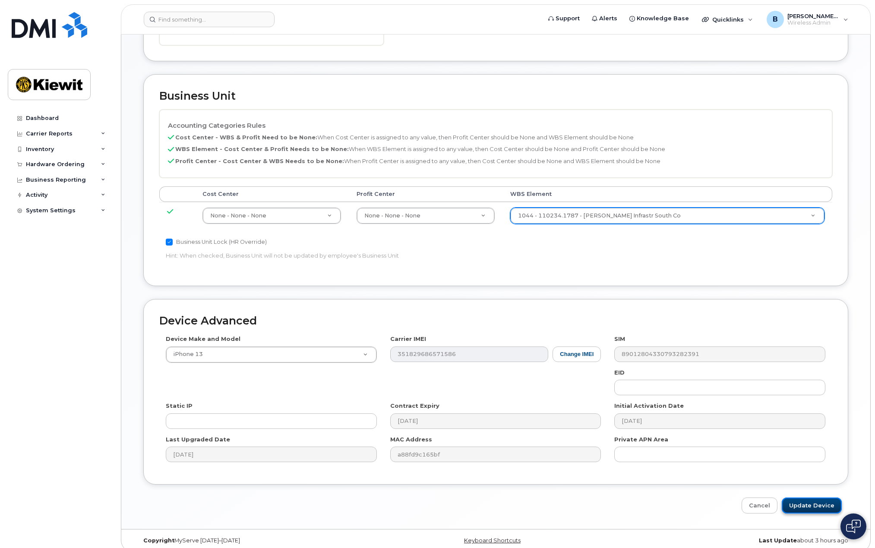
click at [803, 498] on input "Update Device" at bounding box center [811, 506] width 60 height 16
type input "Saving..."
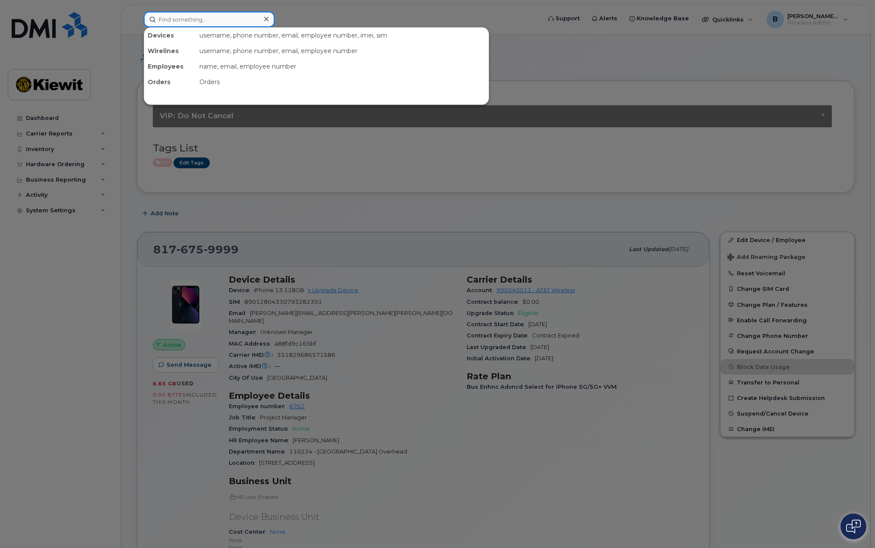
click at [192, 17] on input at bounding box center [209, 20] width 131 height 16
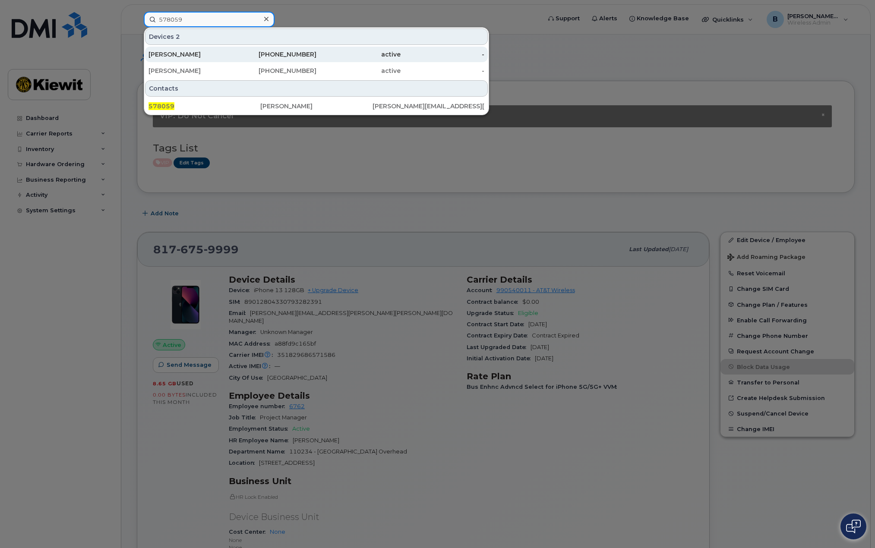
type input "578059"
click at [209, 54] on div "ALDO VELASCO" at bounding box center [190, 54] width 84 height 9
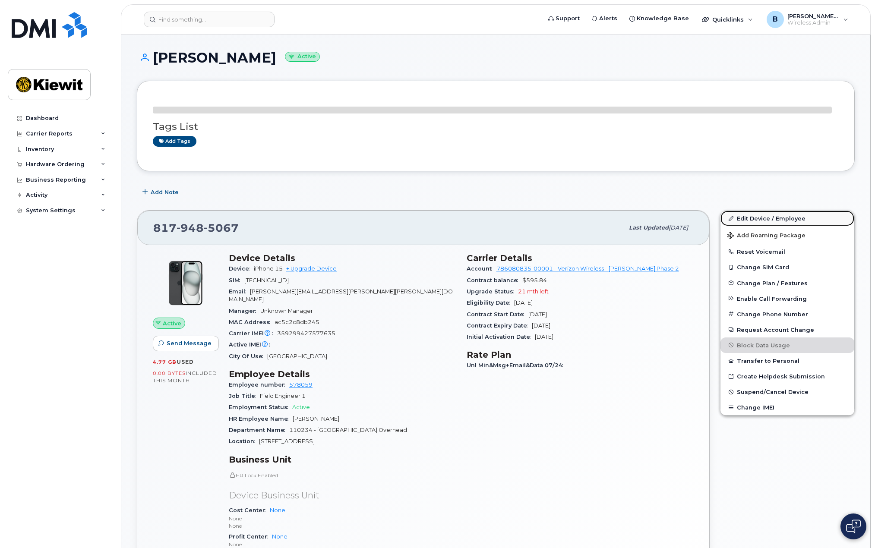
click at [780, 215] on link "Edit Device / Employee" at bounding box center [787, 219] width 134 height 16
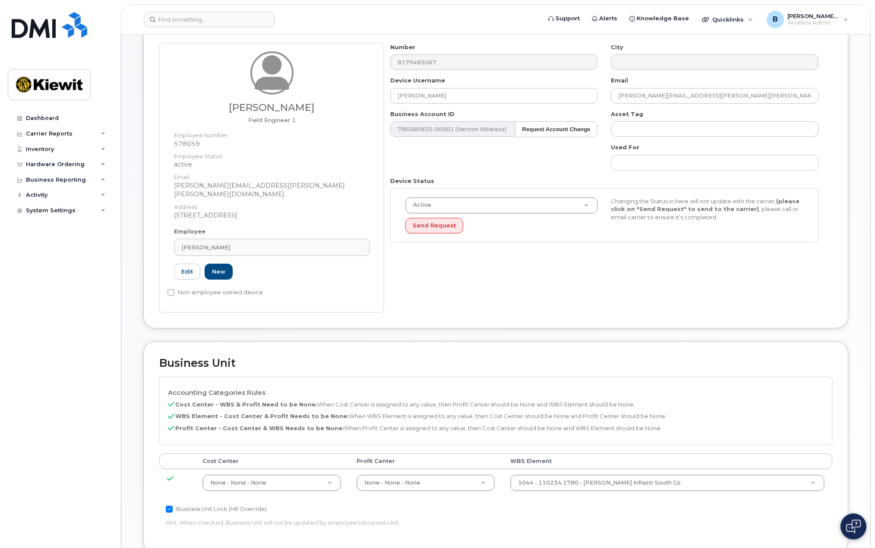
scroll to position [129, 0]
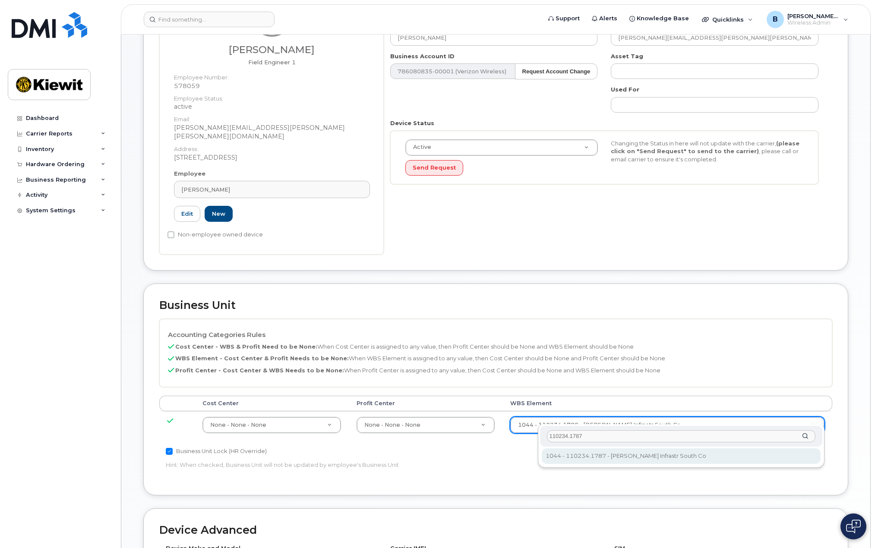
type input "110234.1787"
type input "35428566"
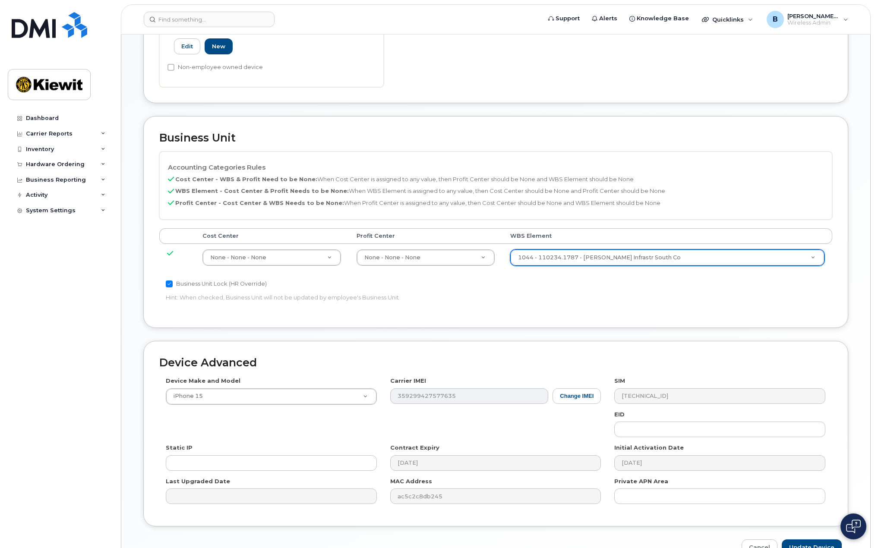
scroll to position [339, 0]
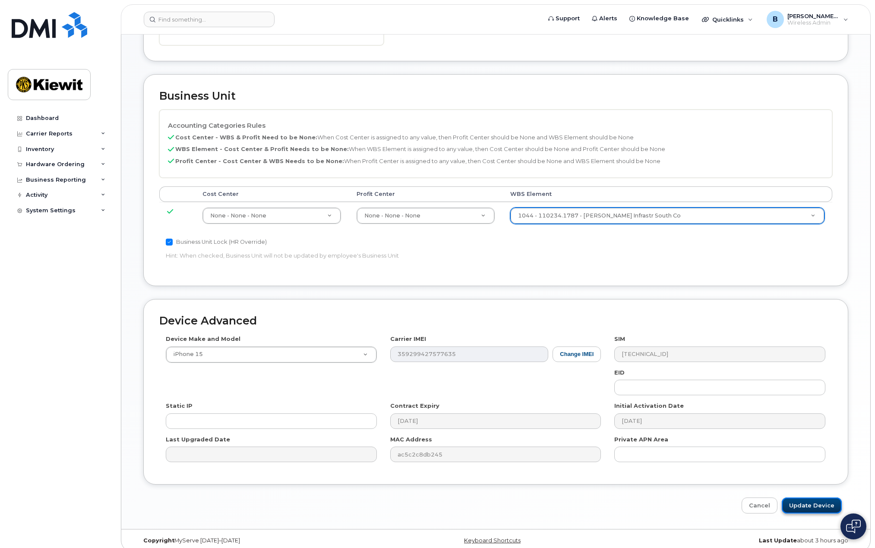
click at [807, 498] on input "Update Device" at bounding box center [811, 506] width 60 height 16
type input "Saving..."
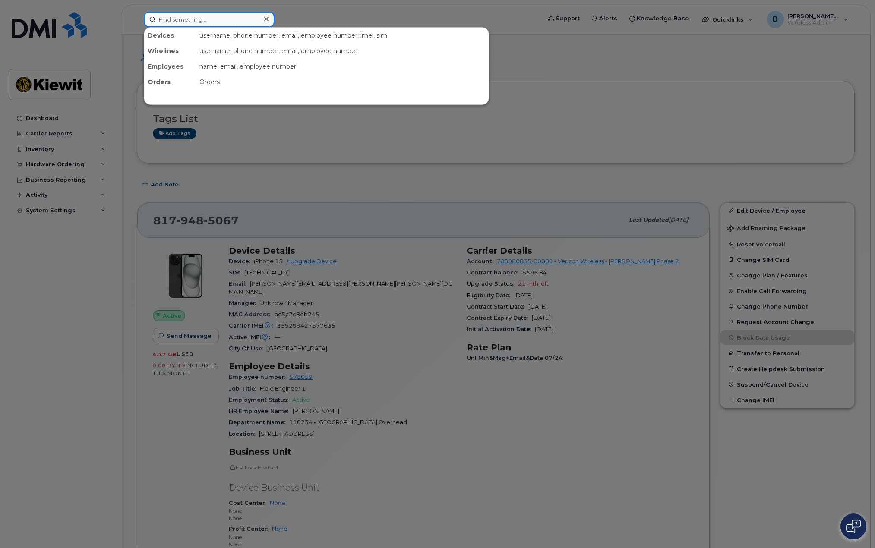
click at [203, 21] on input at bounding box center [209, 20] width 131 height 16
click at [183, 23] on input at bounding box center [209, 20] width 131 height 16
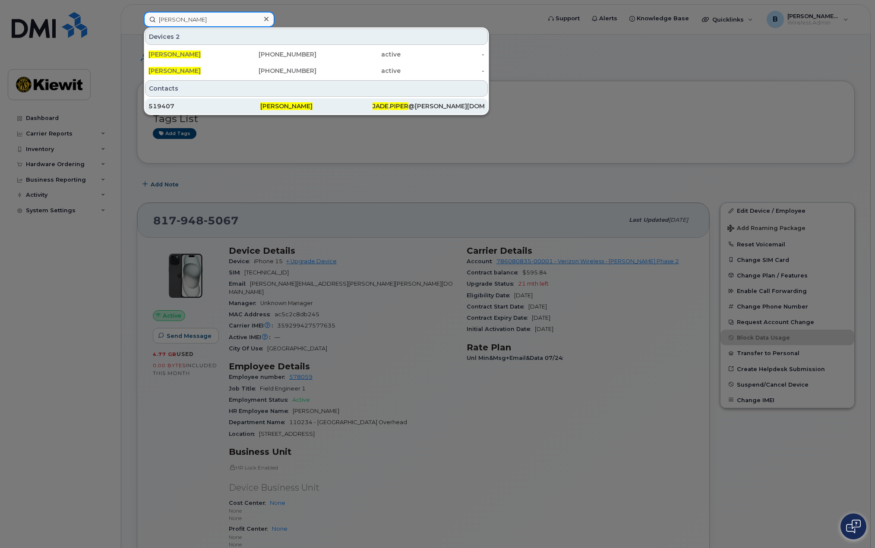
type input "jade piper"
click at [277, 105] on span "[PERSON_NAME]" at bounding box center [286, 106] width 52 height 8
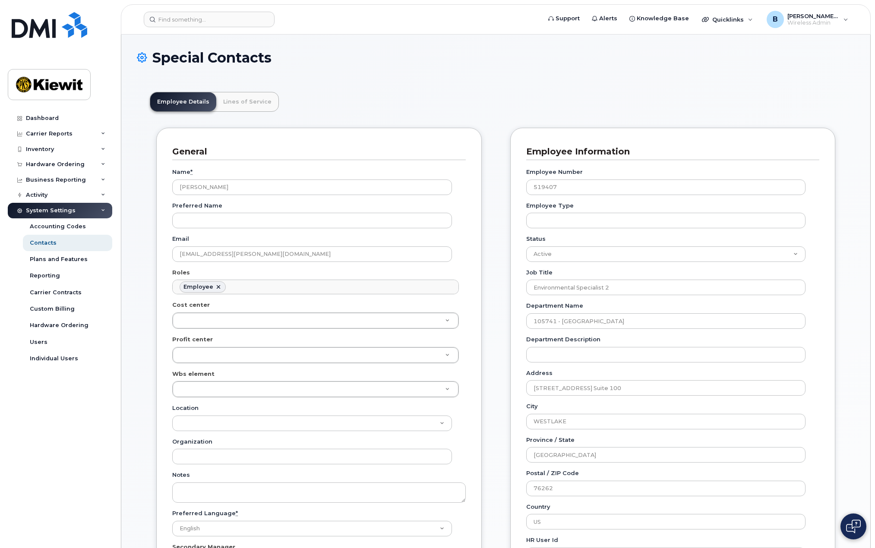
scroll to position [25, 0]
drag, startPoint x: 194, startPoint y: 22, endPoint x: 194, endPoint y: 16, distance: 5.2
click at [194, 22] on input at bounding box center [209, 20] width 131 height 16
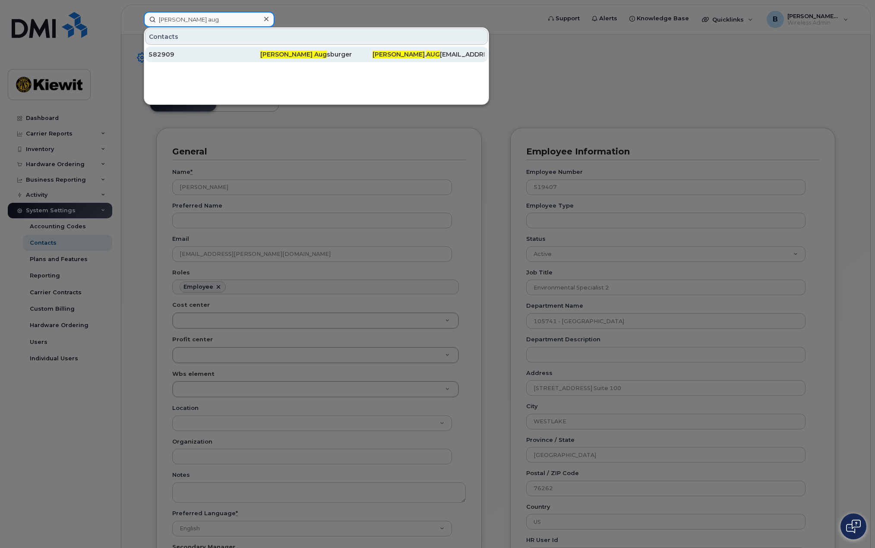
type input "[PERSON_NAME] aug"
click at [257, 52] on div "582909" at bounding box center [204, 54] width 112 height 9
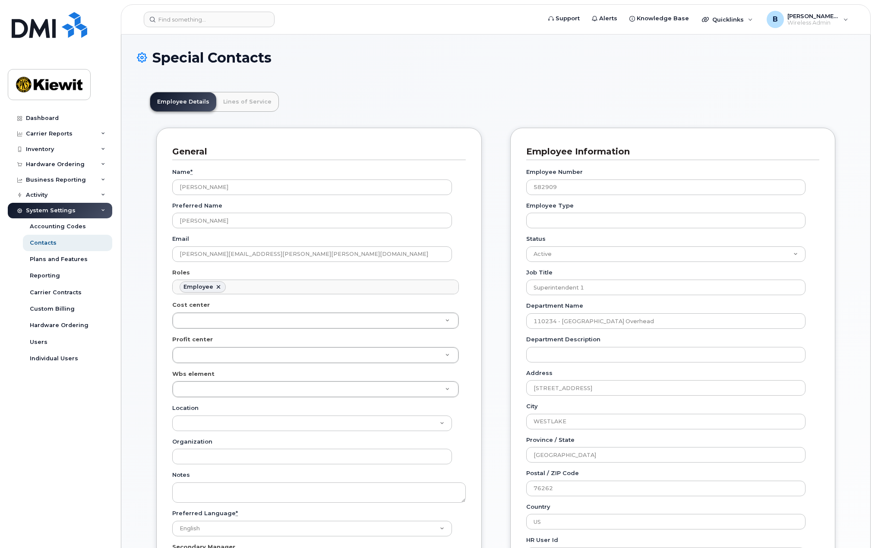
scroll to position [25, 0]
click at [253, 99] on link "Lines of Service" at bounding box center [247, 101] width 62 height 19
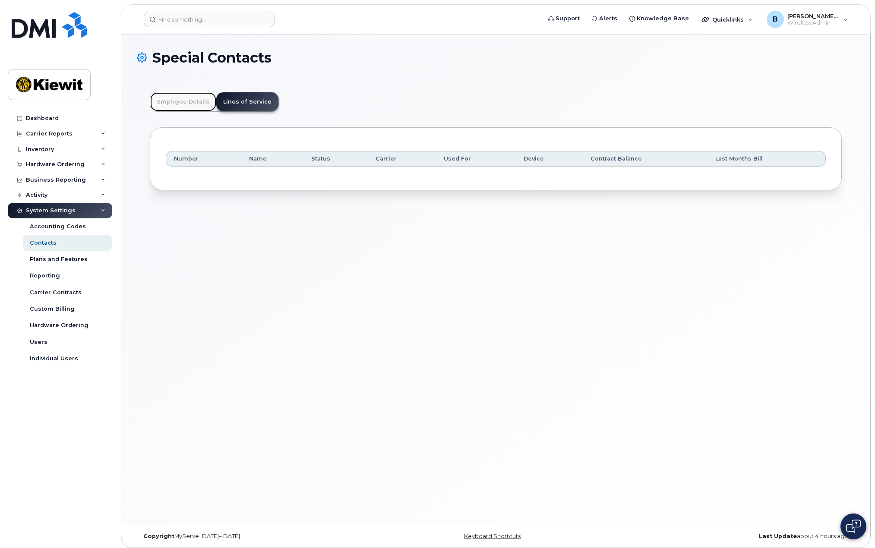
click at [195, 102] on link "Employee Details" at bounding box center [183, 101] width 66 height 19
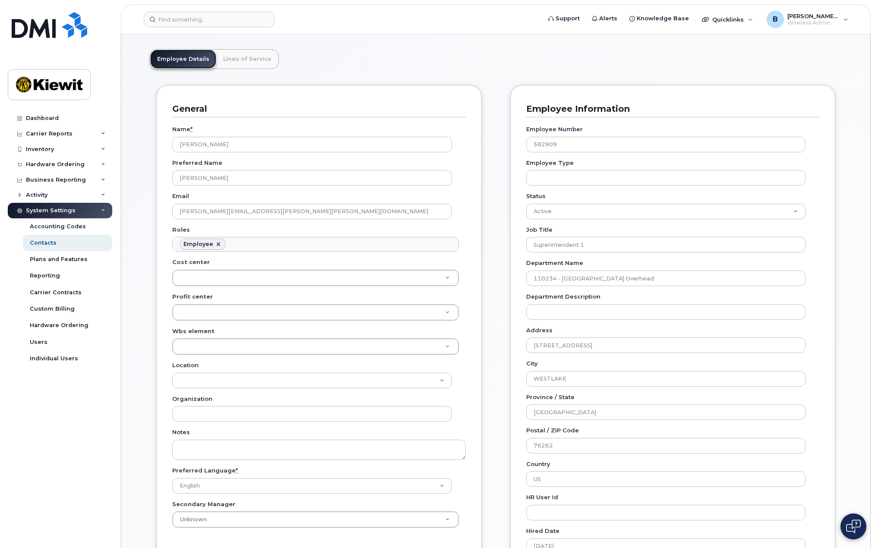
scroll to position [0, 0]
